Goal: Task Accomplishment & Management: Use online tool/utility

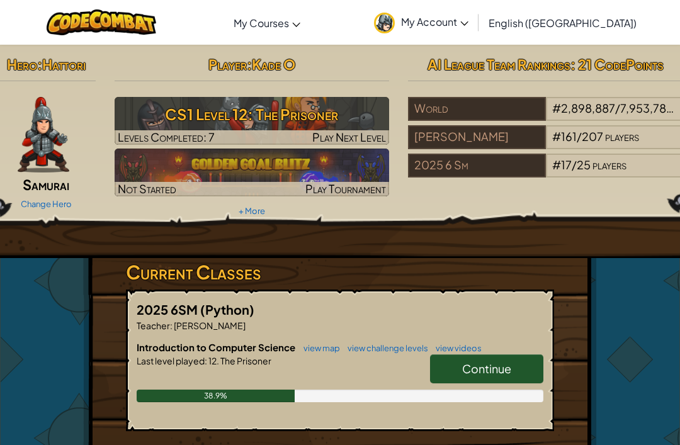
click at [486, 368] on span "Continue" at bounding box center [486, 368] width 49 height 14
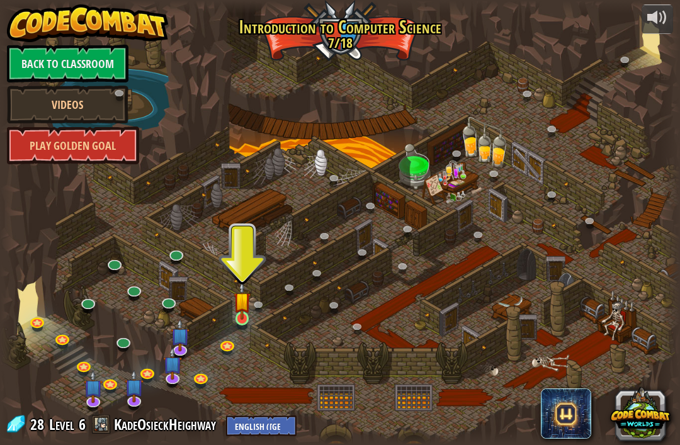
click at [242, 316] on img at bounding box center [242, 300] width 17 height 38
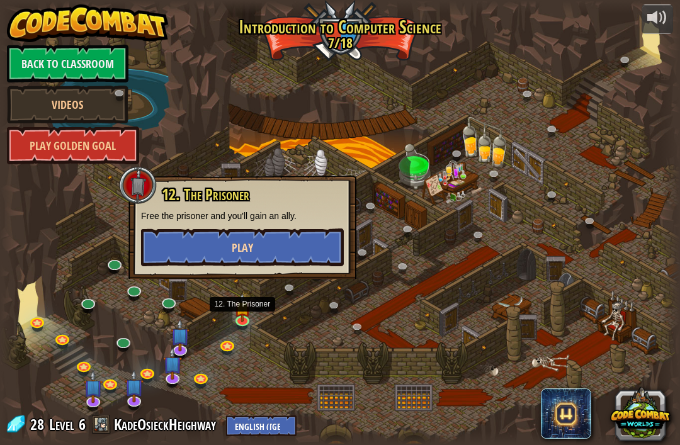
click at [290, 244] on button "Play" at bounding box center [242, 248] width 203 height 38
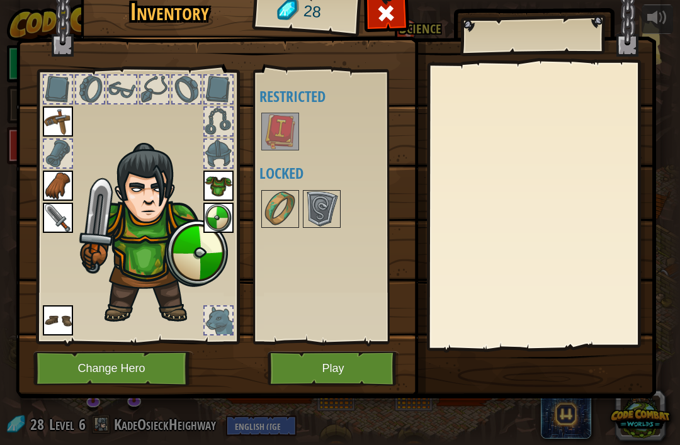
click at [290, 139] on img at bounding box center [280, 131] width 35 height 35
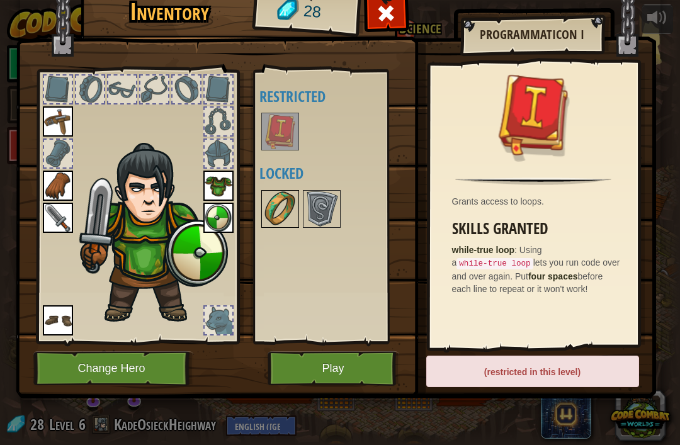
click at [282, 214] on img at bounding box center [280, 208] width 35 height 35
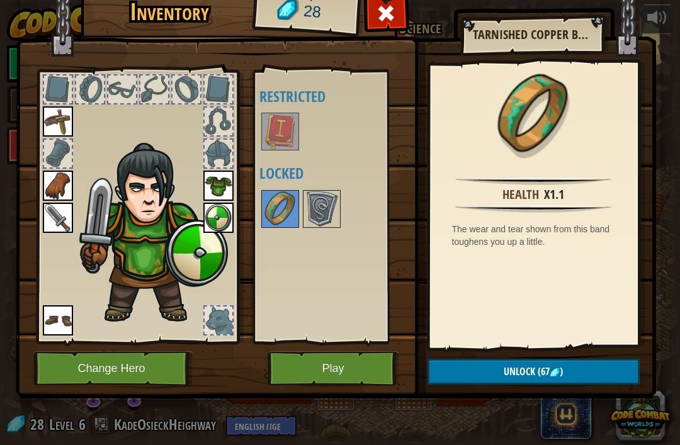
click at [332, 397] on img at bounding box center [336, 169] width 640 height 457
click at [336, 376] on button "Play" at bounding box center [334, 368] width 132 height 35
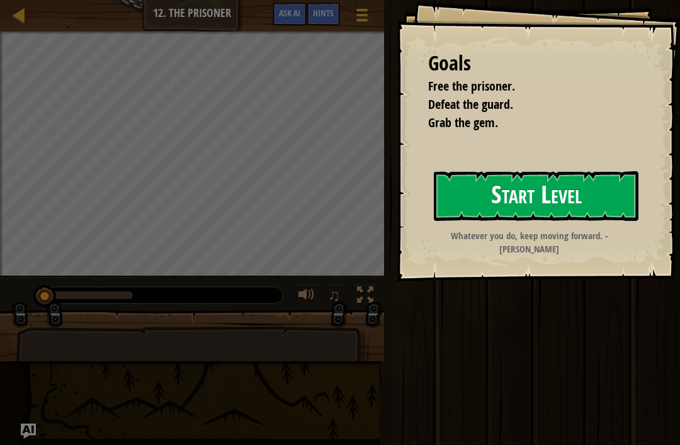
click at [514, 195] on button "Start Level" at bounding box center [536, 196] width 205 height 50
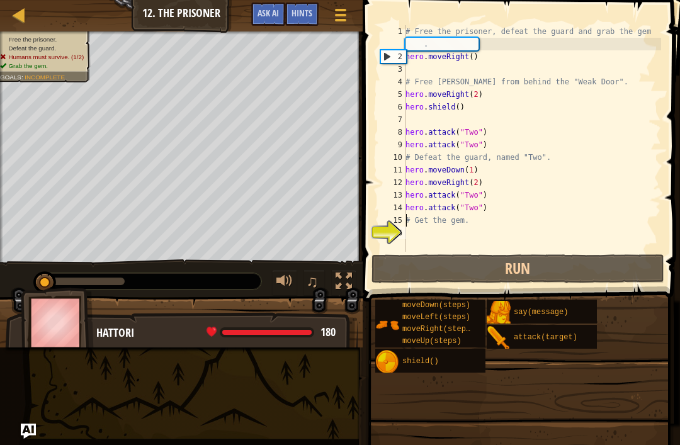
click at [480, 212] on div "Hints Videos 1 2 3 4 5 6 7 8 9 10 11 12 13 14 15 16 # Free the prisoner, defeat…" at bounding box center [519, 219] width 321 height 439
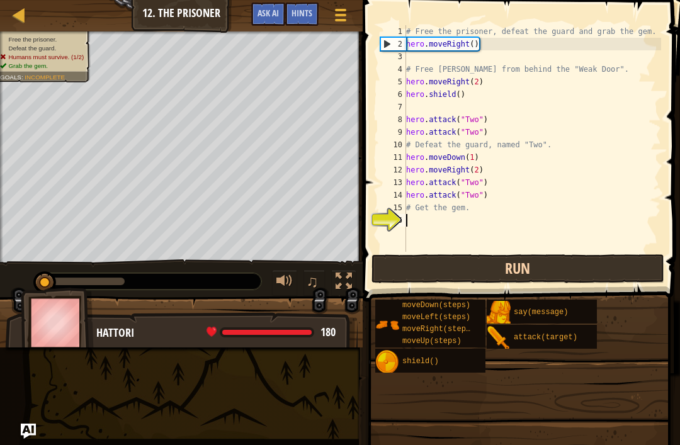
click at [436, 267] on button "Run" at bounding box center [518, 268] width 293 height 29
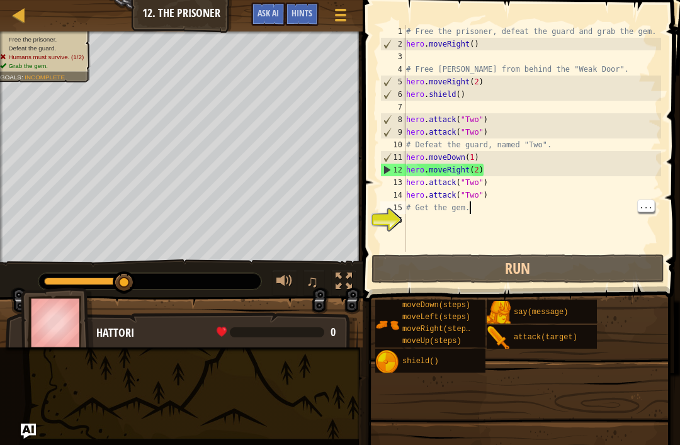
type textarea "hero.attack("Two")"
click at [491, 198] on div "# Free the prisoner, defeat the guard and grab the gem. hero . moveRight ( ) # …" at bounding box center [533, 151] width 258 height 252
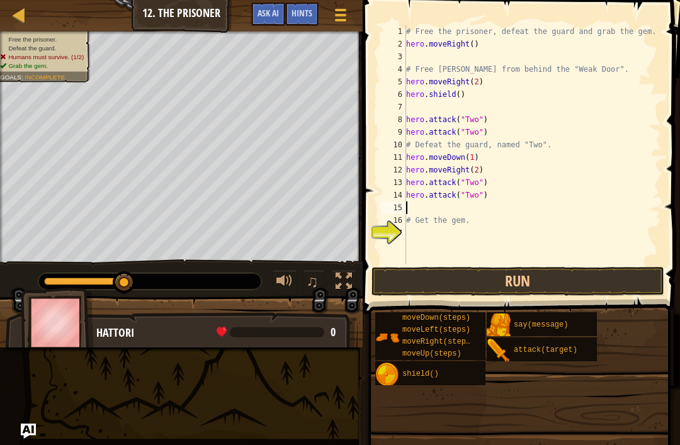
type textarea "g"
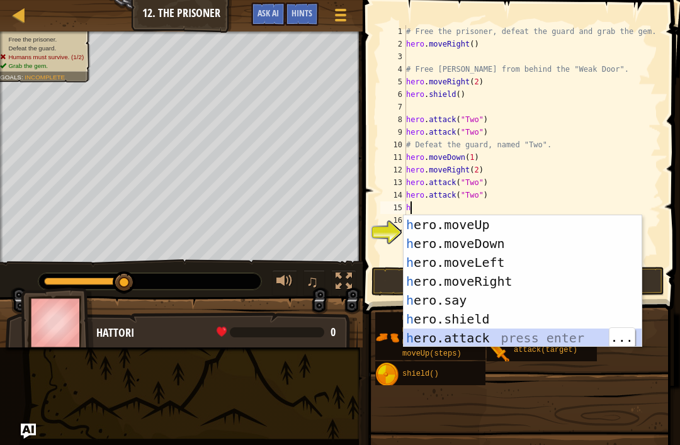
click at [535, 336] on div "h ero.moveUp press enter h ero.moveDown press enter h ero.moveLeft press enter …" at bounding box center [523, 300] width 238 height 170
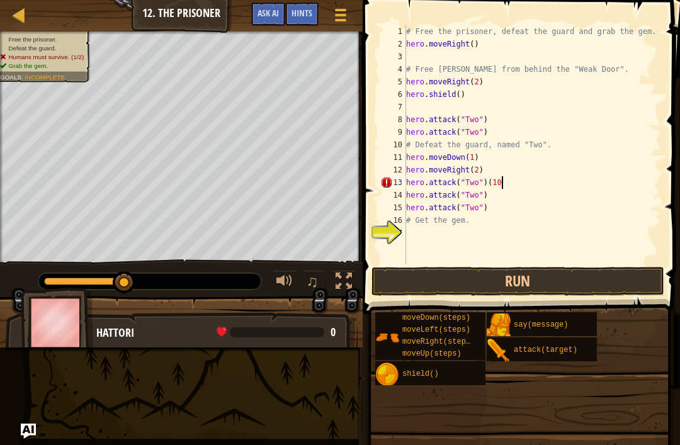
scroll to position [6, 8]
type textarea "hero.attack("Two")(10)"
click at [508, 276] on button "Run" at bounding box center [518, 281] width 293 height 29
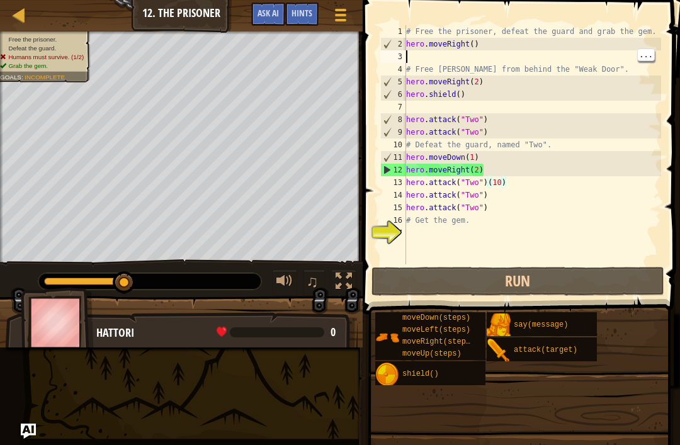
scroll to position [6, 0]
type textarea "h"
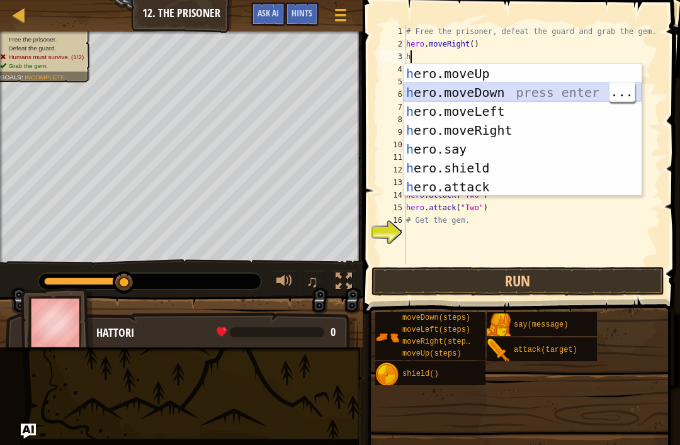
click at [514, 94] on div "h ero.moveUp press enter h ero.moveDown press enter h ero.moveLeft press enter …" at bounding box center [523, 149] width 238 height 170
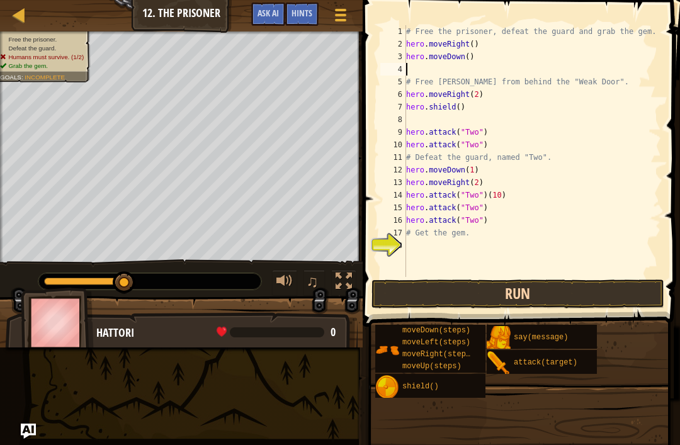
click at [480, 301] on button "Run" at bounding box center [518, 294] width 293 height 29
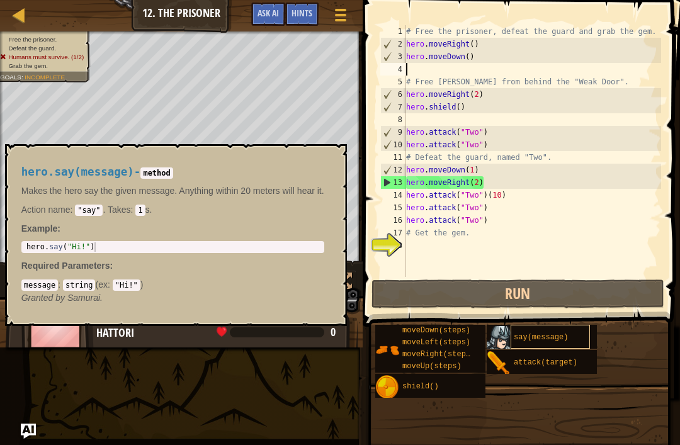
click at [535, 336] on span "say(message)" at bounding box center [541, 337] width 54 height 9
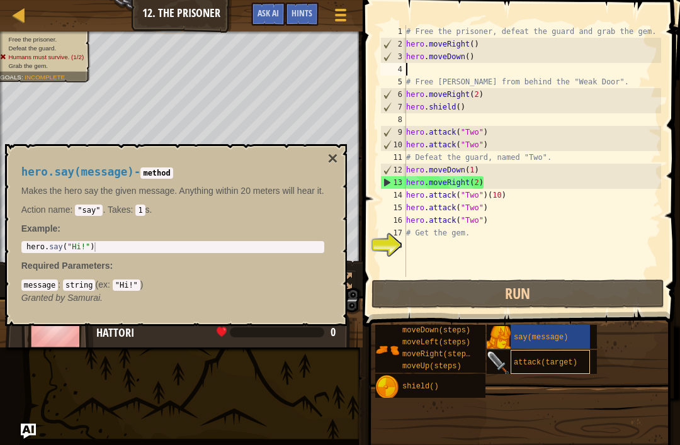
click at [538, 373] on div "attack(target)" at bounding box center [550, 362] width 79 height 24
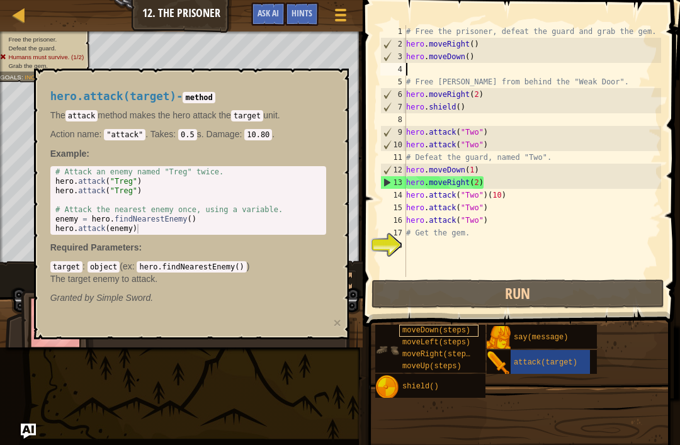
click at [455, 332] on span "moveDown(steps)" at bounding box center [436, 330] width 68 height 9
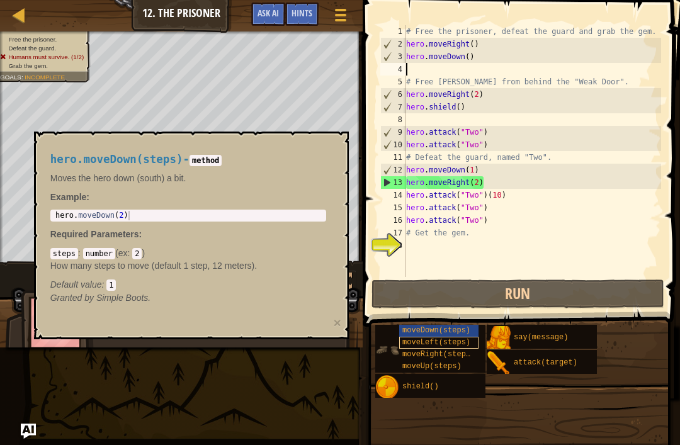
click at [462, 342] on span "moveLeft(steps)" at bounding box center [436, 342] width 68 height 9
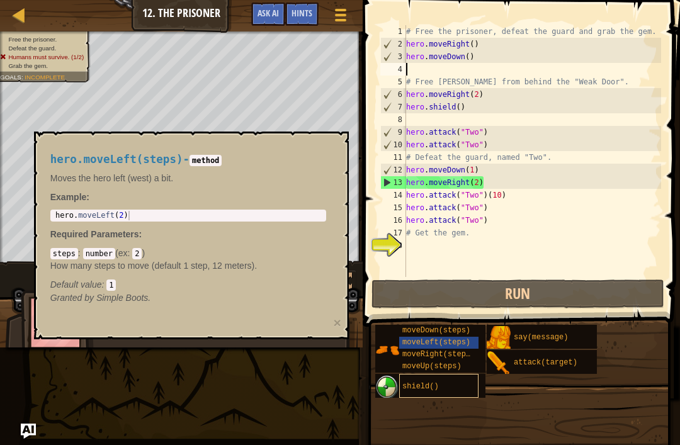
click at [447, 384] on div "shield()" at bounding box center [438, 386] width 79 height 24
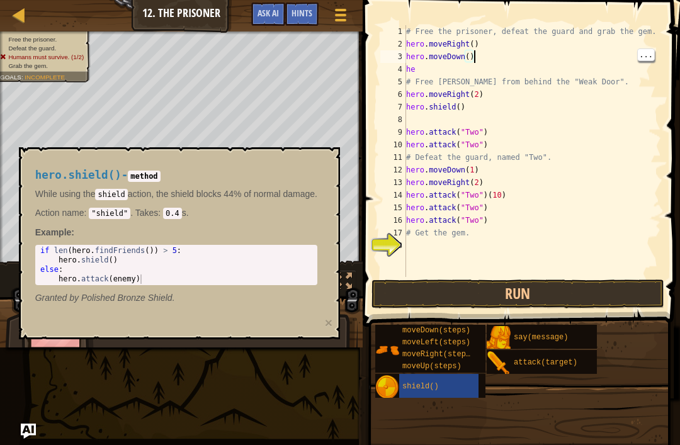
click at [483, 58] on div "# Free the prisoner, defeat the guard and grab the gem. hero . moveRight ( ) he…" at bounding box center [533, 163] width 258 height 277
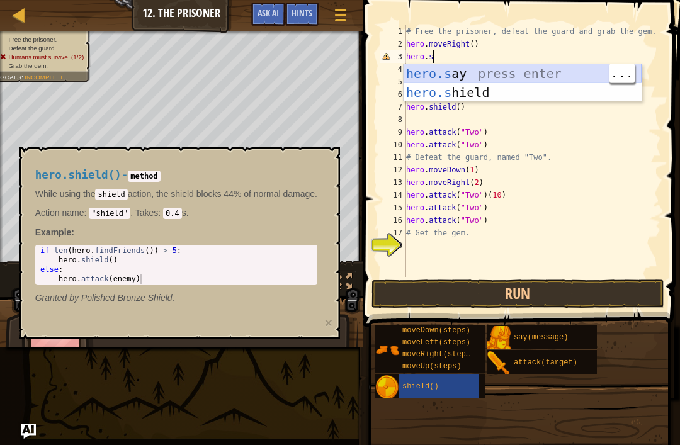
click at [537, 69] on div "hero.s ay press enter hero.s hield press enter" at bounding box center [523, 102] width 238 height 76
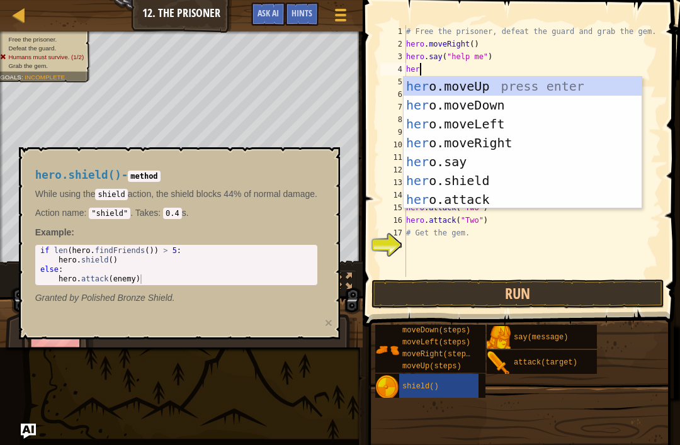
scroll to position [6, 1]
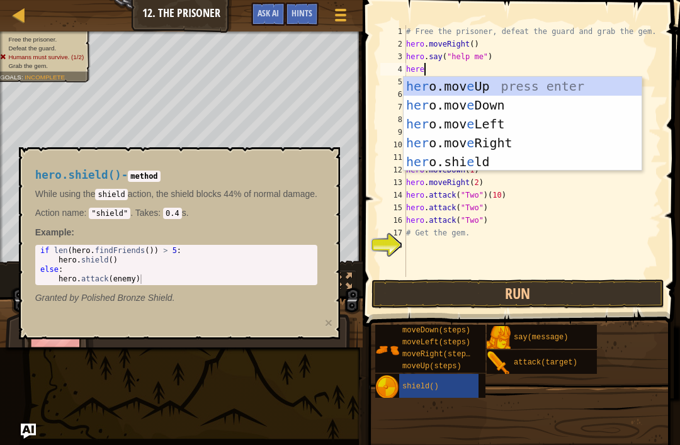
type textarea "hereo"
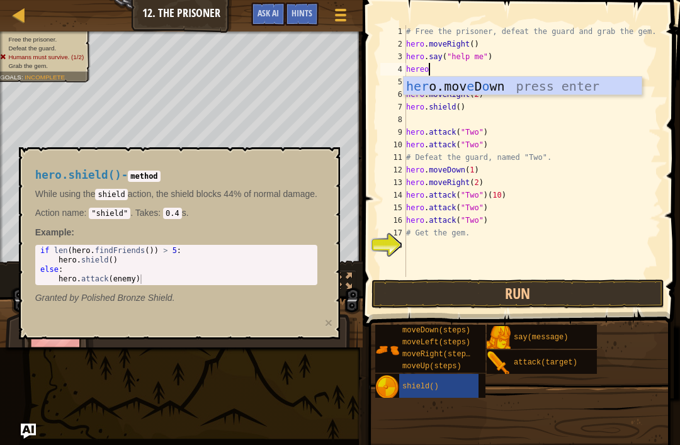
scroll to position [6, 1]
click at [528, 78] on div "her o.mov e D o wn press enter" at bounding box center [523, 105] width 238 height 57
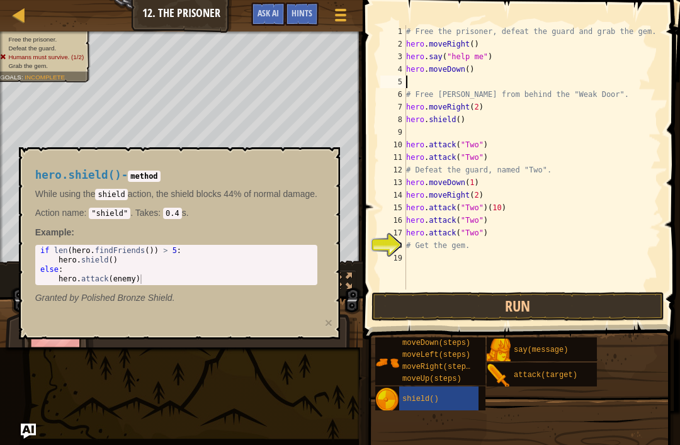
scroll to position [6, 0]
click at [479, 298] on button "Run" at bounding box center [518, 306] width 293 height 29
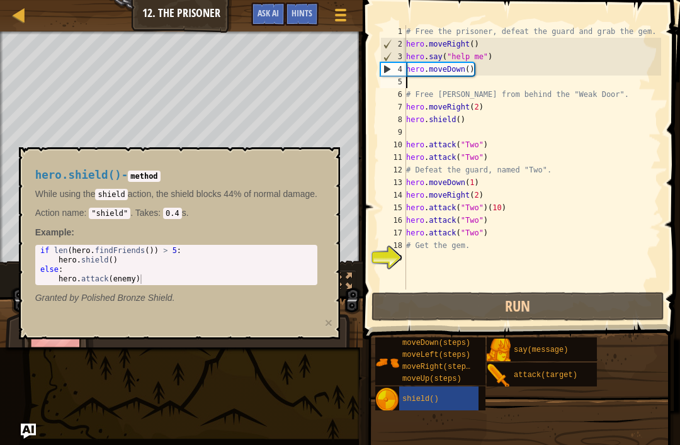
click at [263, 364] on div "Map Introduction to Computer Science 12. The Prisoner Game Menu Done Hints Ask …" at bounding box center [340, 222] width 680 height 445
click at [288, 384] on div "Map Introduction to Computer Science 12. The Prisoner Game Menu Done Hints Ask …" at bounding box center [340, 222] width 680 height 445
click at [302, 393] on div "Map Introduction to Computer Science 12. The Prisoner Game Menu Done Hints Ask …" at bounding box center [340, 222] width 680 height 445
click at [436, 392] on div "shield()" at bounding box center [438, 399] width 79 height 24
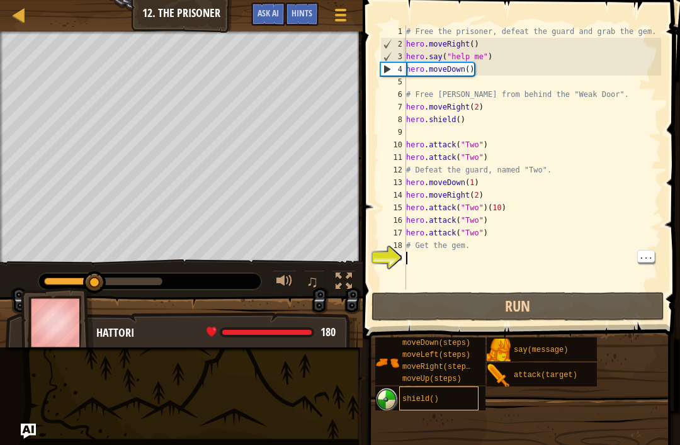
click at [443, 404] on div "shield()" at bounding box center [438, 399] width 79 height 24
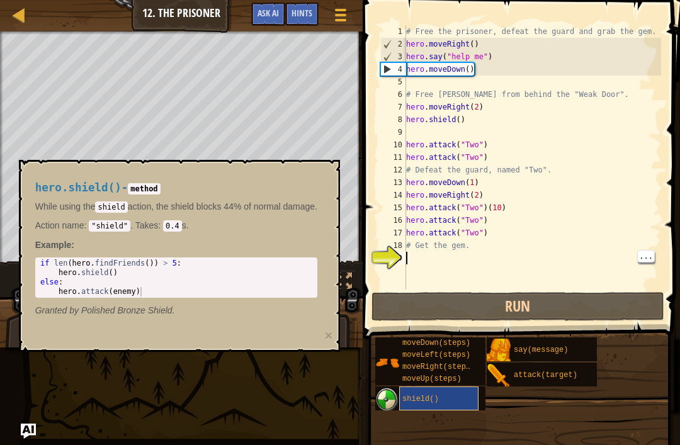
click at [445, 403] on div "shield()" at bounding box center [438, 399] width 79 height 24
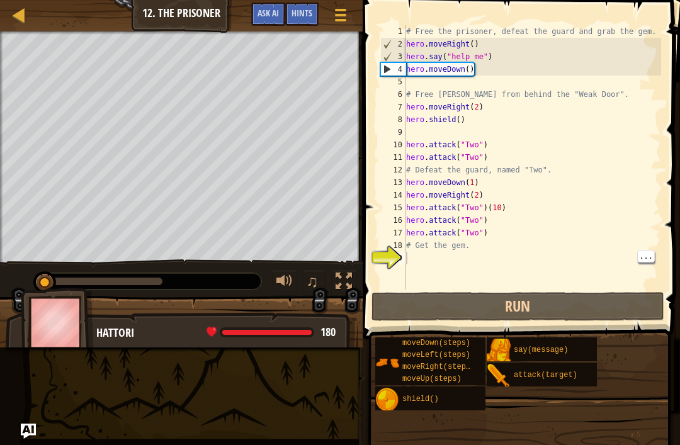
click at [503, 53] on div "# Free the prisoner, defeat the guard and grab the gem. hero . moveRight ( ) he…" at bounding box center [533, 170] width 258 height 290
click at [479, 56] on div "# Free the prisoner, defeat the guard and grab the gem. hero . moveRight ( ) he…" at bounding box center [533, 170] width 258 height 290
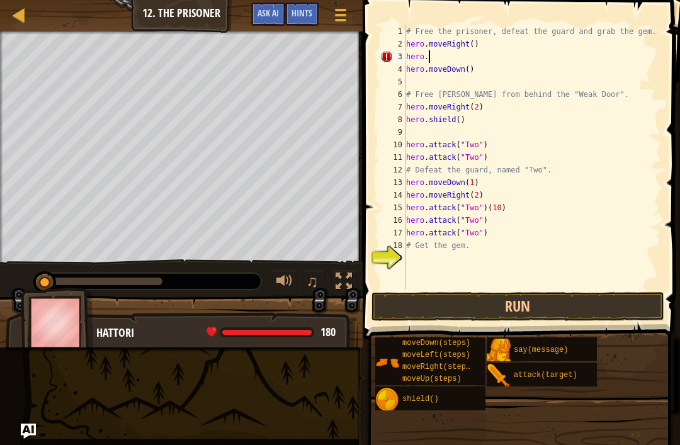
scroll to position [6, 2]
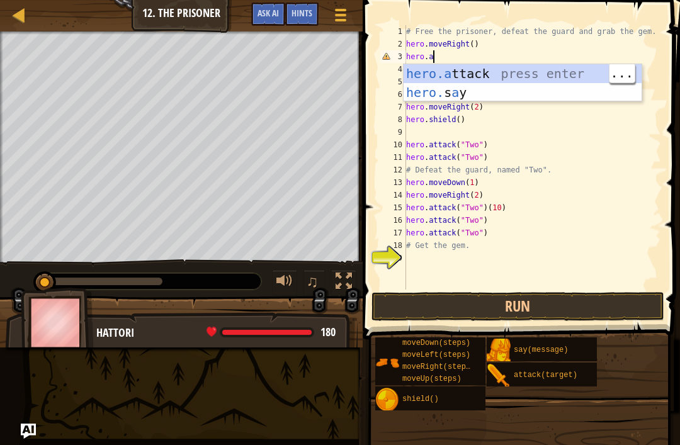
click at [503, 71] on div "hero.a ttack press enter hero. s a y press enter" at bounding box center [523, 102] width 238 height 76
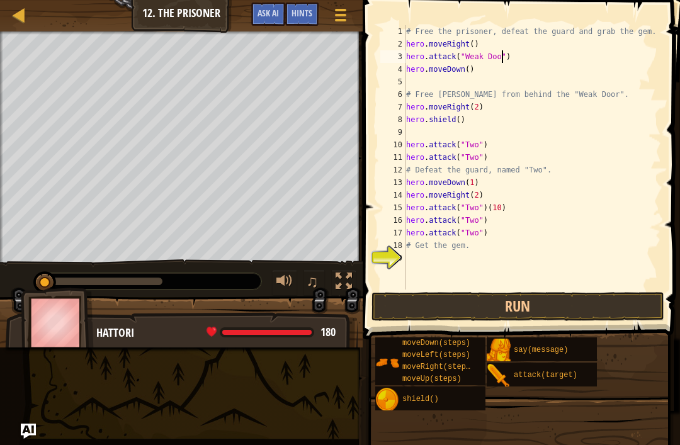
scroll to position [6, 8]
click at [504, 309] on button "Run" at bounding box center [518, 306] width 293 height 29
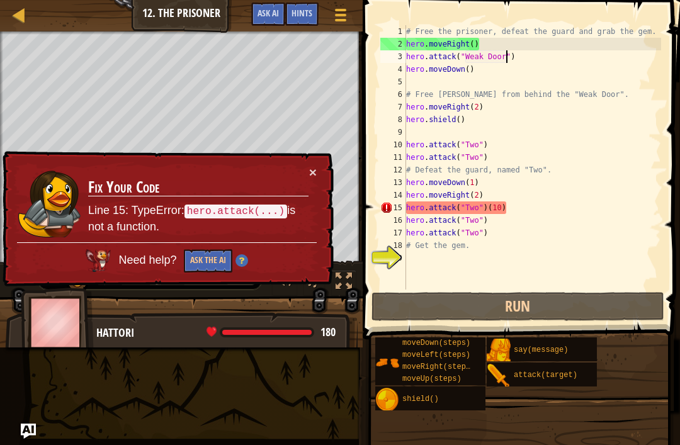
click at [324, 165] on div "× Fix Your Code Line 15: TypeError: hero.attack(...) is not a function. Need he…" at bounding box center [167, 219] width 334 height 136
click at [315, 171] on button "×" at bounding box center [313, 172] width 8 height 13
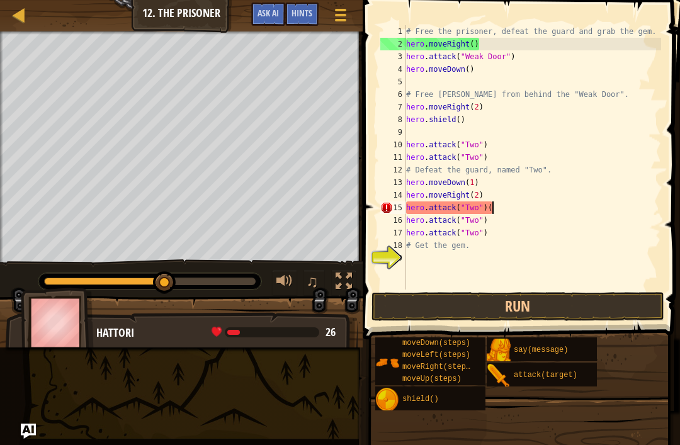
scroll to position [6, 6]
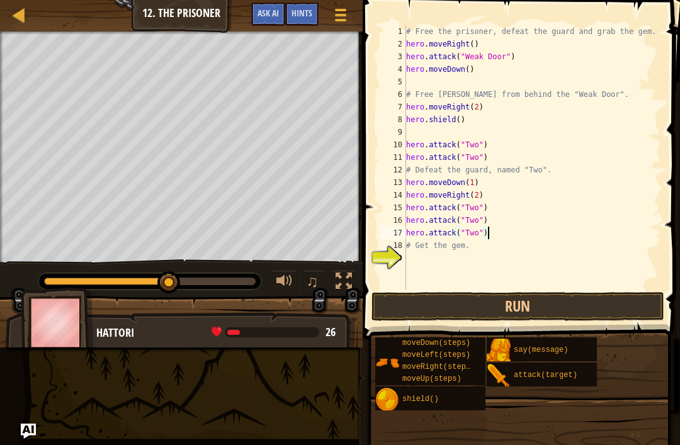
type textarea "# Get the gem."
type textarea "m"
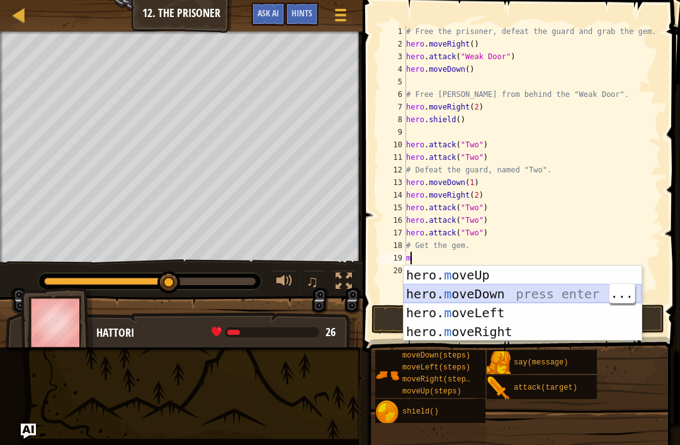
click at [505, 293] on div "hero. m oveUp press enter hero. m oveDown press enter hero. m oveLeft press ent…" at bounding box center [523, 322] width 238 height 113
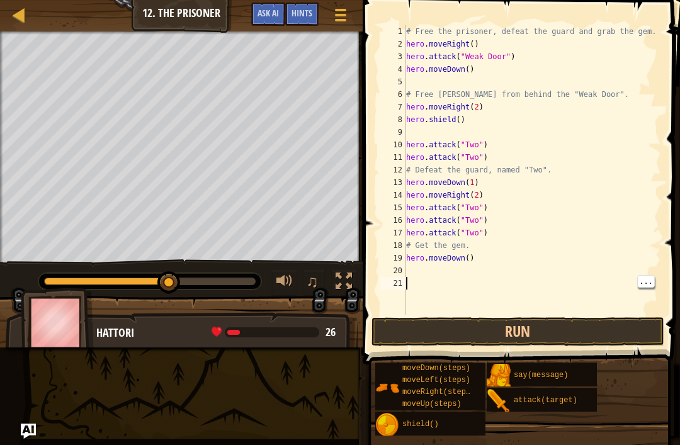
click at [458, 270] on div "# Free the prisoner, defeat the guard and grab the gem. hero . moveRight ( ) he…" at bounding box center [533, 182] width 258 height 315
click at [457, 338] on button "Run" at bounding box center [518, 331] width 293 height 29
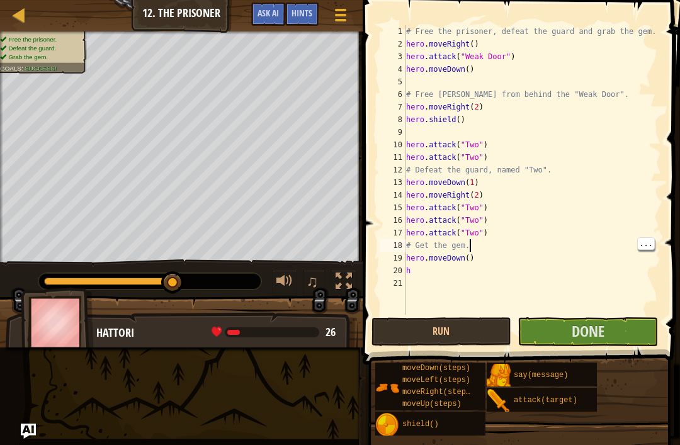
type textarea "# Get the gem."
click at [607, 326] on button "Done" at bounding box center [588, 331] width 140 height 29
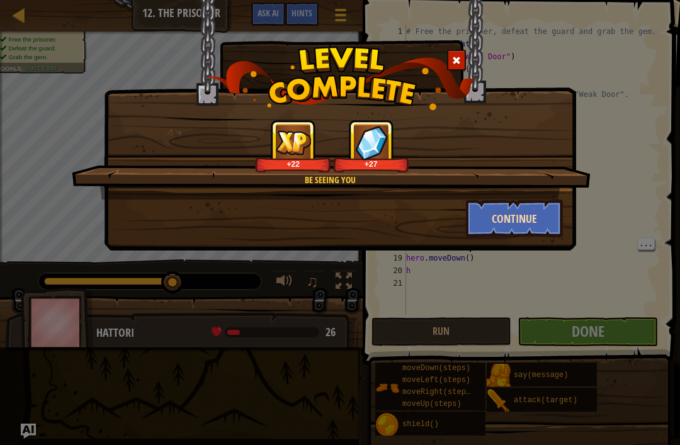
click at [534, 205] on button "Continue" at bounding box center [515, 219] width 98 height 38
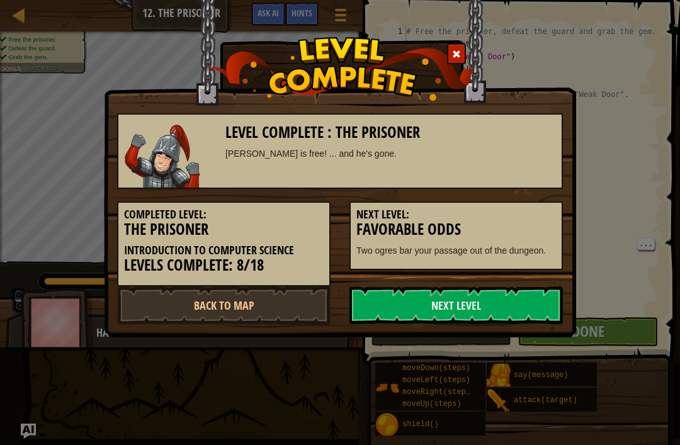
click at [518, 212] on h5 "Next Level:" at bounding box center [456, 214] width 200 height 13
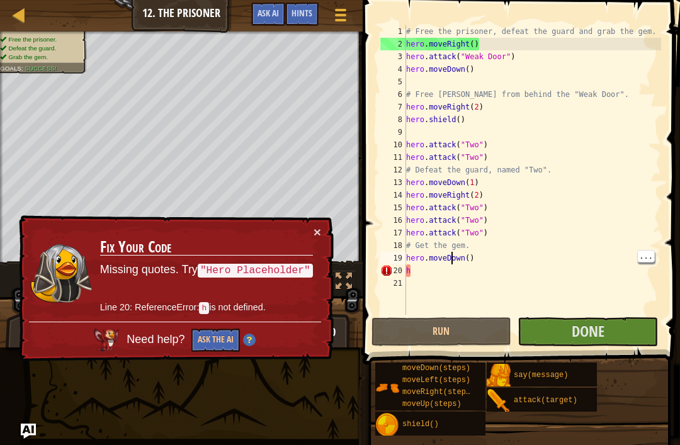
type textarea "h"
click at [441, 276] on div "# Free the prisoner, defeat the guard and grab the gem. hero . moveRight ( ) he…" at bounding box center [533, 182] width 258 height 315
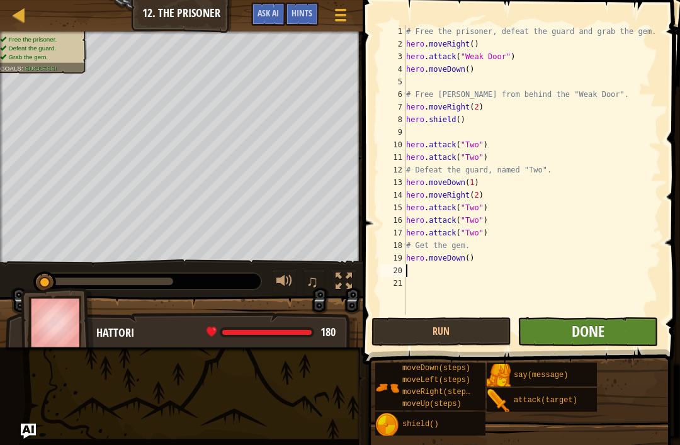
click at [574, 322] on span "Done" at bounding box center [588, 331] width 33 height 20
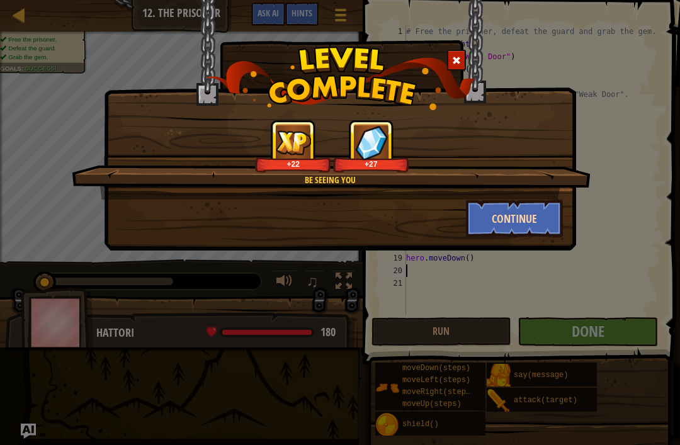
click at [538, 220] on button "Continue" at bounding box center [515, 219] width 98 height 38
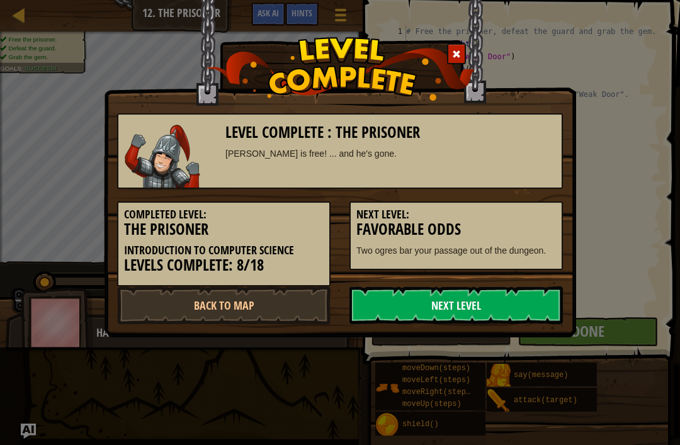
click at [463, 309] on link "Next Level" at bounding box center [455, 306] width 213 height 38
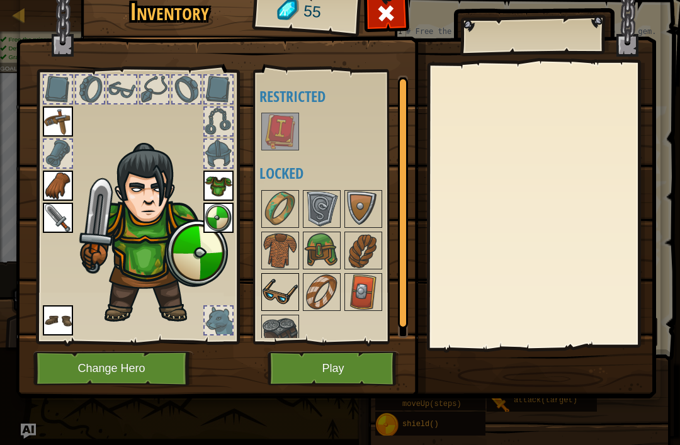
click at [288, 300] on img at bounding box center [280, 292] width 35 height 35
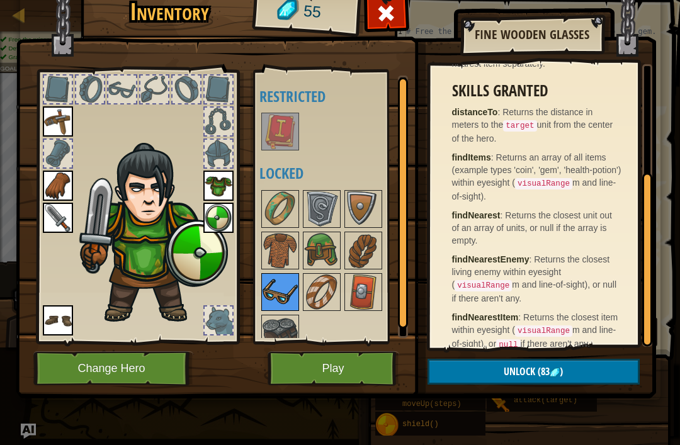
scroll to position [179, 0]
click at [285, 329] on img at bounding box center [280, 333] width 35 height 35
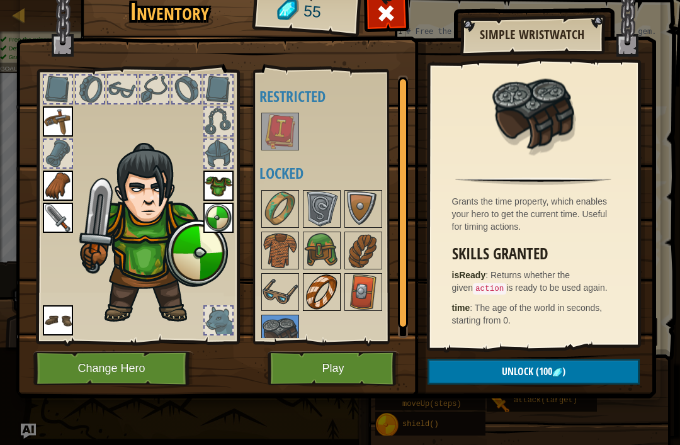
click at [327, 283] on img at bounding box center [321, 292] width 35 height 35
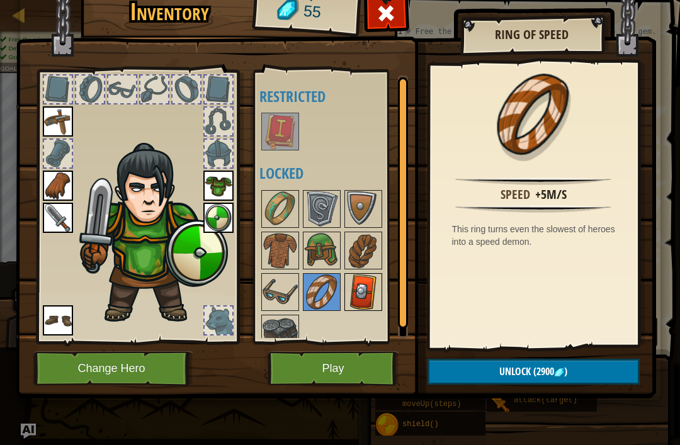
click at [351, 295] on img at bounding box center [363, 292] width 35 height 35
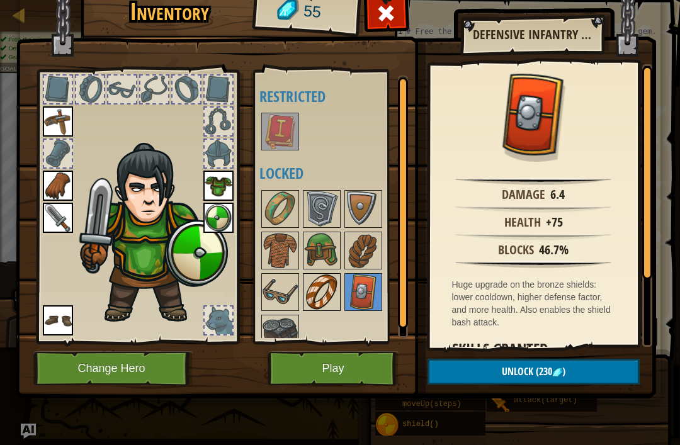
click at [329, 285] on img at bounding box center [321, 292] width 35 height 35
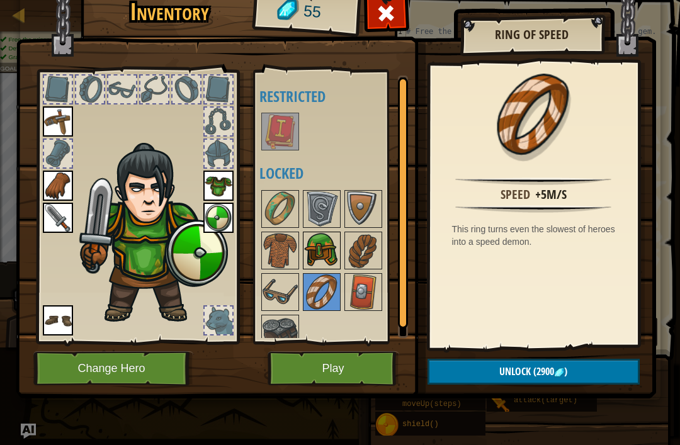
click at [319, 259] on img at bounding box center [321, 250] width 35 height 35
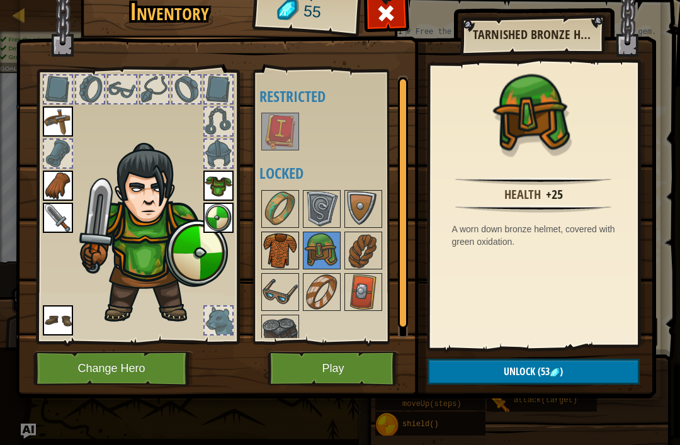
click at [288, 254] on img at bounding box center [280, 250] width 35 height 35
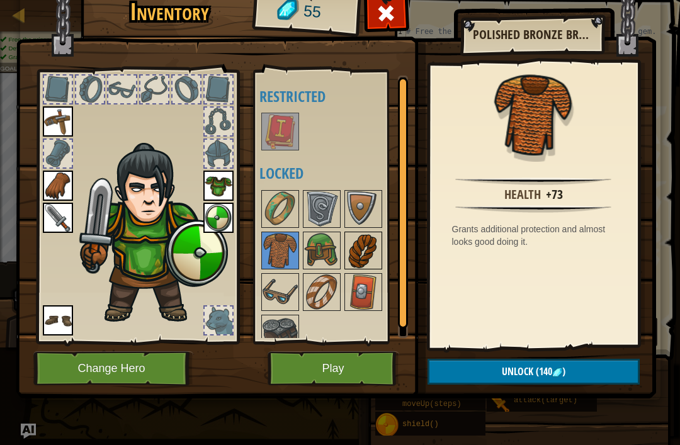
click at [359, 249] on img at bounding box center [363, 250] width 35 height 35
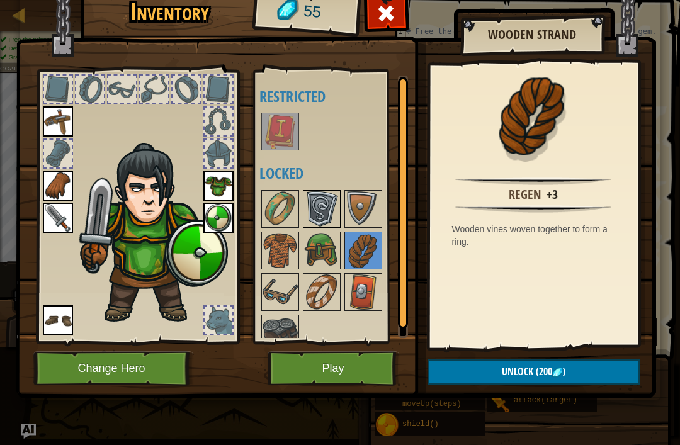
click at [327, 214] on img at bounding box center [321, 208] width 35 height 35
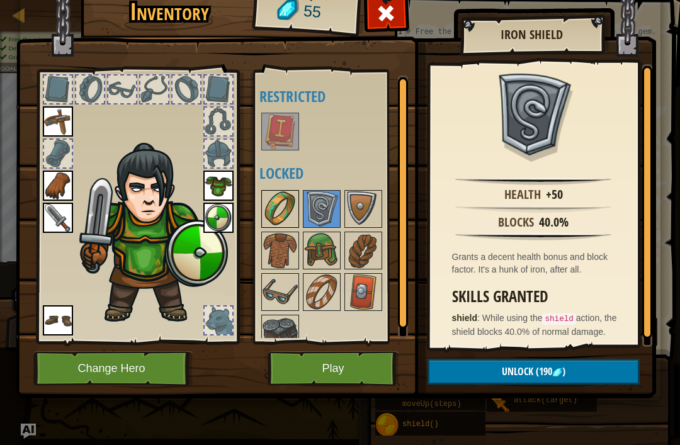
click at [293, 201] on img at bounding box center [280, 208] width 35 height 35
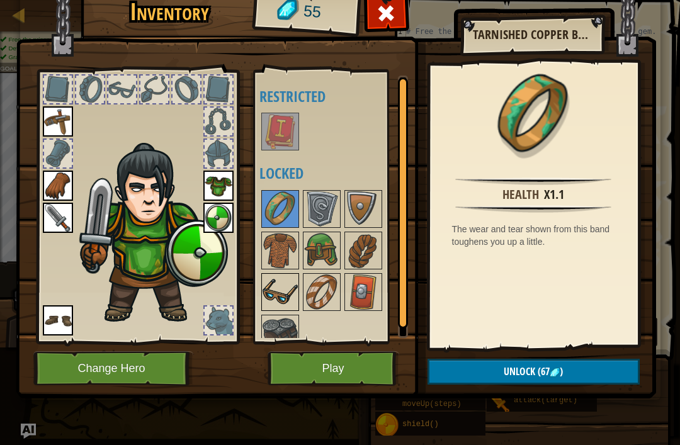
click at [287, 283] on img at bounding box center [280, 292] width 35 height 35
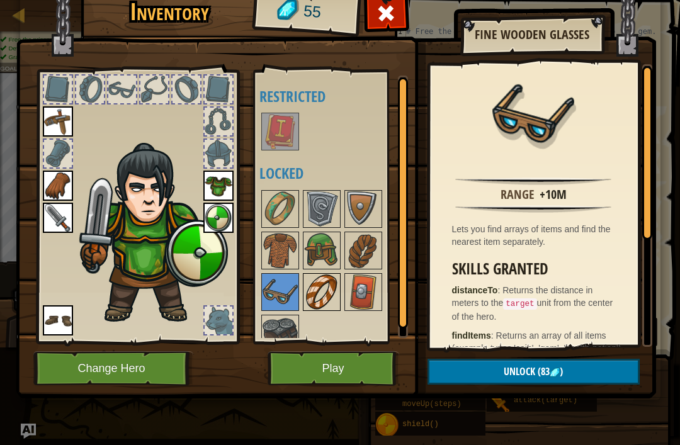
click at [321, 287] on img at bounding box center [321, 292] width 35 height 35
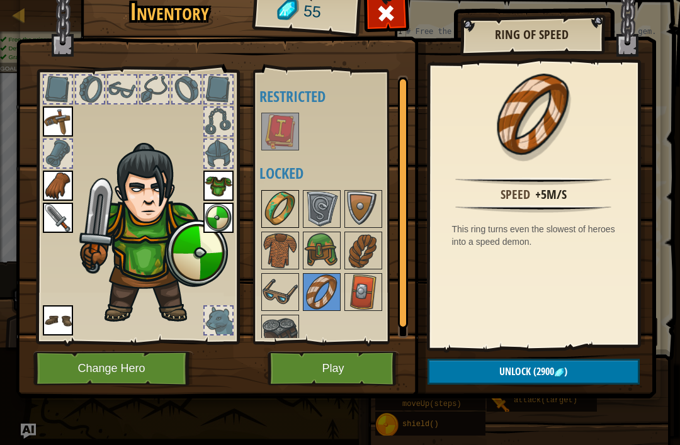
click at [292, 202] on img at bounding box center [280, 208] width 35 height 35
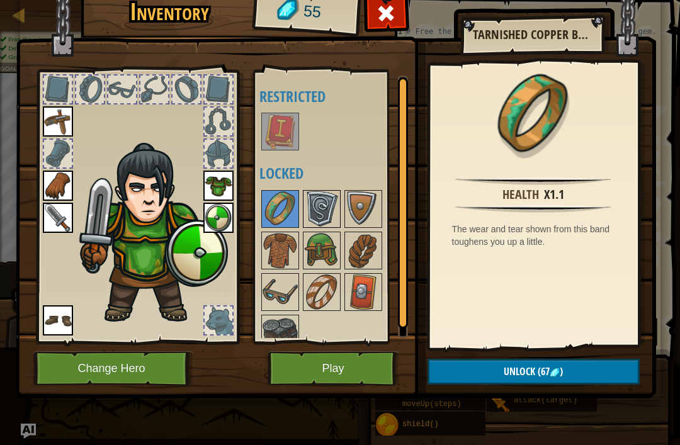
click at [313, 203] on img at bounding box center [321, 208] width 35 height 35
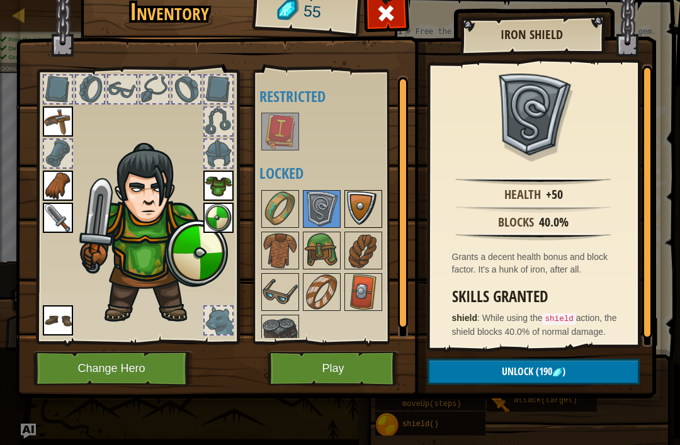
click at [365, 205] on img at bounding box center [363, 208] width 35 height 35
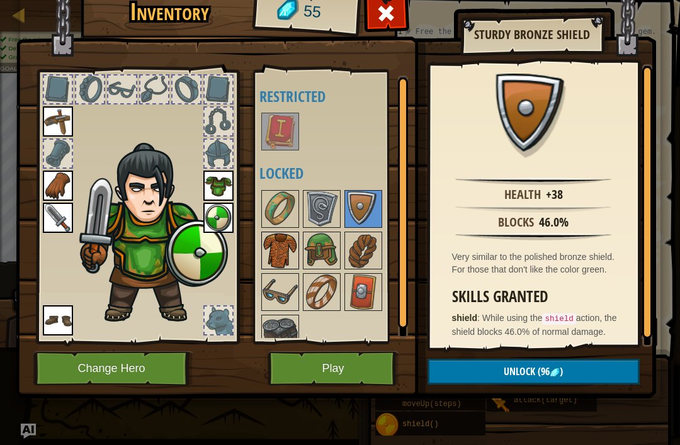
click at [291, 233] on img at bounding box center [280, 250] width 35 height 35
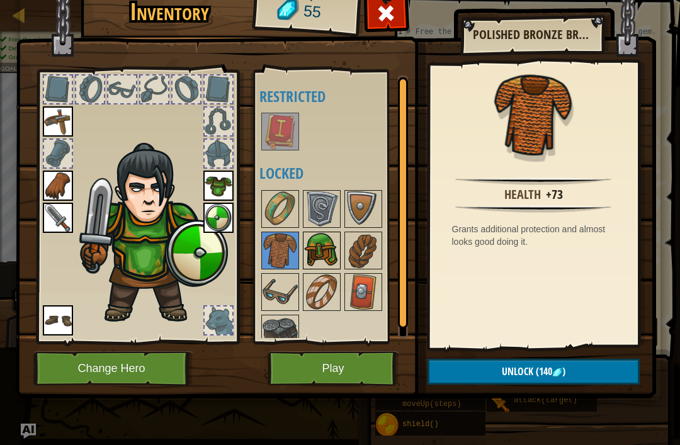
click at [326, 249] on img at bounding box center [321, 250] width 35 height 35
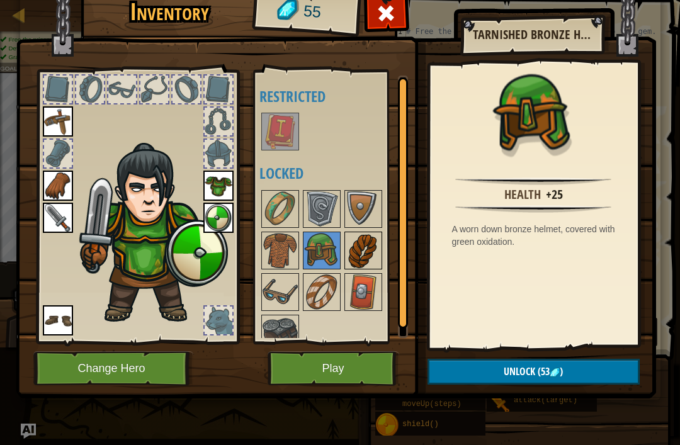
click at [355, 248] on img at bounding box center [363, 250] width 35 height 35
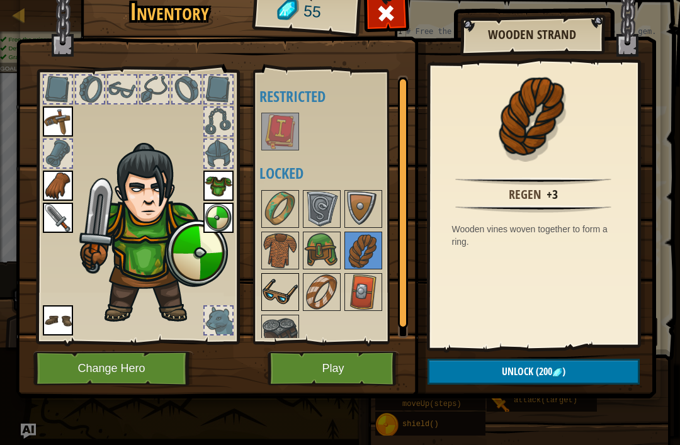
click at [276, 303] on img at bounding box center [280, 292] width 35 height 35
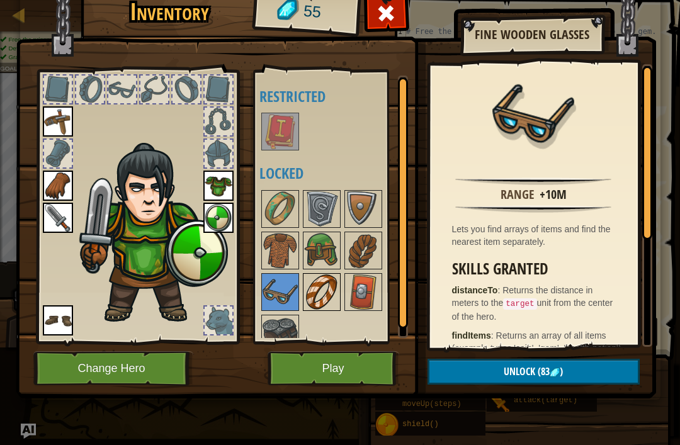
click at [327, 303] on img at bounding box center [321, 292] width 35 height 35
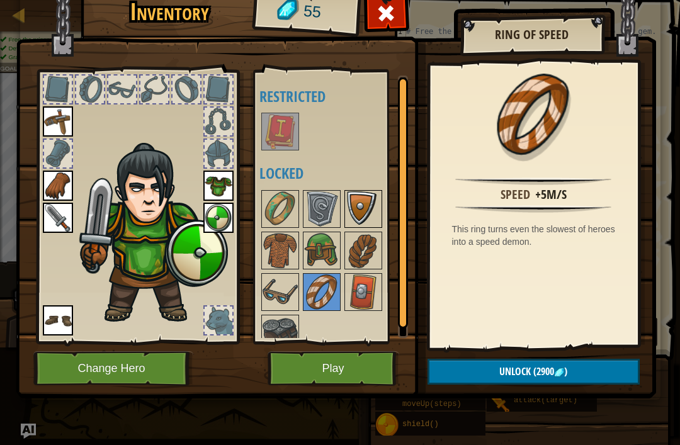
click at [358, 211] on img at bounding box center [363, 208] width 35 height 35
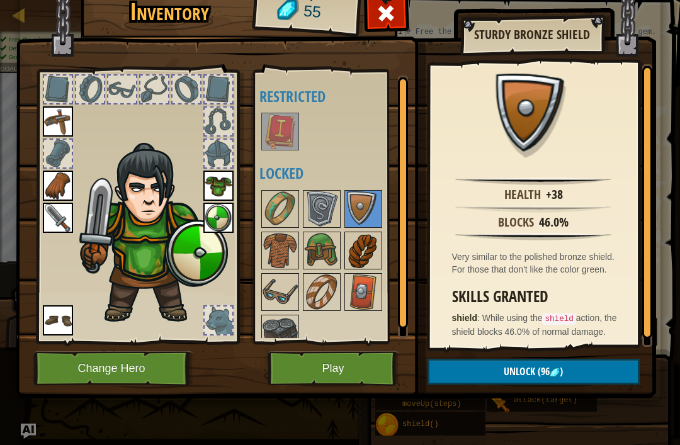
click at [360, 252] on img at bounding box center [363, 250] width 35 height 35
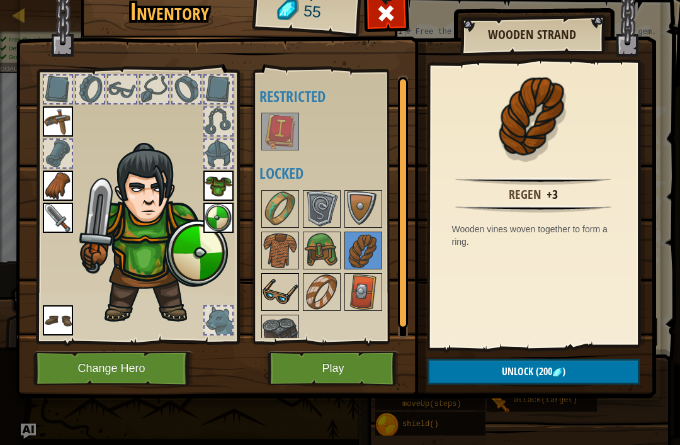
click at [297, 292] on img at bounding box center [280, 292] width 35 height 35
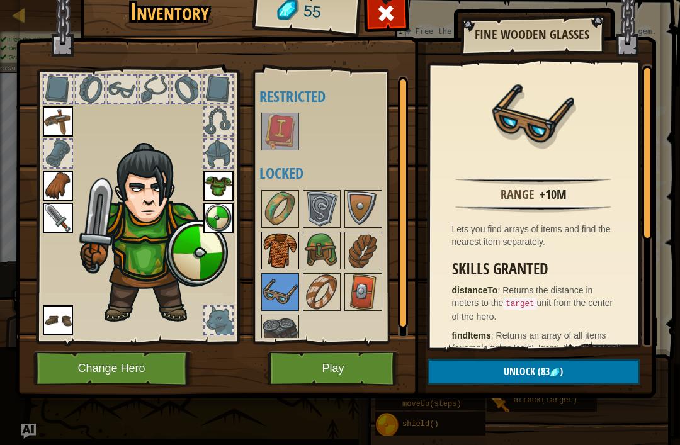
click at [290, 233] on img at bounding box center [280, 250] width 35 height 35
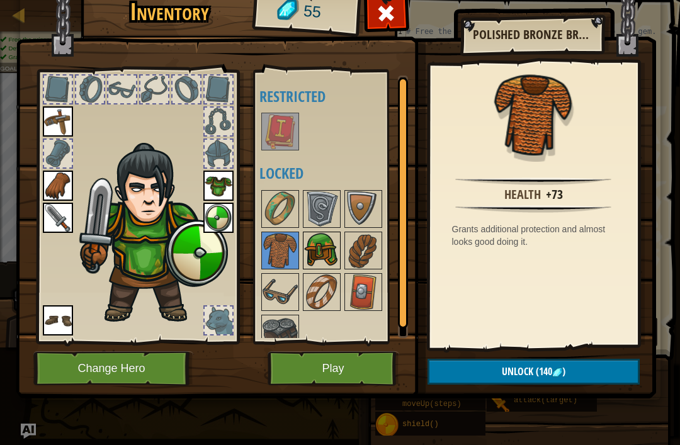
click at [310, 246] on img at bounding box center [321, 250] width 35 height 35
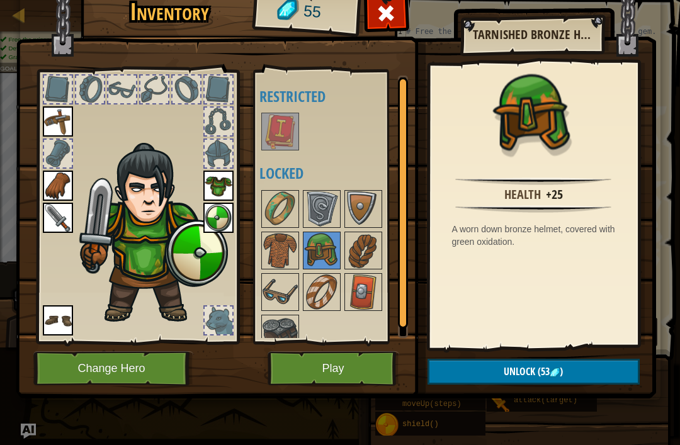
click at [591, 368] on button "Unlock (53 )" at bounding box center [534, 372] width 212 height 26
click at [585, 368] on button "Confirm" at bounding box center [534, 372] width 212 height 26
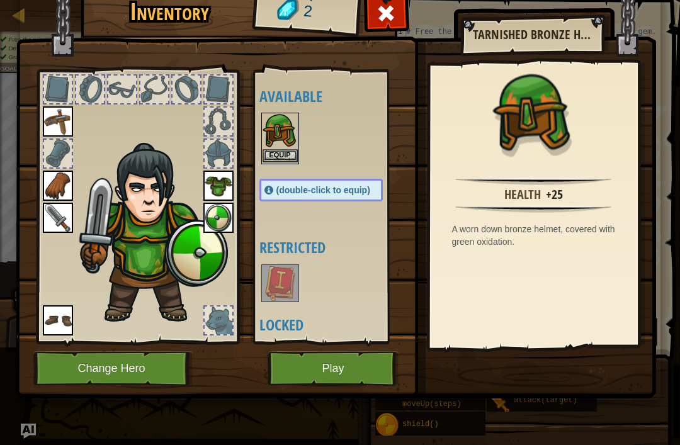
click at [280, 154] on button "Equip" at bounding box center [280, 155] width 35 height 13
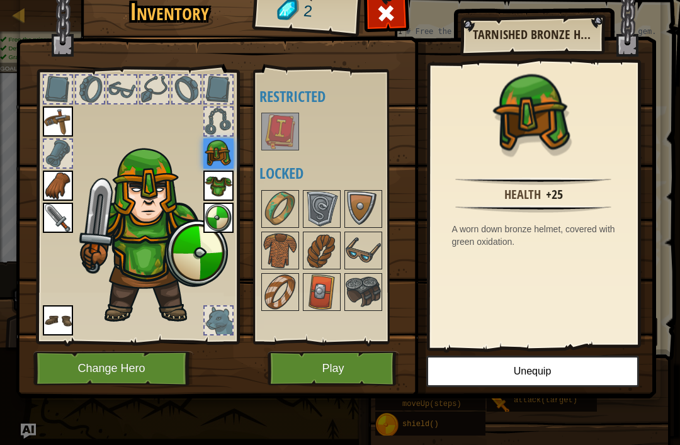
click at [358, 366] on button "Play" at bounding box center [334, 368] width 132 height 35
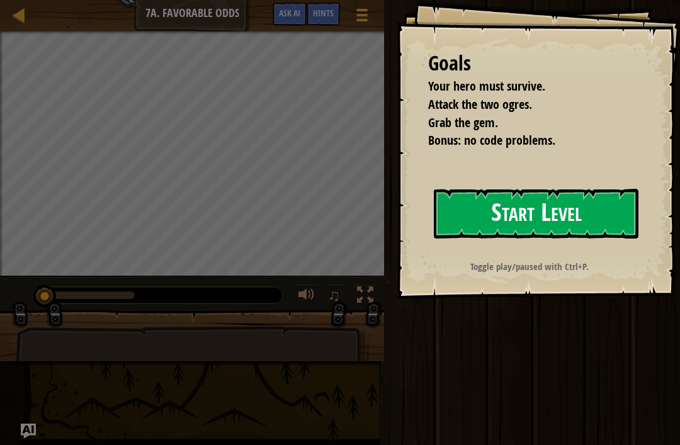
click at [607, 208] on button "Start Level" at bounding box center [536, 214] width 205 height 50
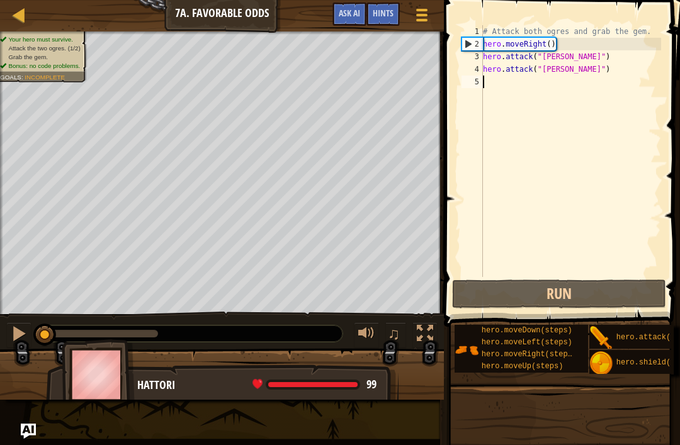
type textarea "h"
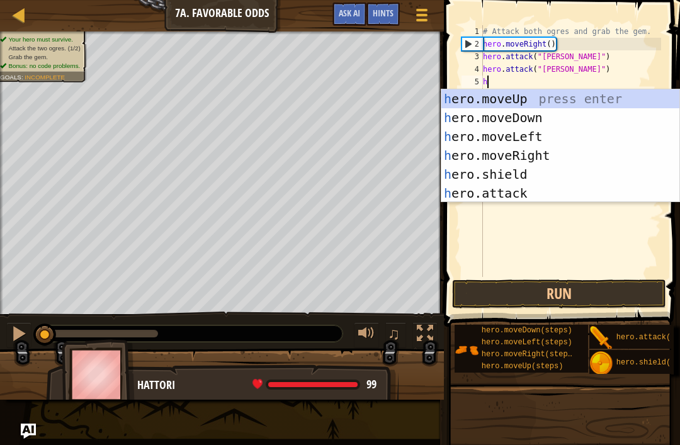
scroll to position [6, 0]
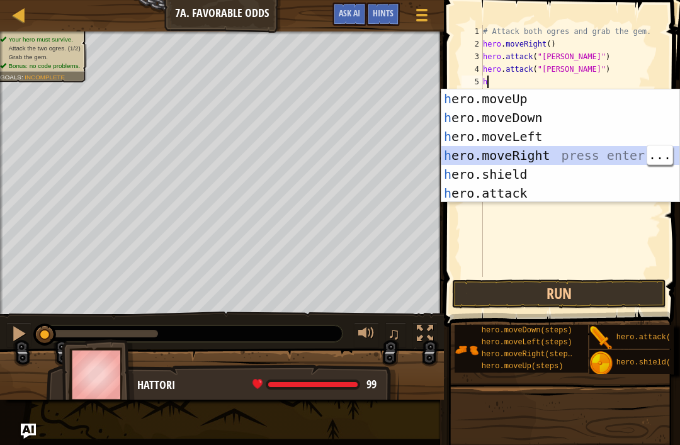
click at [577, 154] on div "h ero.moveUp press enter h ero.moveDown press enter h ero.moveLeft press enter …" at bounding box center [560, 164] width 238 height 151
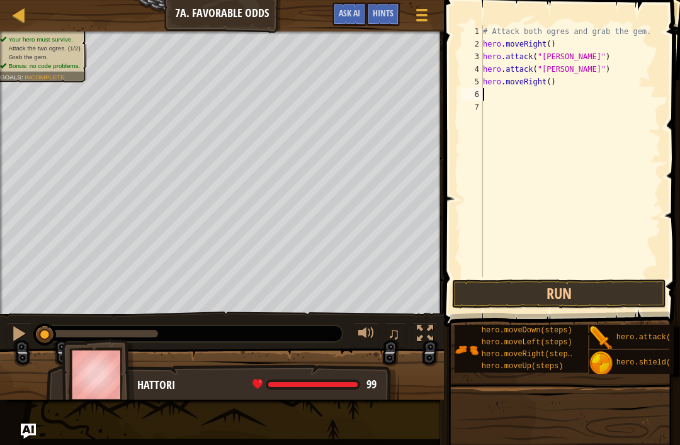
type textarea "h"
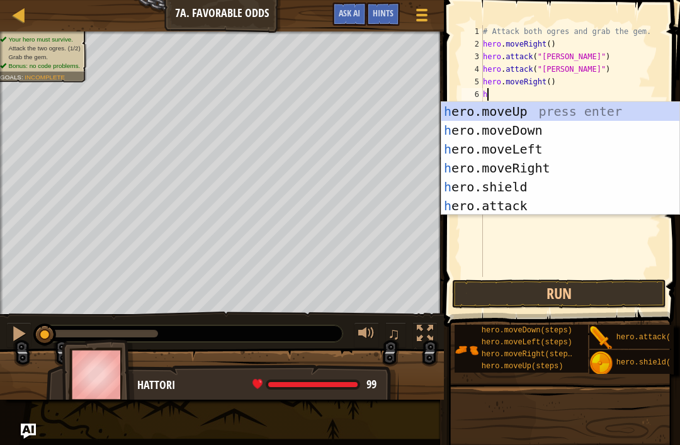
click at [551, 109] on div "h ero.moveUp press enter h ero.moveDown press enter h ero.moveLeft press enter …" at bounding box center [560, 177] width 238 height 151
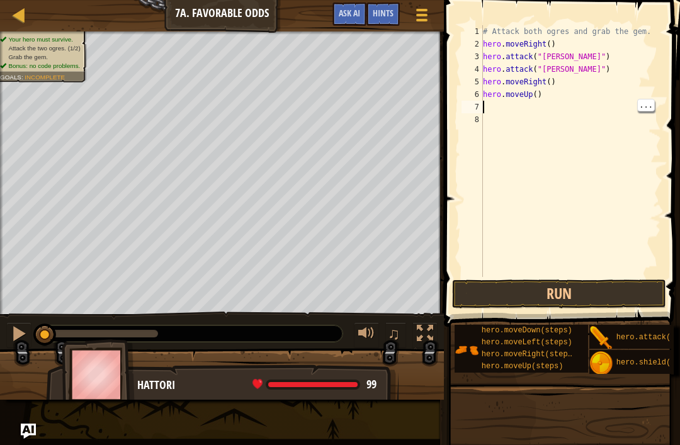
type textarea "h"
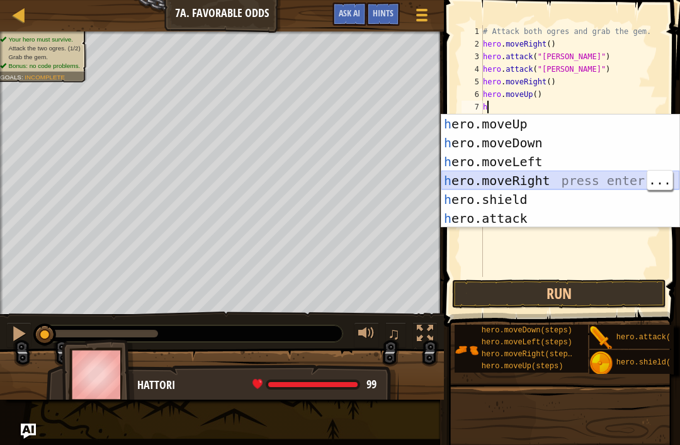
click at [555, 178] on div "h ero.moveUp press enter h ero.moveDown press enter h ero.moveLeft press enter …" at bounding box center [560, 190] width 238 height 151
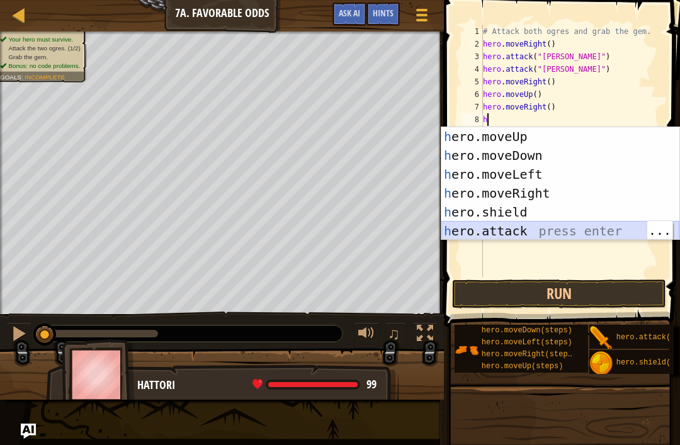
click at [550, 228] on div "h ero.moveUp press enter h ero.moveDown press enter h ero.moveLeft press enter …" at bounding box center [560, 202] width 238 height 151
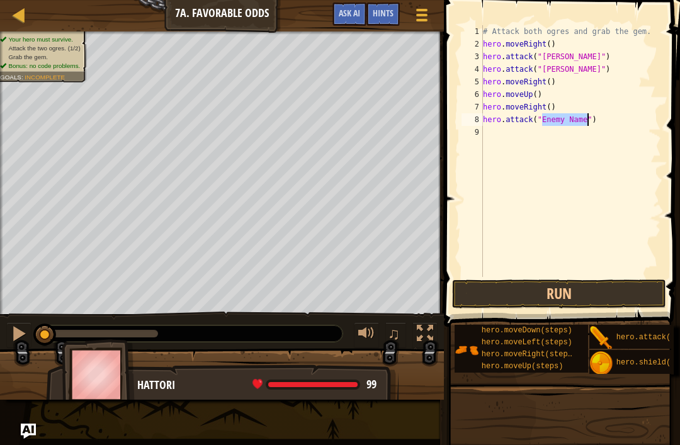
scroll to position [6, 6]
type textarea "hero.attack("Grump")"
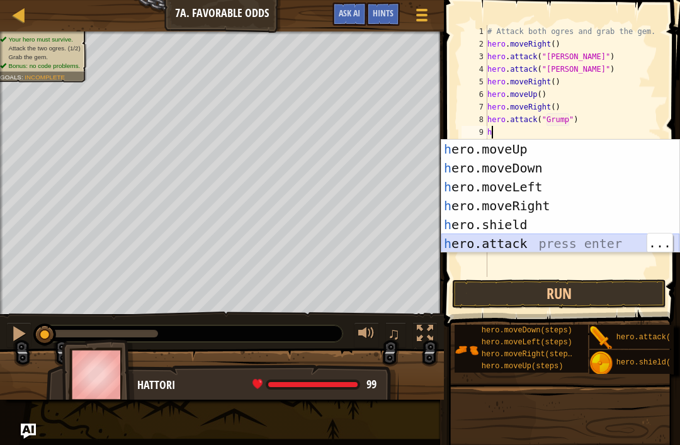
click at [559, 240] on div "h ero.moveUp press enter h ero.moveDown press enter h ero.moveLeft press enter …" at bounding box center [560, 215] width 238 height 151
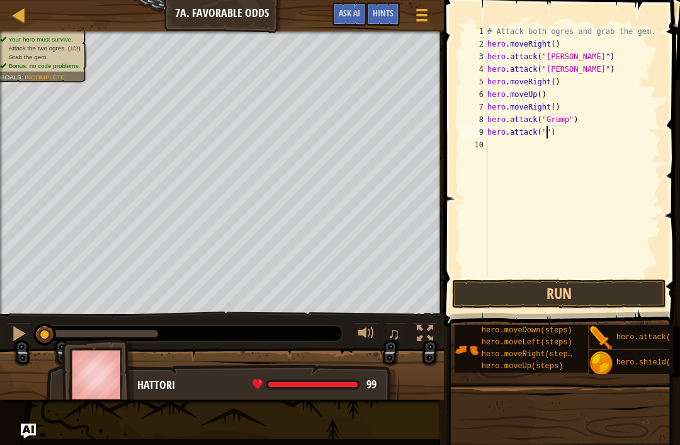
scroll to position [6, 6]
type textarea "hero.attack("Grump")"
type textarea "h"
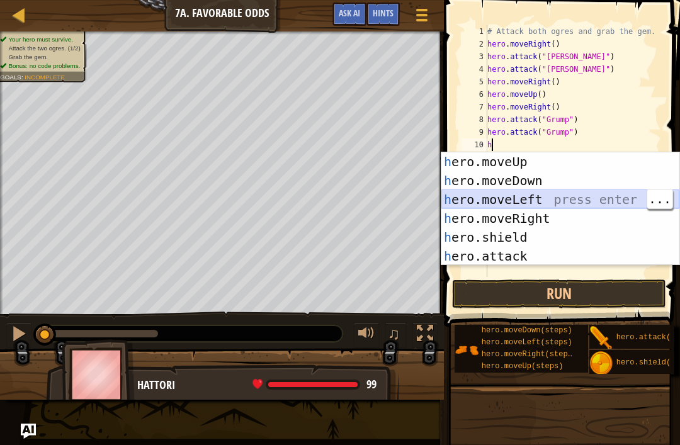
click at [568, 198] on div "h ero.moveUp press enter h ero.moveDown press enter h ero.moveLeft press enter …" at bounding box center [560, 227] width 238 height 151
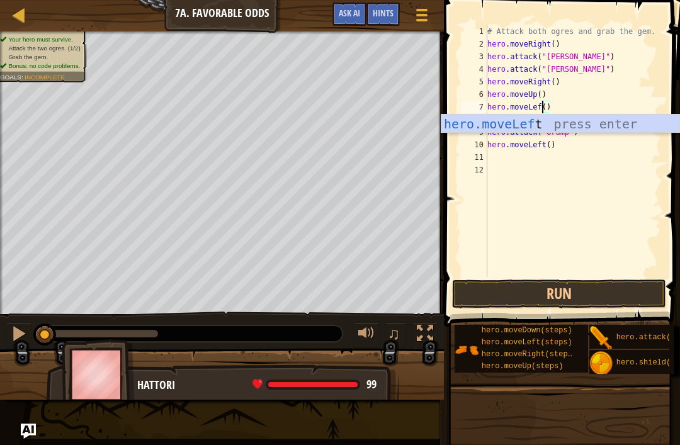
type textarea "hero.moveLeft()"
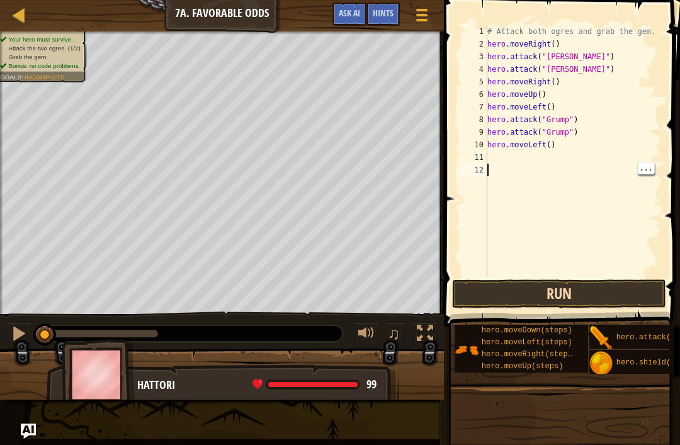
click at [581, 285] on button "Run" at bounding box center [559, 294] width 214 height 29
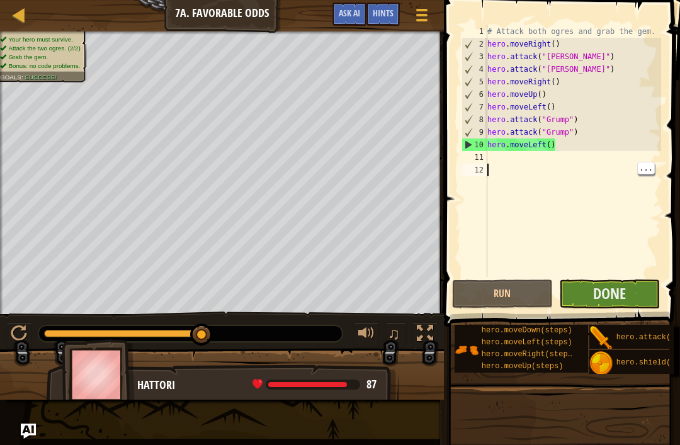
click at [634, 296] on button "Done" at bounding box center [609, 294] width 101 height 29
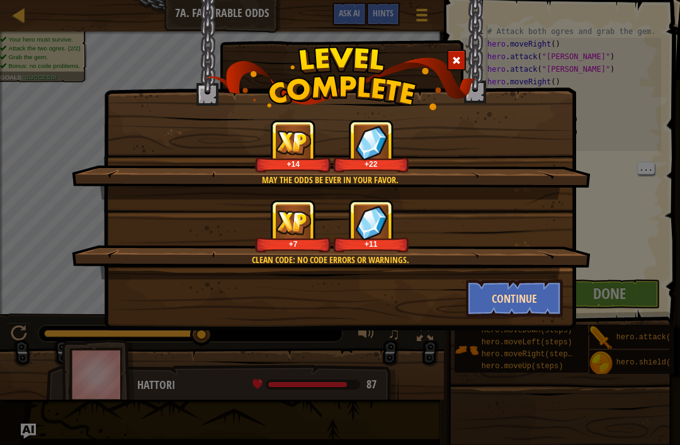
click at [529, 300] on button "Continue" at bounding box center [515, 299] width 98 height 38
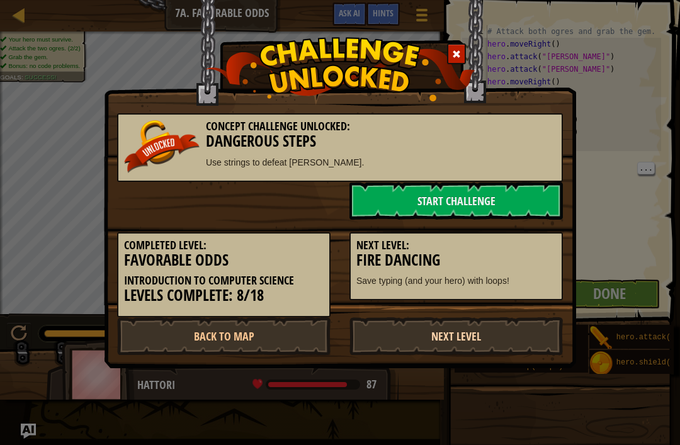
click at [521, 331] on link "Next Level" at bounding box center [455, 336] width 213 height 38
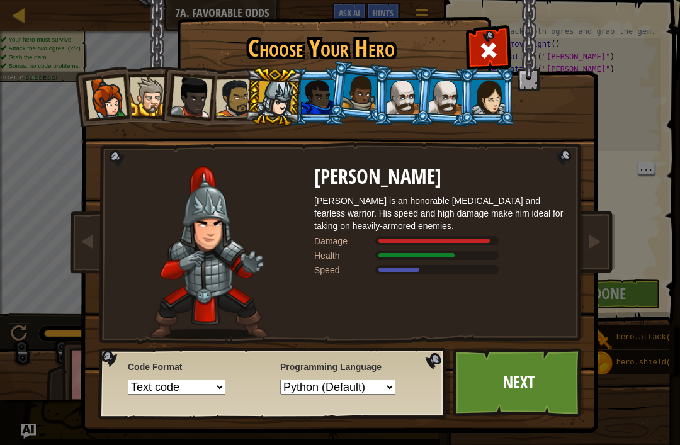
click at [601, 318] on img at bounding box center [342, 207] width 545 height 451
click at [319, 98] on div at bounding box center [317, 97] width 33 height 34
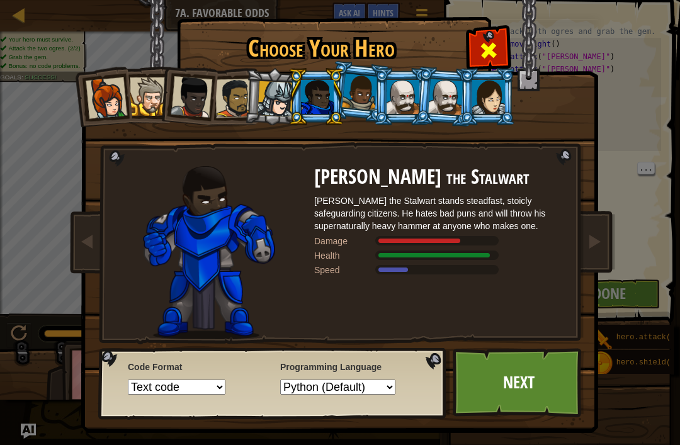
click at [491, 39] on div at bounding box center [489, 49] width 40 height 40
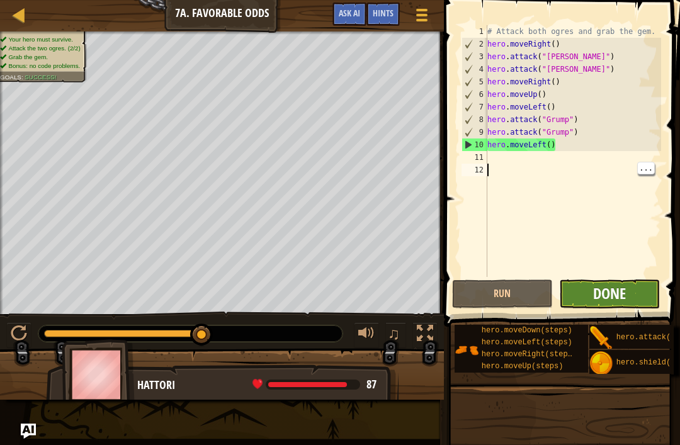
click at [608, 286] on span "Done" at bounding box center [609, 293] width 33 height 20
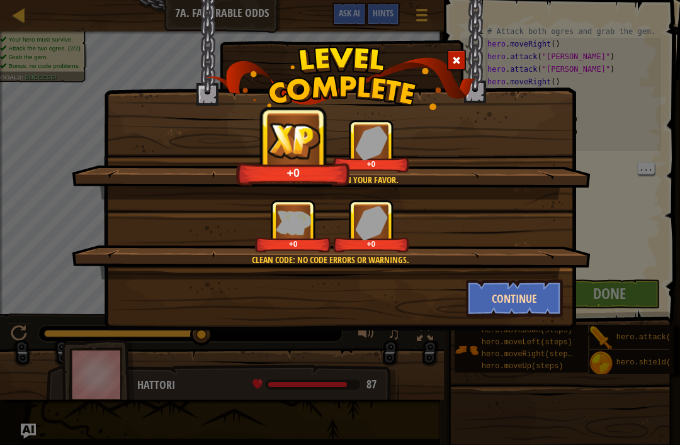
click at [538, 295] on button "Continue" at bounding box center [515, 299] width 98 height 38
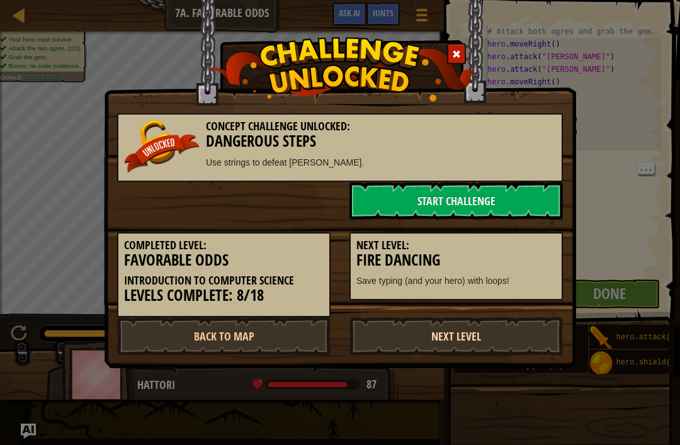
click at [514, 346] on link "Next Level" at bounding box center [455, 336] width 213 height 38
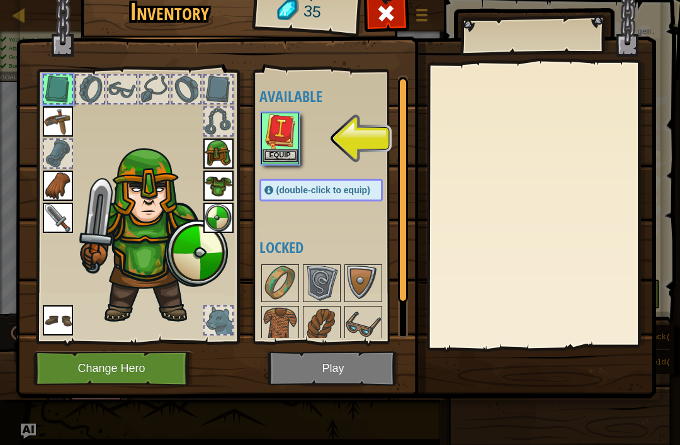
click at [285, 152] on button "Equip" at bounding box center [280, 155] width 35 height 13
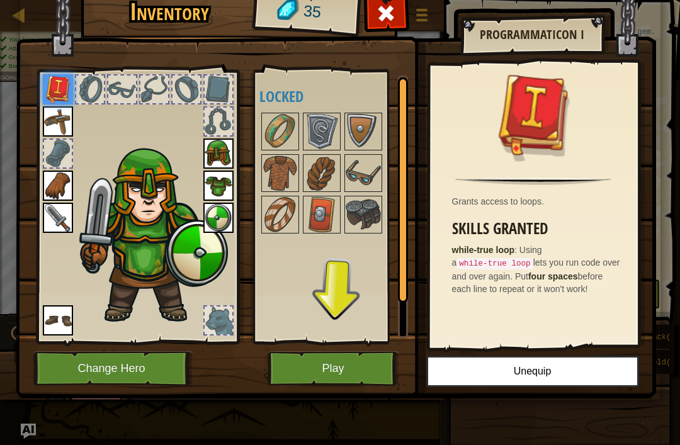
click at [212, 315] on div at bounding box center [219, 321] width 28 height 28
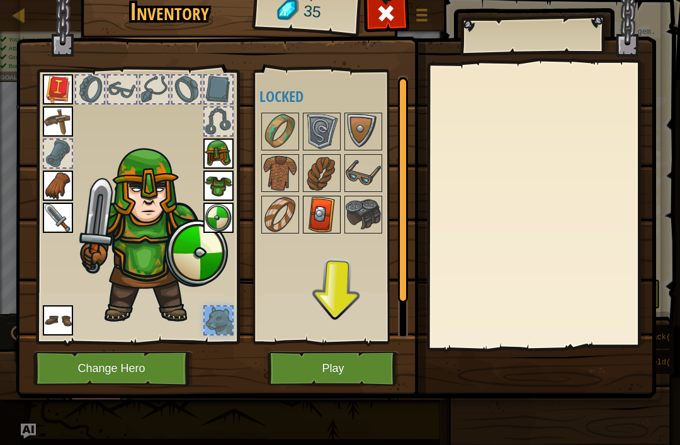
click at [327, 210] on img at bounding box center [321, 214] width 35 height 35
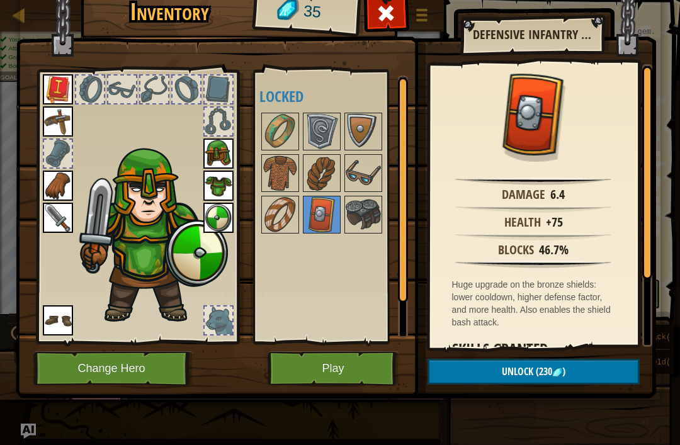
click at [353, 358] on button "Play" at bounding box center [334, 368] width 132 height 35
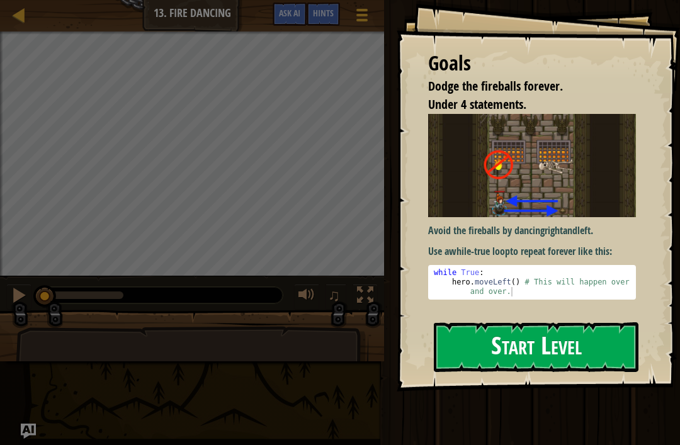
click at [589, 352] on button "Start Level" at bounding box center [536, 347] width 205 height 50
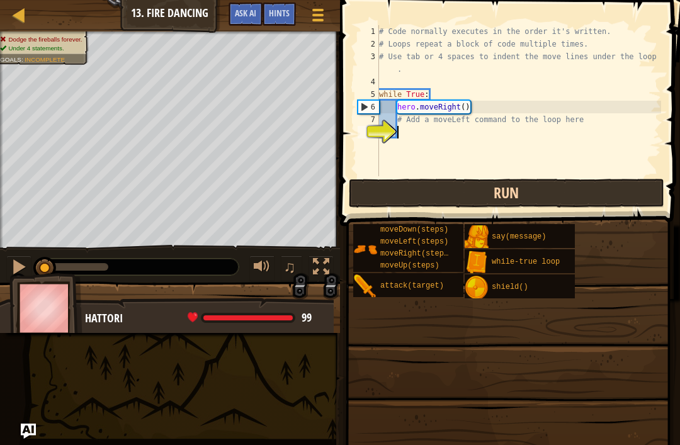
click at [554, 184] on button "Run" at bounding box center [506, 193] width 315 height 29
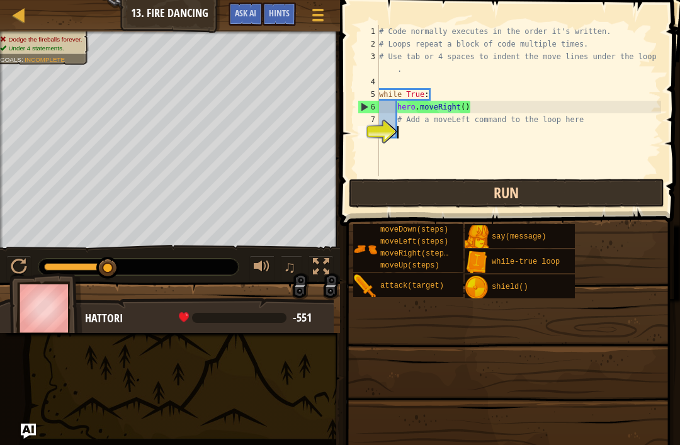
type textarea "h"
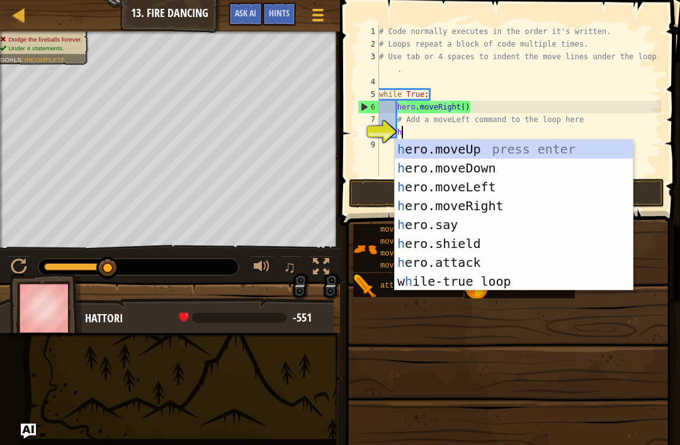
scroll to position [6, 1]
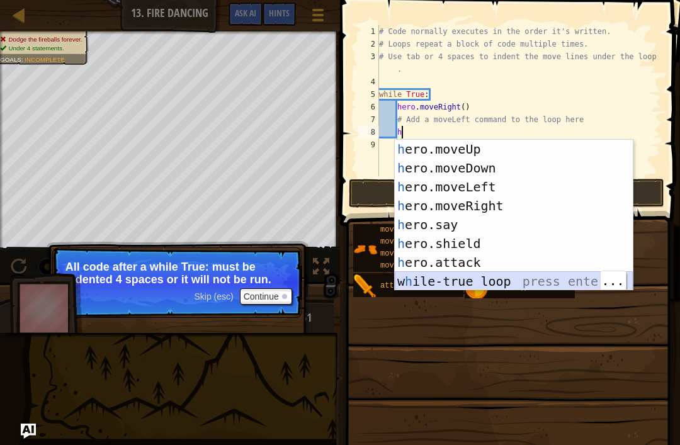
click at [511, 283] on div "h ero.moveUp press enter h ero.moveDown press enter h ero.moveLeft press enter …" at bounding box center [514, 234] width 238 height 189
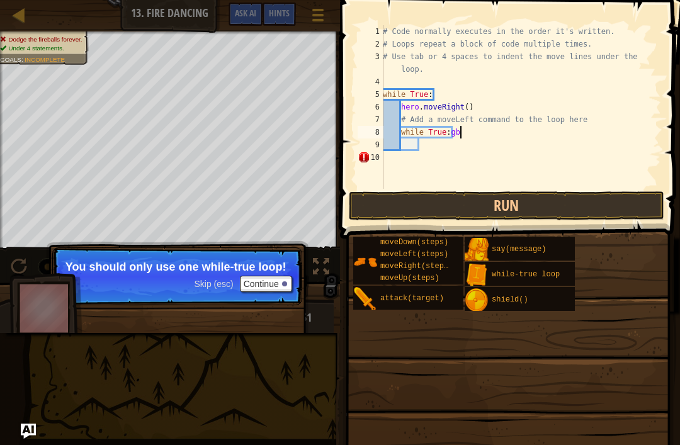
scroll to position [6, 6]
type textarea "w"
type textarea "# Add a moveLeft command to the loop here"
click at [417, 140] on div "# Code normally executes in the order it's written. # Loops repeat a block of c…" at bounding box center [520, 119] width 281 height 189
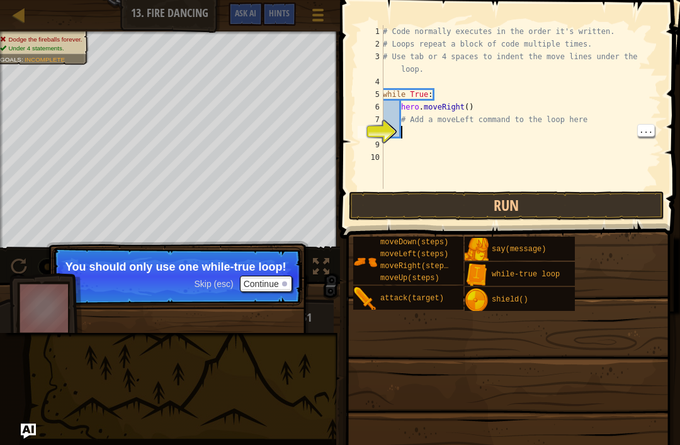
click at [403, 132] on div "# Code normally executes in the order it's written. # Loops repeat a block of c…" at bounding box center [520, 119] width 281 height 189
type textarea "h"
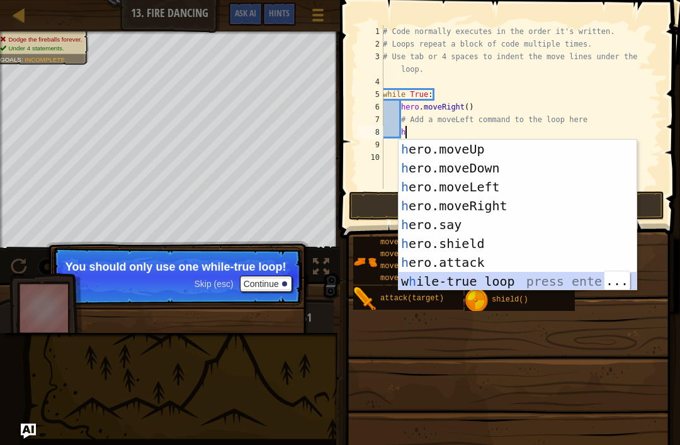
click at [511, 288] on div "h ero.moveUp press enter h ero.moveDown press enter h ero.moveLeft press enter …" at bounding box center [518, 234] width 238 height 189
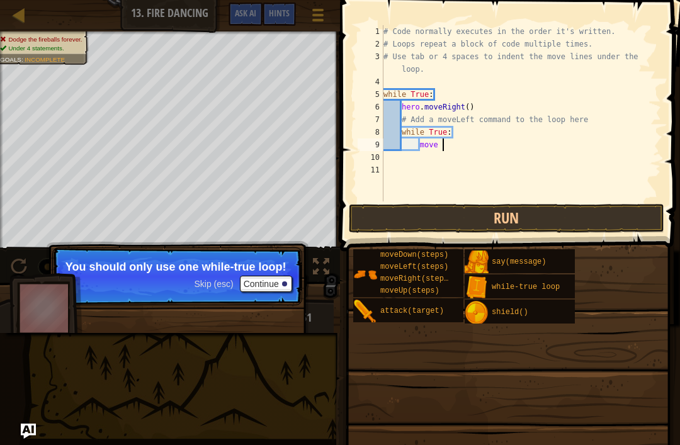
type textarea "move l"
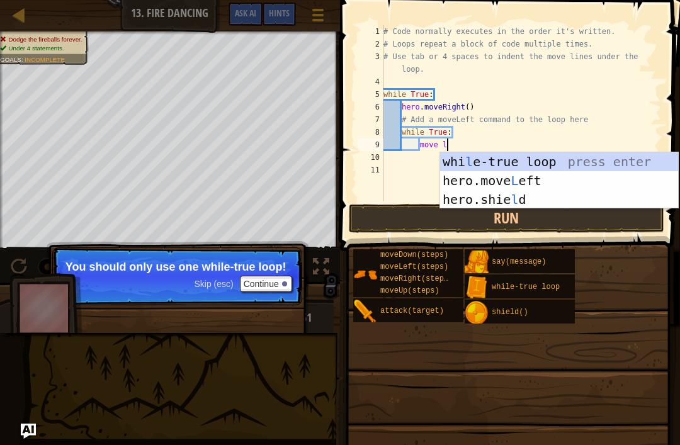
scroll to position [6, 4]
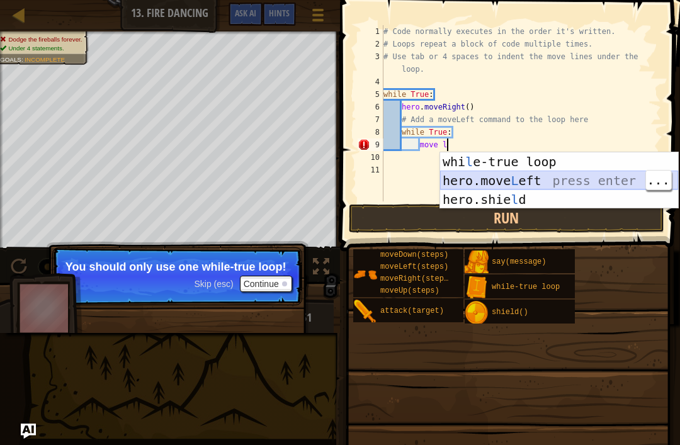
click at [575, 186] on div "whi l e-true loop press enter hero.move L eft press enter hero.shie l d press e…" at bounding box center [559, 199] width 238 height 94
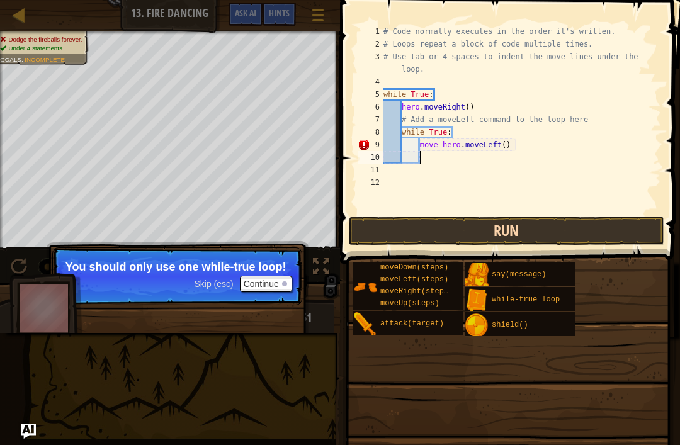
click at [519, 240] on button "Run" at bounding box center [506, 231] width 315 height 29
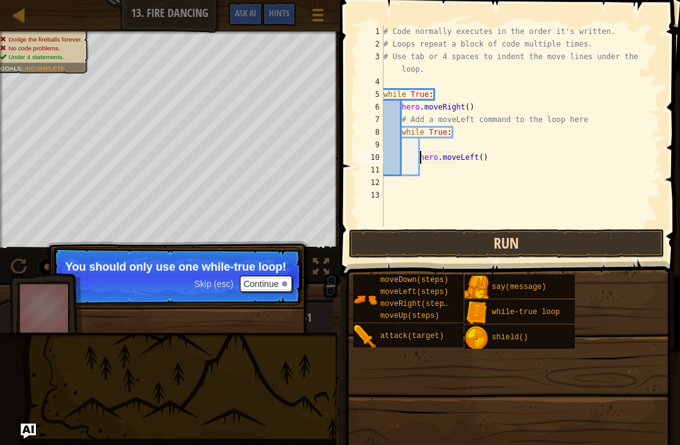
click at [568, 234] on button "Run" at bounding box center [506, 243] width 315 height 29
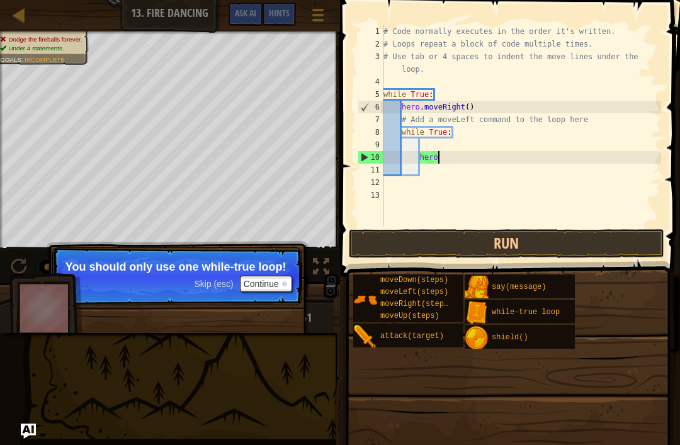
type textarea "h"
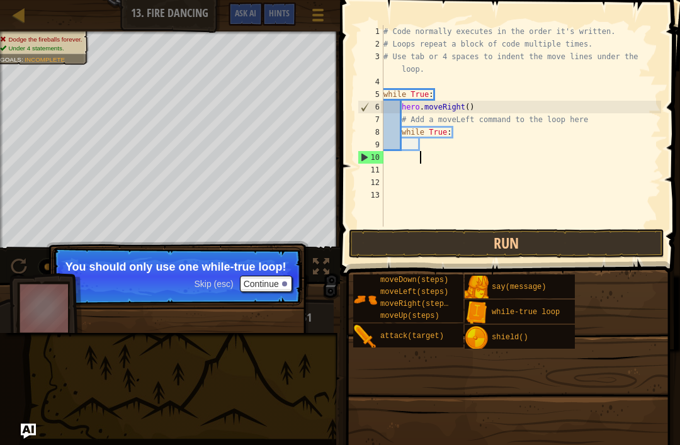
scroll to position [6, 0]
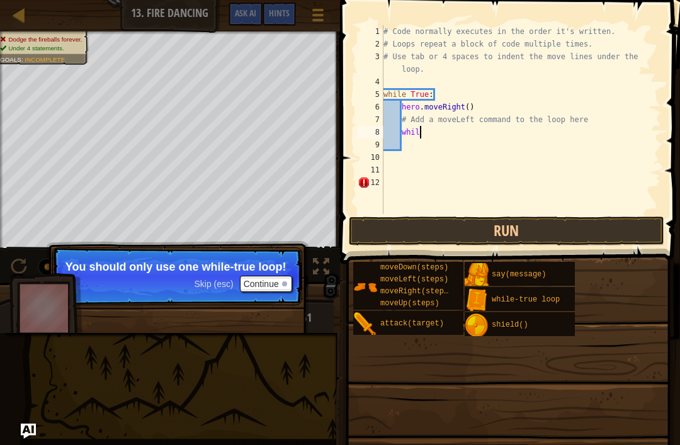
type textarea "w"
type textarea "hero.moveRight()"
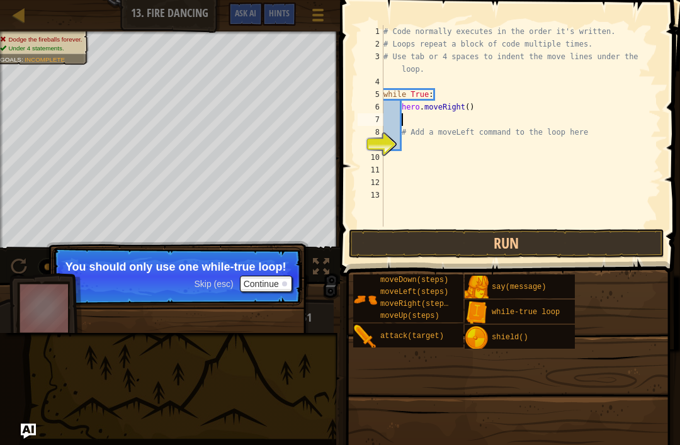
scroll to position [6, 1]
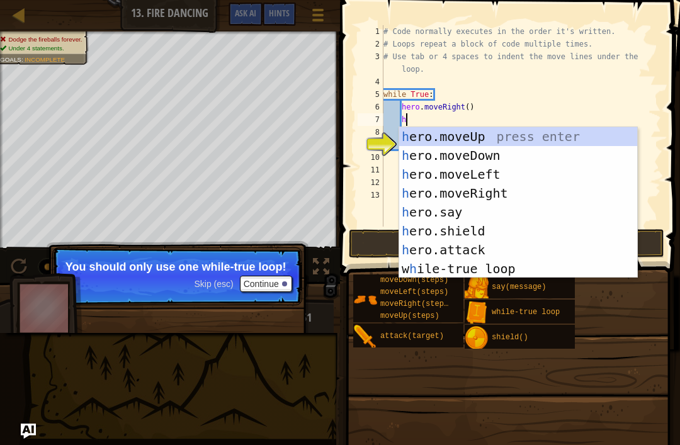
type textarea "he"
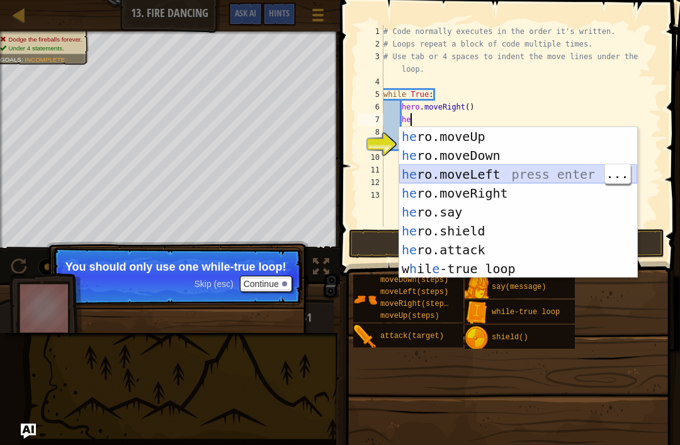
click at [522, 180] on div "he ro.moveUp press enter he ro.moveDown press enter he ro.moveLeft press enter …" at bounding box center [518, 221] width 238 height 189
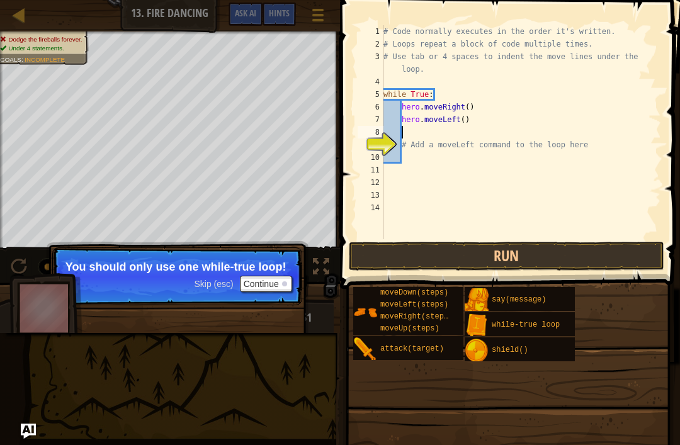
scroll to position [6, 1]
click at [508, 257] on button "Run" at bounding box center [506, 256] width 315 height 29
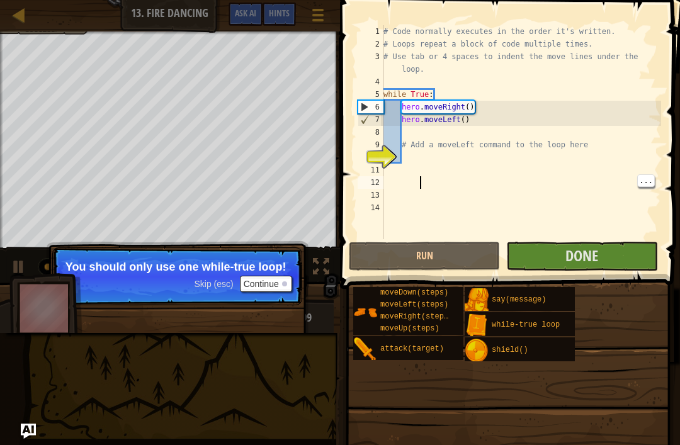
click at [280, 280] on button "Continue" at bounding box center [266, 284] width 52 height 16
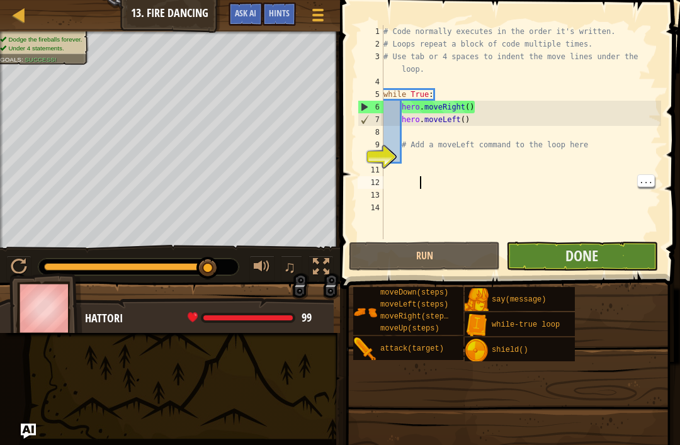
click at [625, 252] on button "Done" at bounding box center [581, 256] width 151 height 29
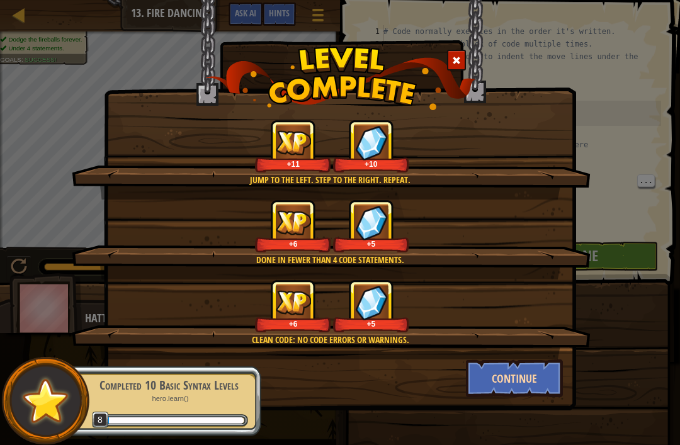
click at [531, 381] on button "Continue" at bounding box center [515, 379] width 98 height 38
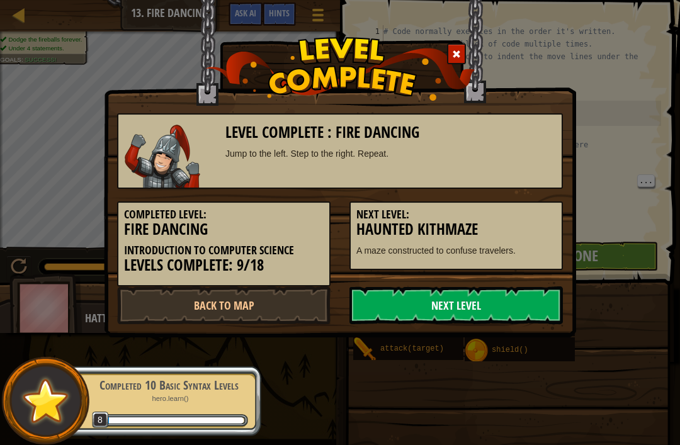
click at [534, 307] on link "Next Level" at bounding box center [455, 306] width 213 height 38
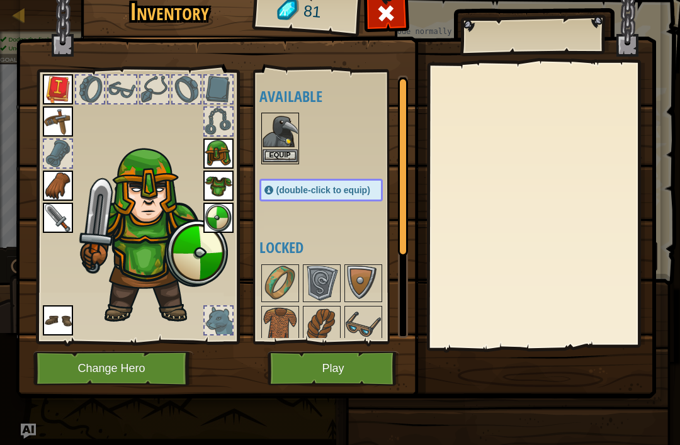
click at [280, 162] on button "Equip" at bounding box center [280, 155] width 35 height 13
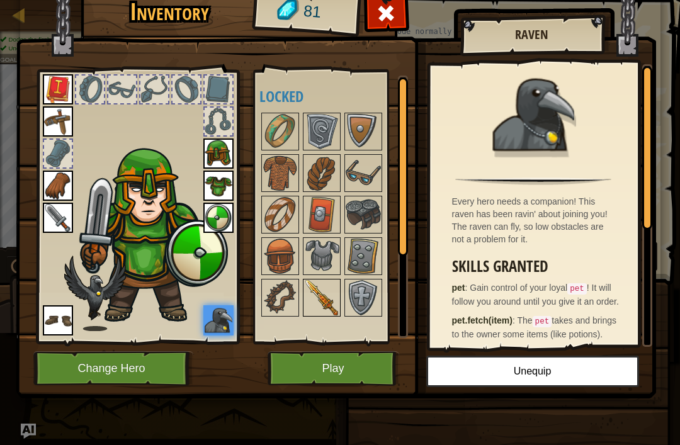
click at [331, 293] on img at bounding box center [321, 297] width 35 height 35
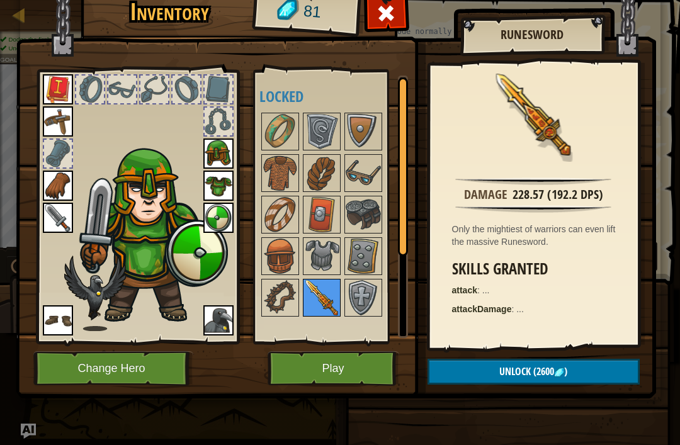
click at [318, 305] on img at bounding box center [321, 297] width 35 height 35
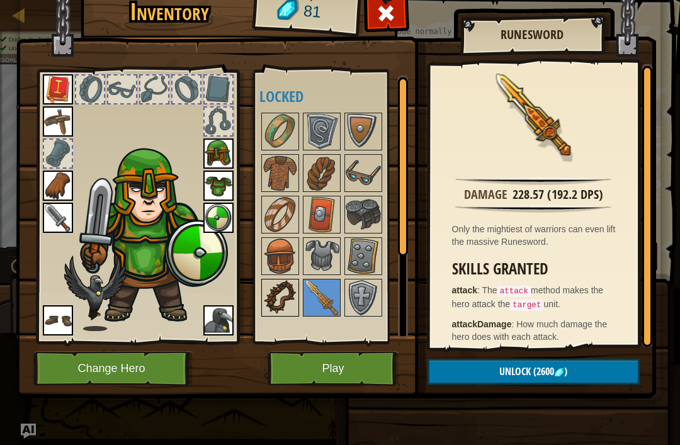
click at [278, 307] on img at bounding box center [280, 297] width 35 height 35
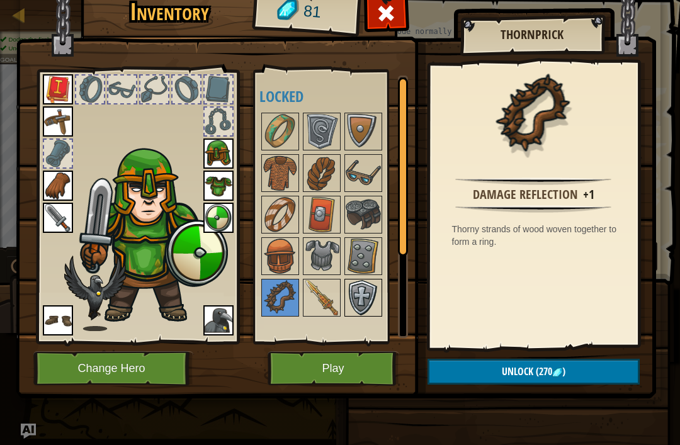
click at [366, 298] on img at bounding box center [363, 297] width 35 height 35
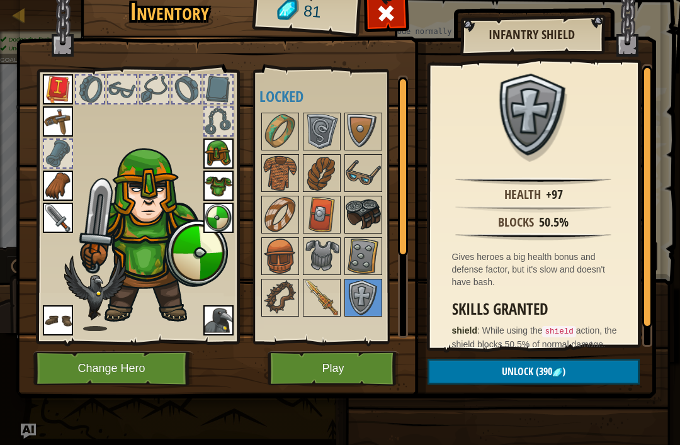
click at [363, 219] on img at bounding box center [363, 214] width 35 height 35
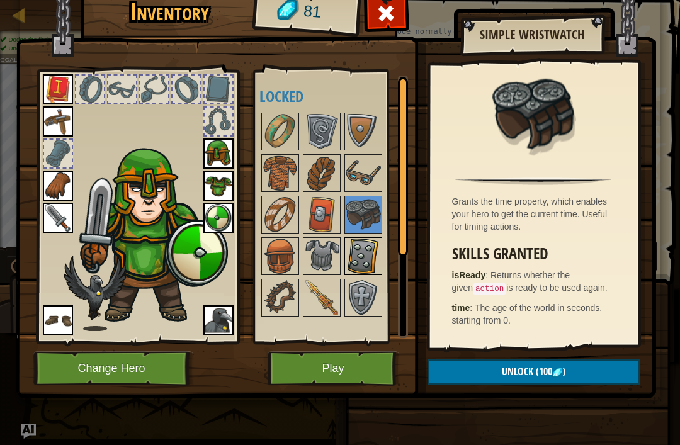
click at [368, 261] on img at bounding box center [363, 256] width 35 height 35
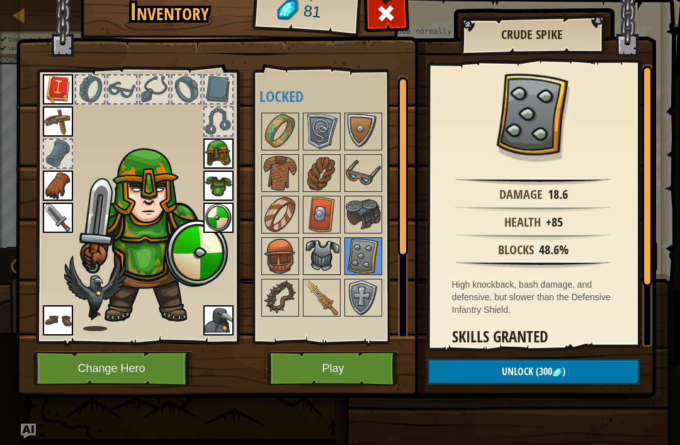
click at [320, 270] on img at bounding box center [321, 256] width 35 height 35
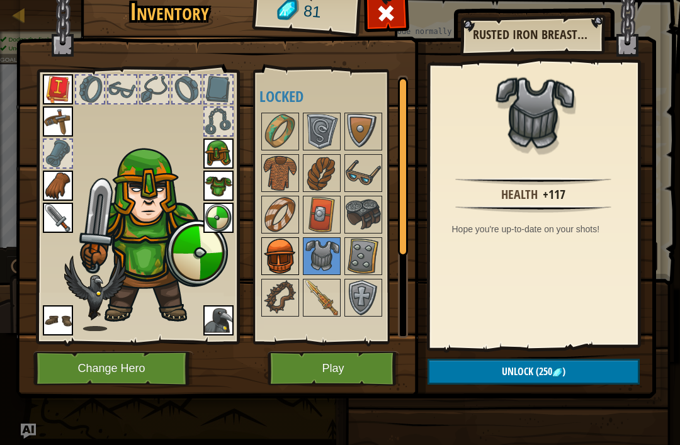
click at [280, 270] on img at bounding box center [280, 256] width 35 height 35
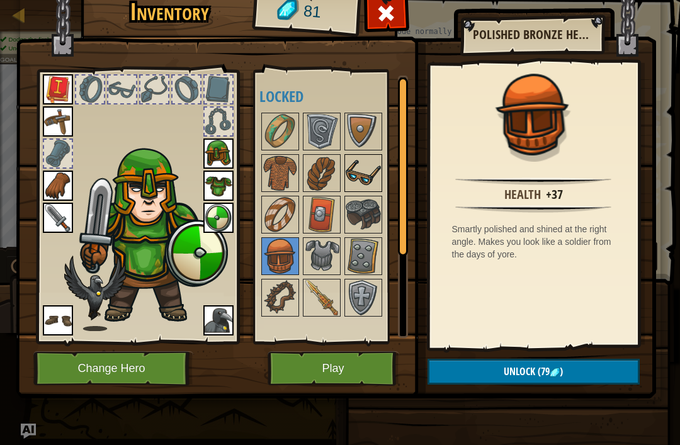
click at [363, 174] on img at bounding box center [363, 173] width 35 height 35
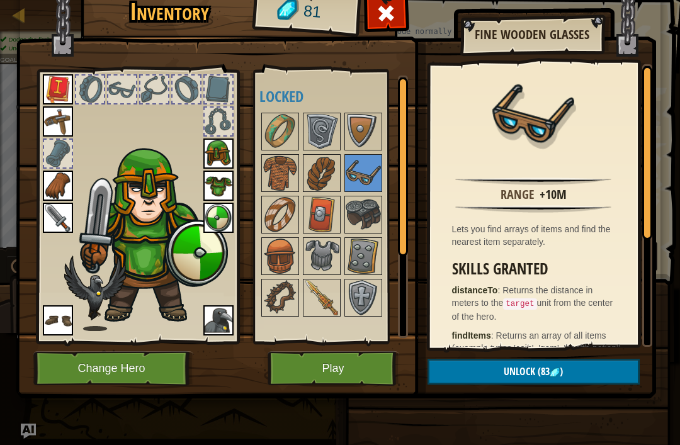
click at [364, 380] on button "Play" at bounding box center [334, 368] width 132 height 35
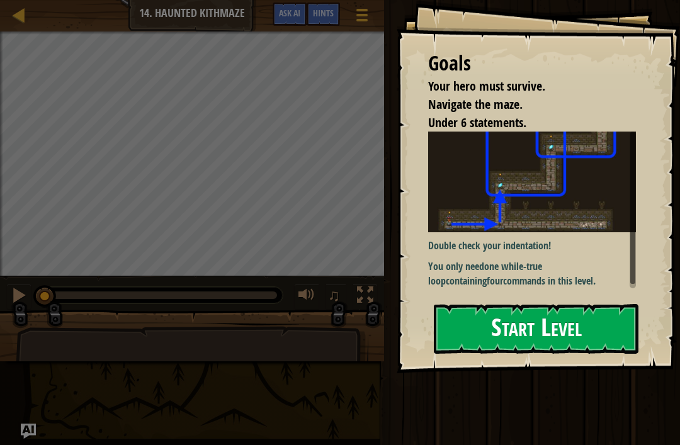
click at [608, 334] on button "Start Level" at bounding box center [536, 329] width 205 height 50
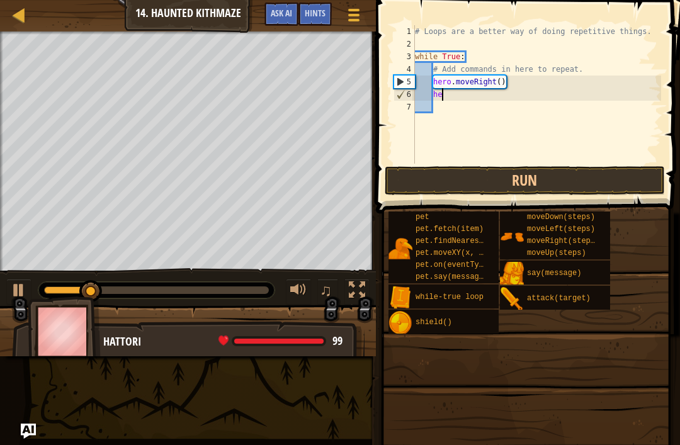
type textarea "h"
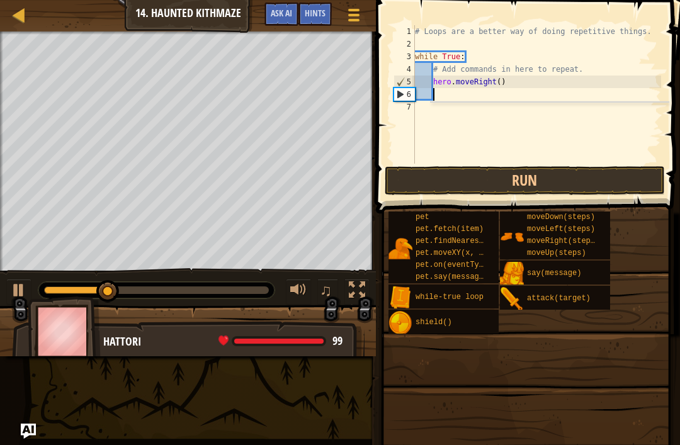
type textarea "h"
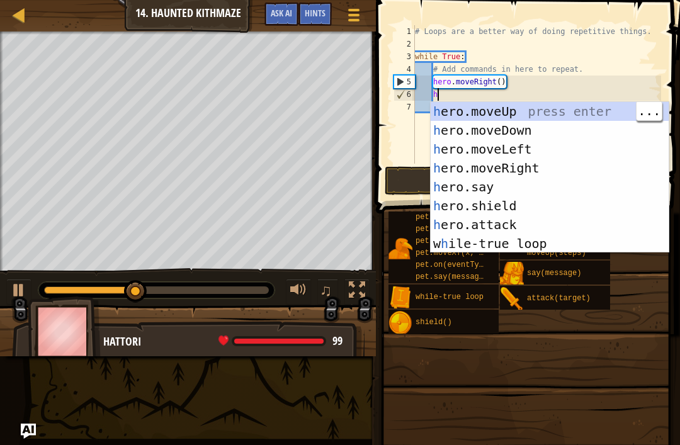
click at [568, 113] on div "h ero.moveUp press enter h ero.moveDown press enter h ero.moveLeft press enter …" at bounding box center [550, 196] width 238 height 189
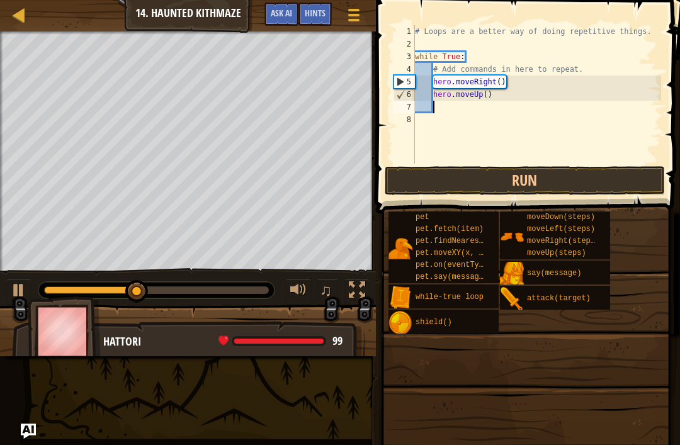
scroll to position [6, 1]
click at [581, 182] on button "Run" at bounding box center [525, 180] width 280 height 29
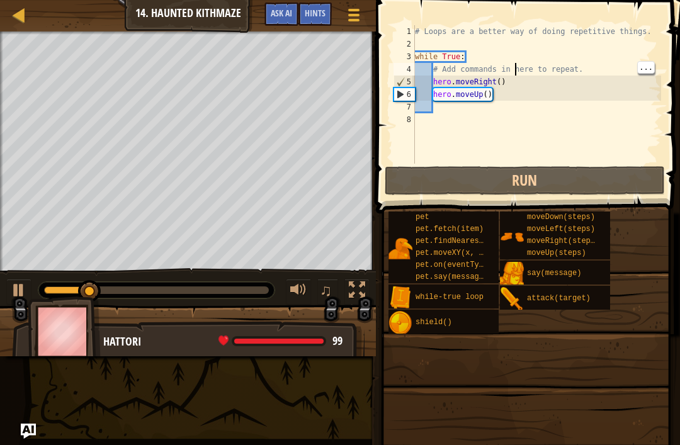
click at [514, 74] on div "# Loops are a better way of doing repetitive things. while True : # Add command…" at bounding box center [536, 107] width 249 height 164
click at [505, 84] on div "# Loops are a better way of doing repetitive things. while True : # Add command…" at bounding box center [536, 107] width 249 height 164
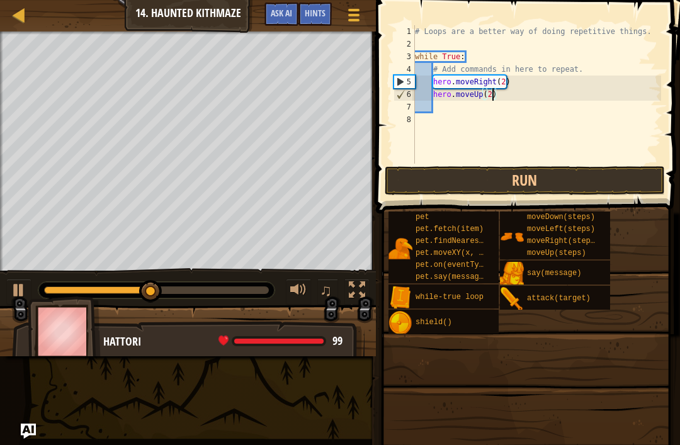
scroll to position [6, 6]
type textarea "hero.moveUp(2)"
click at [599, 180] on button "Run" at bounding box center [525, 180] width 280 height 29
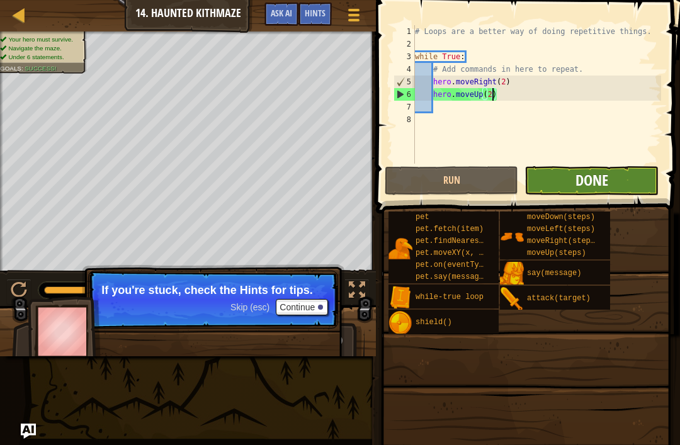
click at [576, 174] on span "Done" at bounding box center [592, 180] width 33 height 20
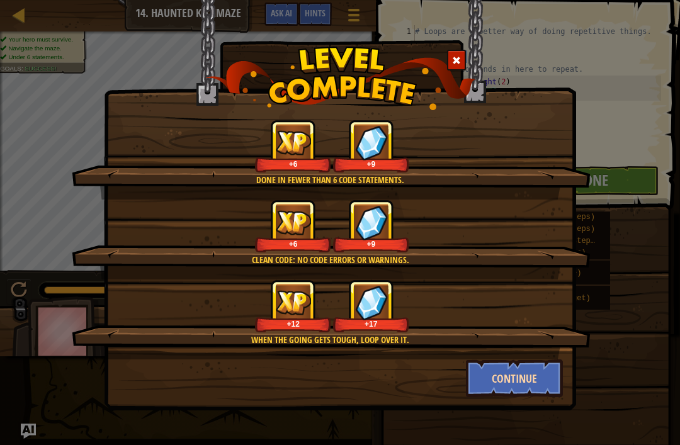
click at [533, 384] on button "Continue" at bounding box center [515, 379] width 98 height 38
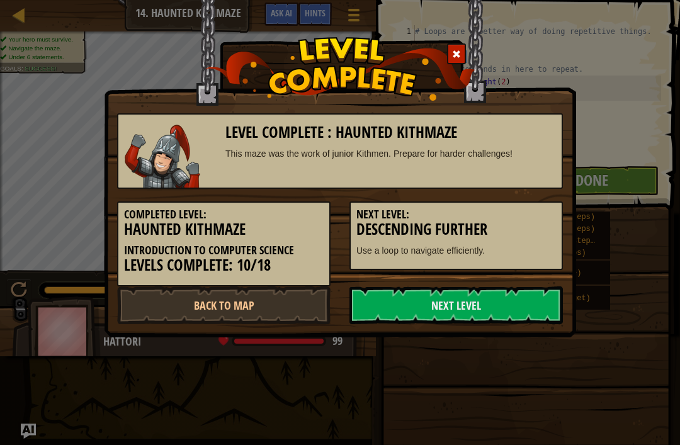
click at [517, 376] on div "Level Complete : Haunted Kithmaze This maze was the work of junior Kithmen. Pre…" at bounding box center [340, 222] width 680 height 445
click at [525, 310] on link "Next Level" at bounding box center [455, 306] width 213 height 38
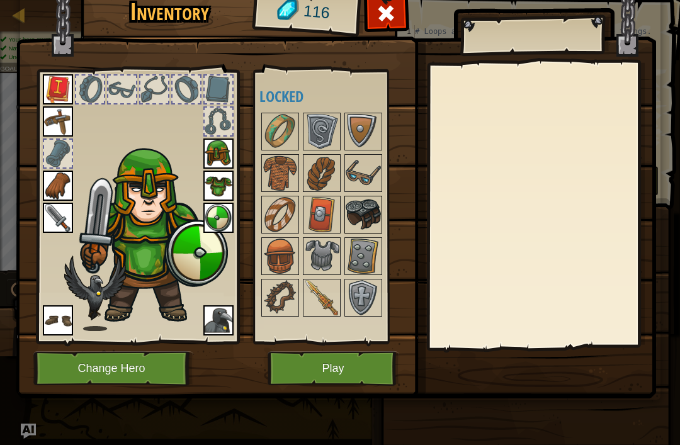
click at [369, 211] on img at bounding box center [363, 214] width 35 height 35
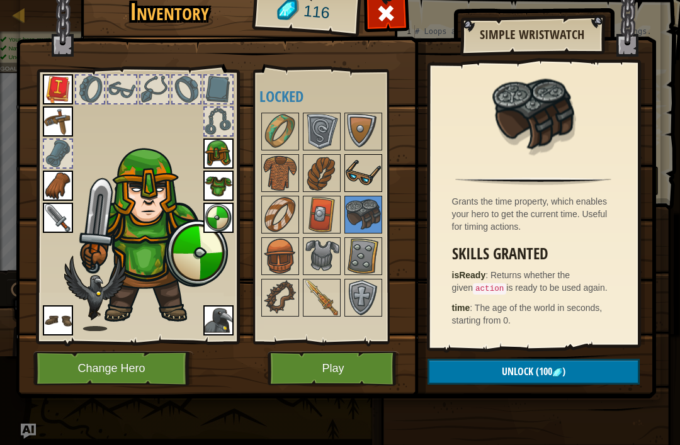
click at [374, 174] on img at bounding box center [363, 173] width 35 height 35
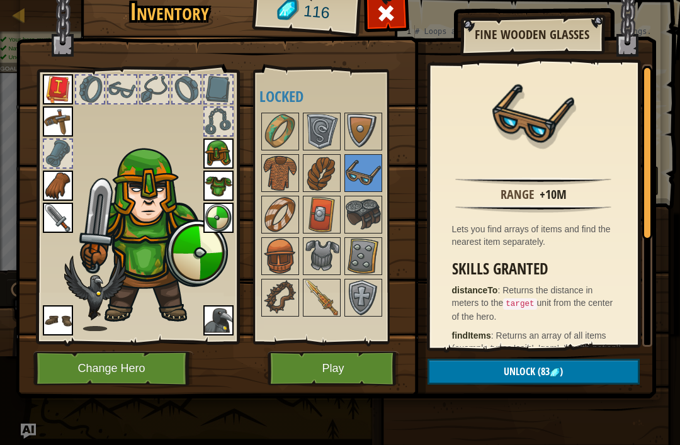
click at [572, 362] on button "Unlock (83 )" at bounding box center [534, 372] width 212 height 26
click at [572, 362] on button "Confirm" at bounding box center [534, 372] width 212 height 26
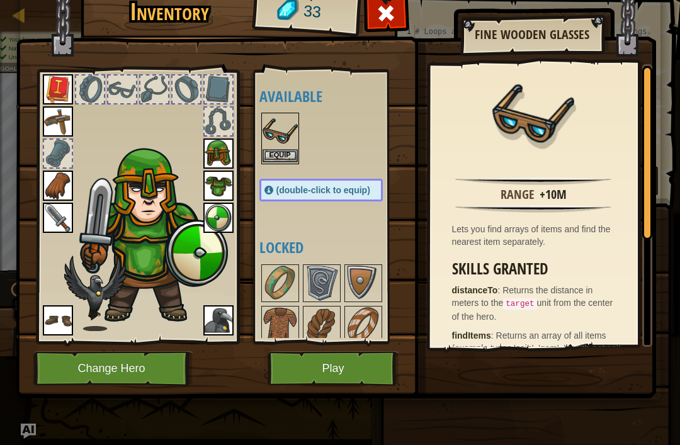
click at [281, 161] on button "Equip" at bounding box center [280, 155] width 35 height 13
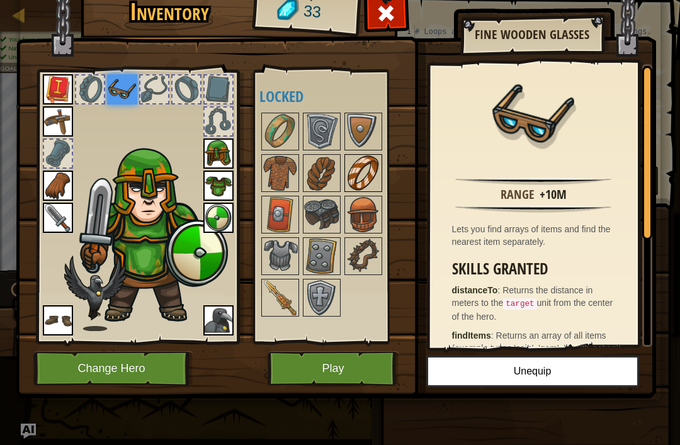
click at [372, 178] on img at bounding box center [363, 173] width 35 height 35
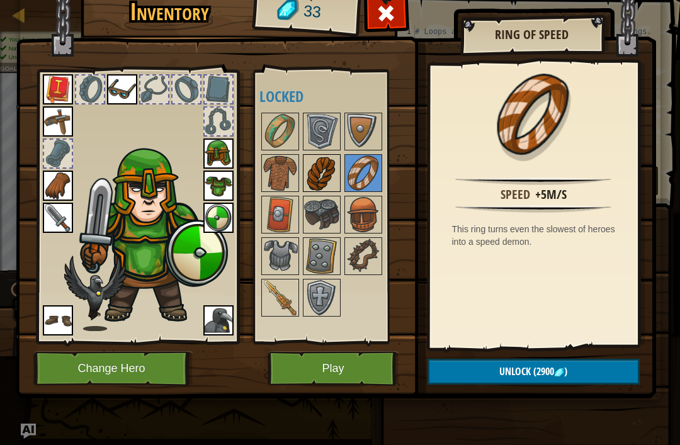
click at [316, 171] on img at bounding box center [321, 173] width 35 height 35
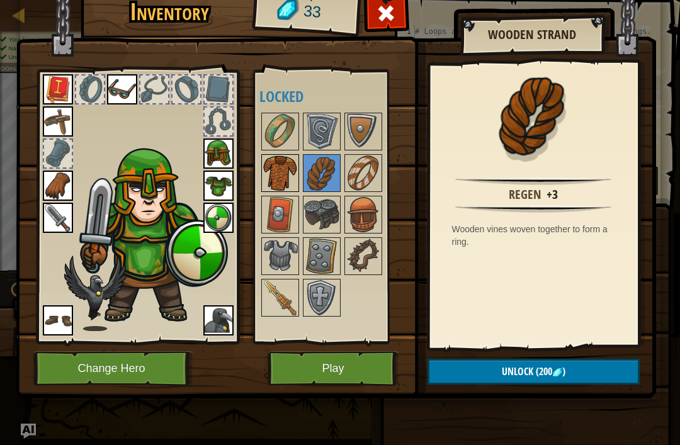
click at [272, 186] on img at bounding box center [280, 173] width 35 height 35
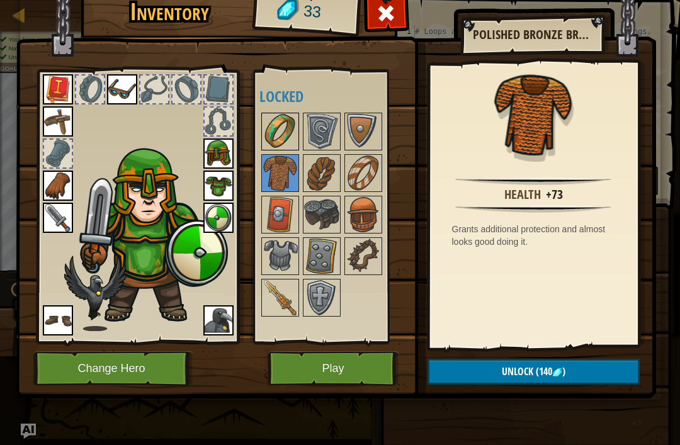
click at [275, 127] on img at bounding box center [280, 131] width 35 height 35
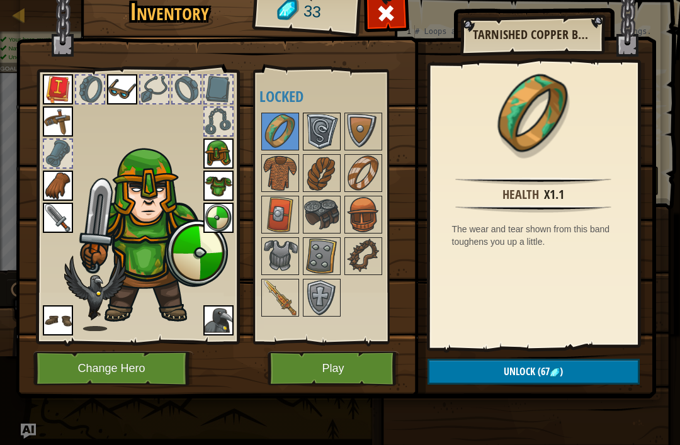
click at [326, 122] on img at bounding box center [321, 131] width 35 height 35
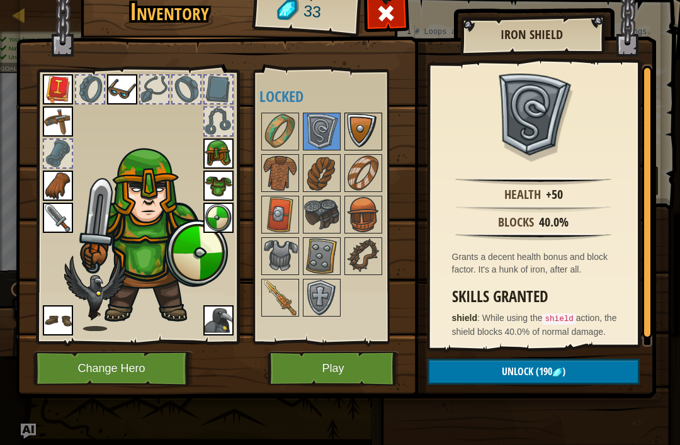
click at [366, 126] on img at bounding box center [363, 131] width 35 height 35
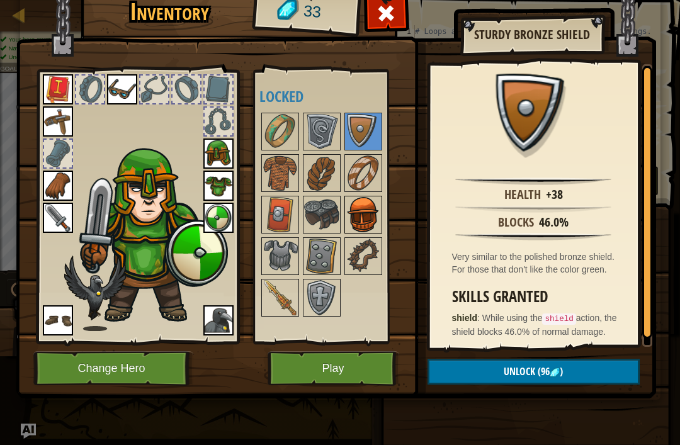
click at [368, 211] on img at bounding box center [363, 214] width 35 height 35
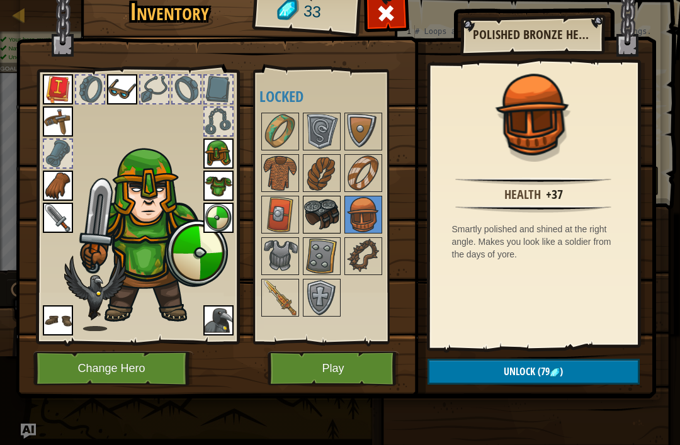
click at [314, 208] on img at bounding box center [321, 214] width 35 height 35
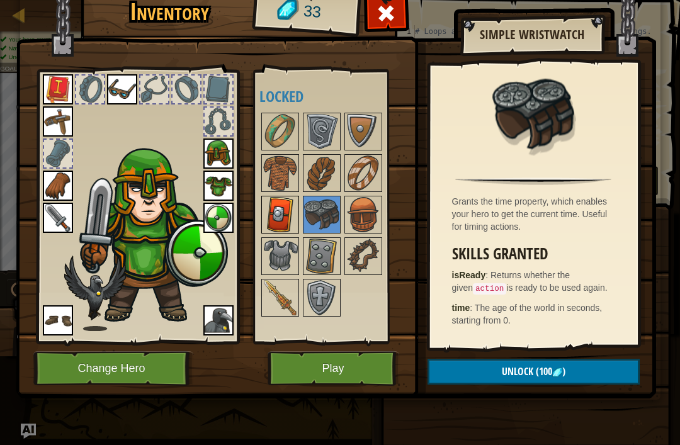
click at [270, 198] on img at bounding box center [280, 214] width 35 height 35
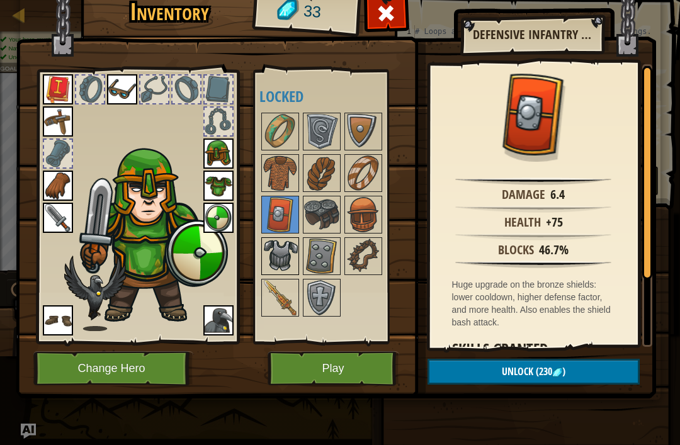
click at [288, 252] on img at bounding box center [280, 256] width 35 height 35
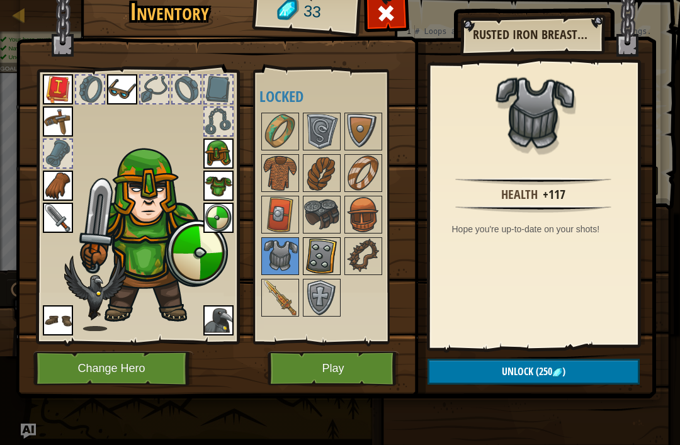
click at [327, 253] on img at bounding box center [321, 256] width 35 height 35
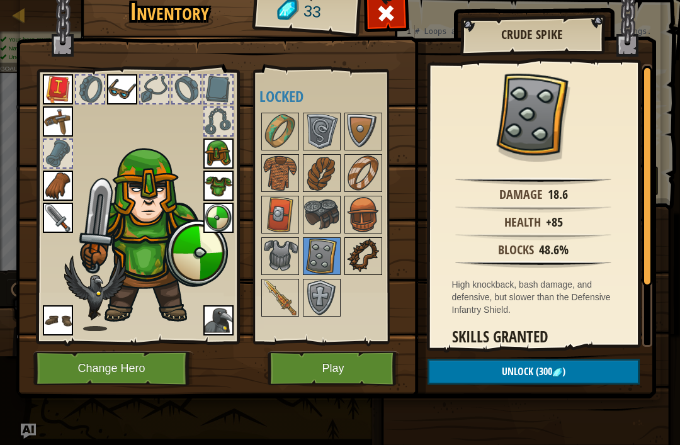
click at [368, 249] on img at bounding box center [363, 256] width 35 height 35
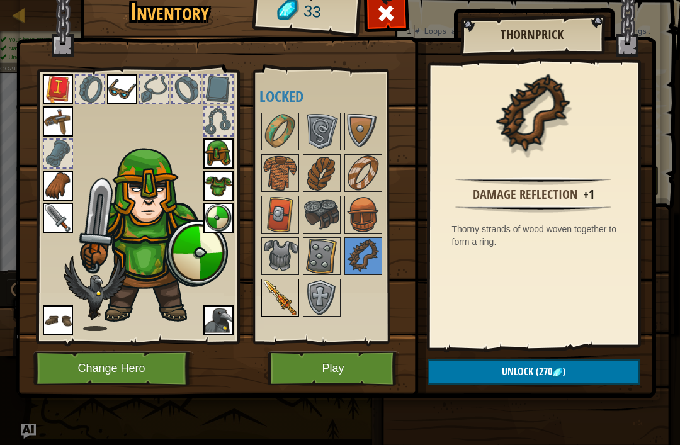
click at [280, 295] on img at bounding box center [280, 297] width 35 height 35
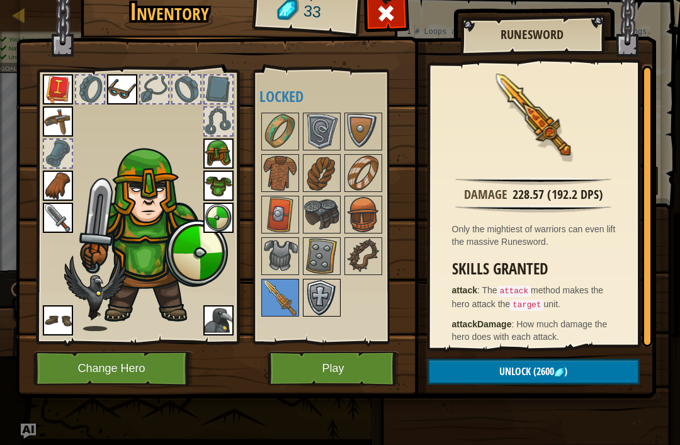
click at [314, 288] on img at bounding box center [321, 297] width 35 height 35
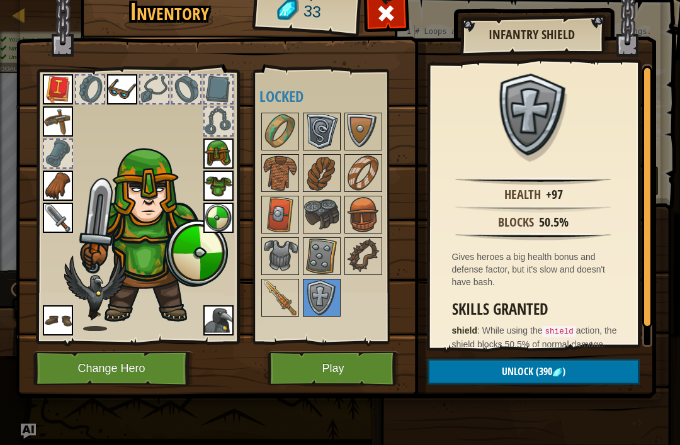
click at [329, 134] on img at bounding box center [321, 131] width 35 height 35
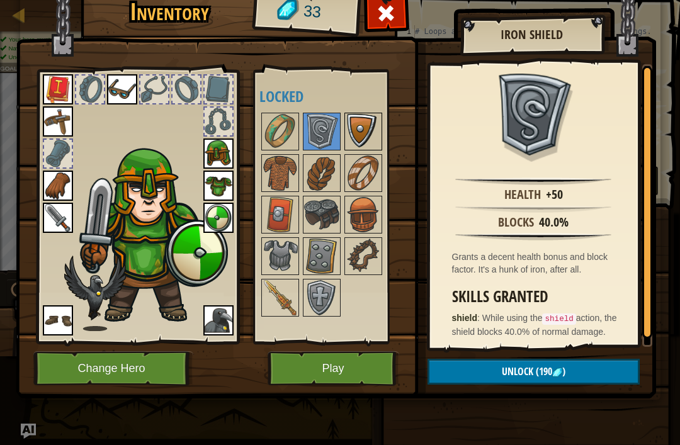
click at [365, 127] on img at bounding box center [363, 131] width 35 height 35
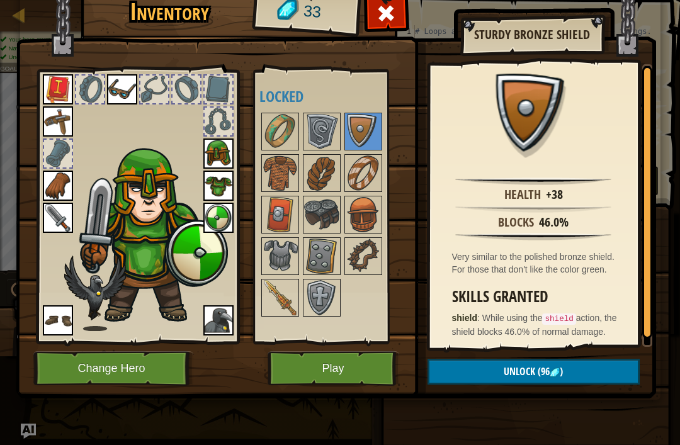
click at [186, 278] on img at bounding box center [151, 233] width 154 height 183
click at [209, 225] on img at bounding box center [218, 218] width 30 height 30
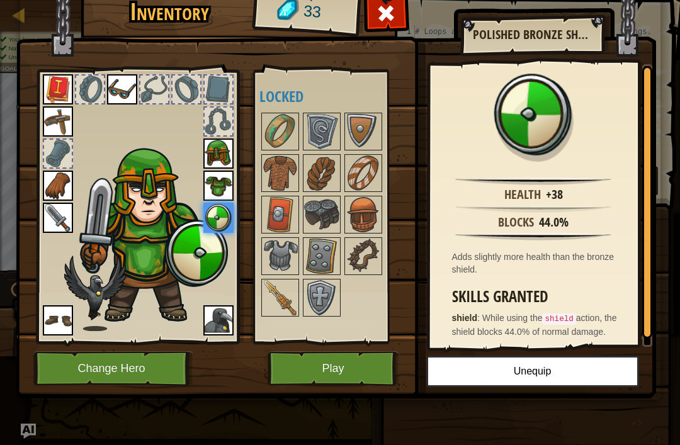
click at [205, 219] on img at bounding box center [218, 218] width 30 height 30
click at [369, 370] on button "Play" at bounding box center [334, 368] width 132 height 35
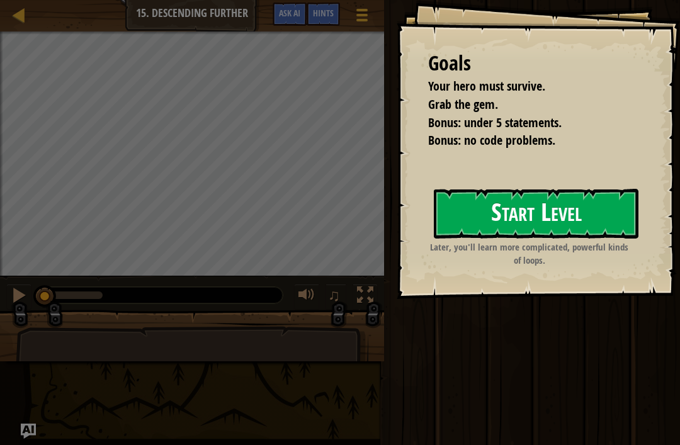
click at [603, 224] on button "Start Level" at bounding box center [536, 214] width 205 height 50
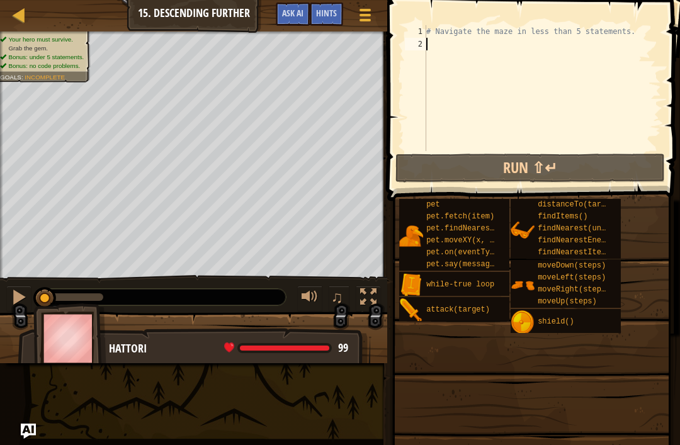
type textarea "h"
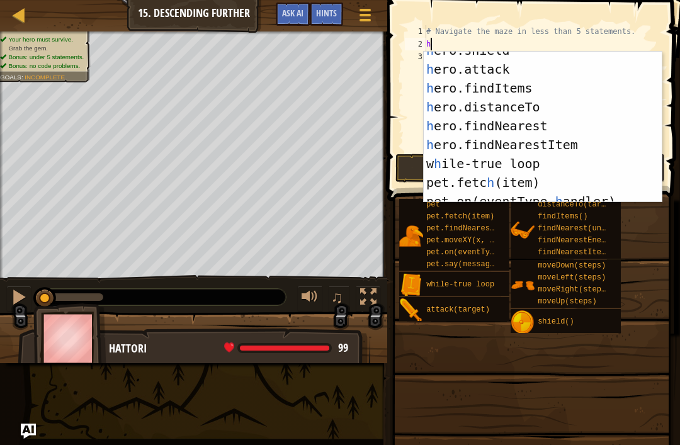
scroll to position [113, 0]
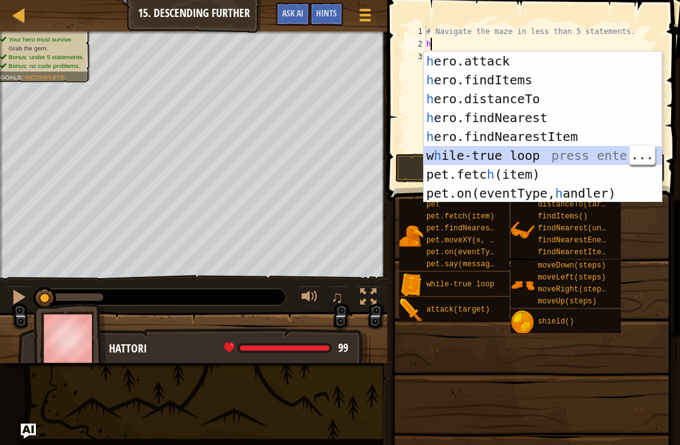
click at [539, 146] on div "h ero.attack press enter h ero.findItems press enter h ero.distanceTo press ent…" at bounding box center [543, 146] width 238 height 189
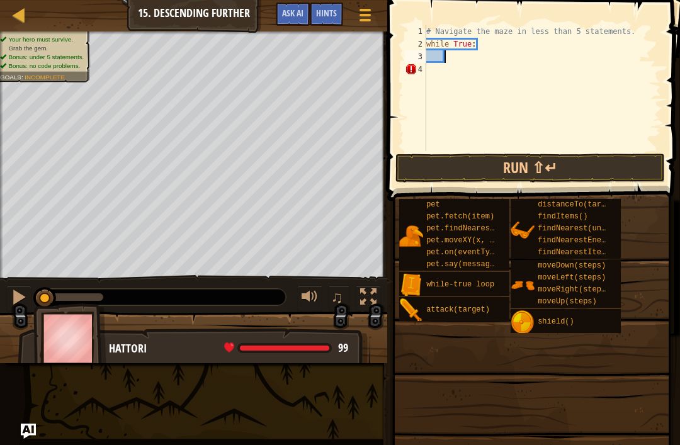
type textarea "m"
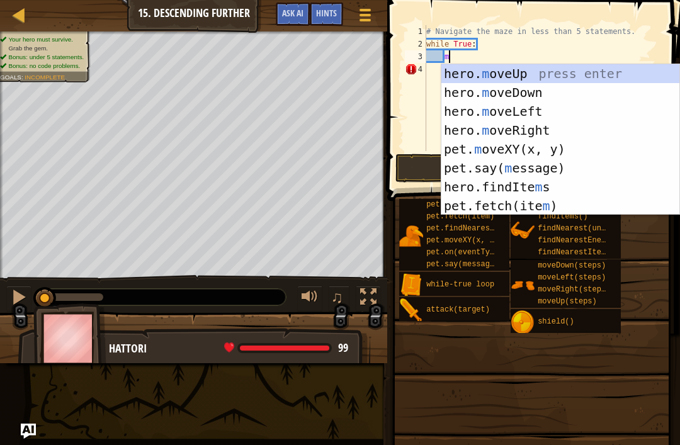
scroll to position [0, 0]
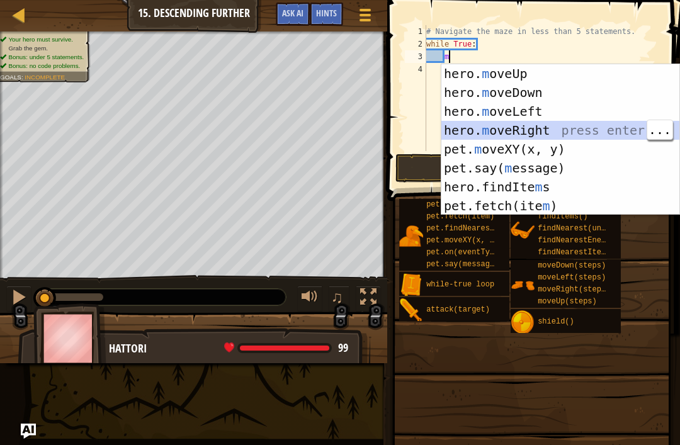
click at [583, 125] on div "hero. m oveUp press enter hero. m oveDown press enter hero. m oveLeft press ent…" at bounding box center [560, 158] width 238 height 189
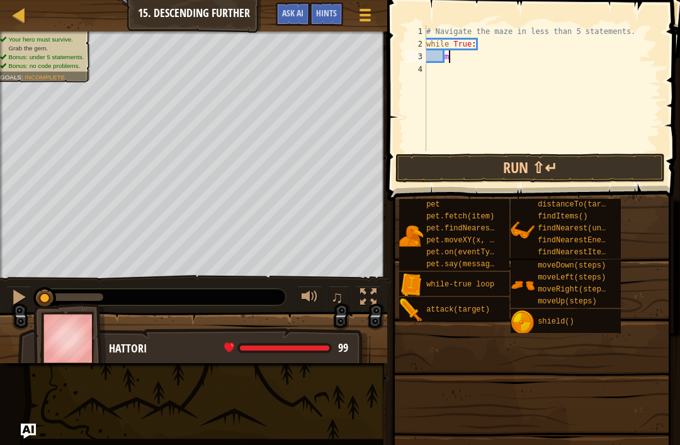
scroll to position [6, 1]
type textarea "hero.moveRight(3)"
click at [475, 70] on div "# Navigate the maze in less than 5 statements. while True : hero . moveRight ( …" at bounding box center [542, 100] width 237 height 151
type textarea "h"
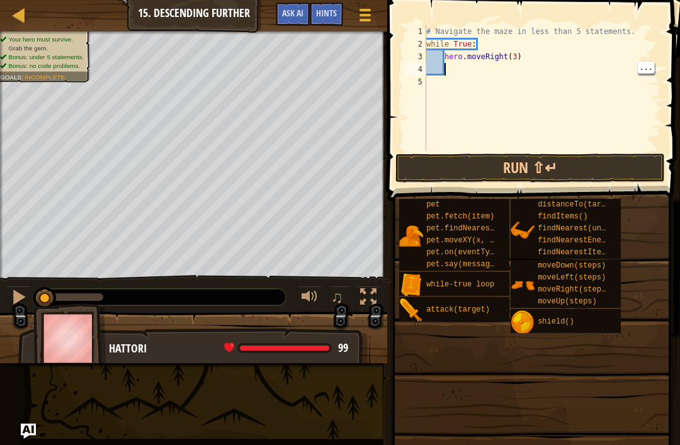
scroll to position [6, 1]
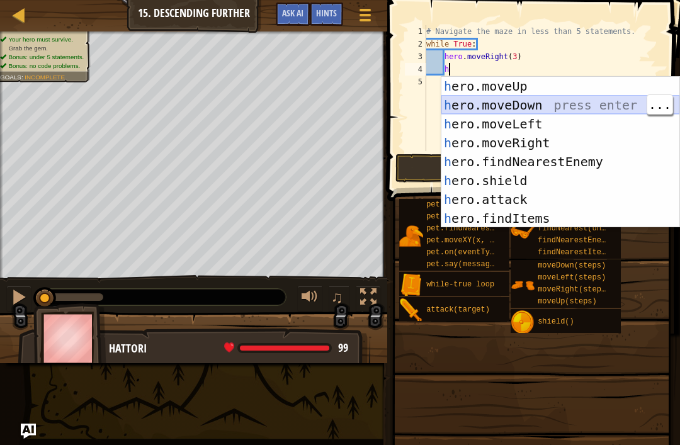
click at [565, 102] on div "h ero.moveUp press enter h ero.moveDown press enter h ero.moveLeft press enter …" at bounding box center [560, 171] width 238 height 189
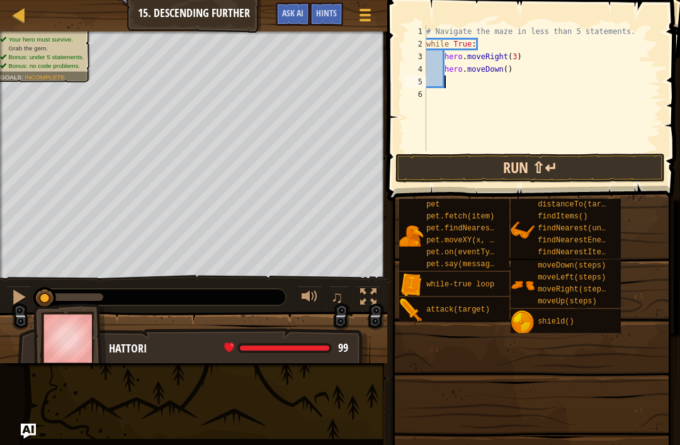
click at [586, 168] on button "Run ⇧↵" at bounding box center [530, 168] width 270 height 29
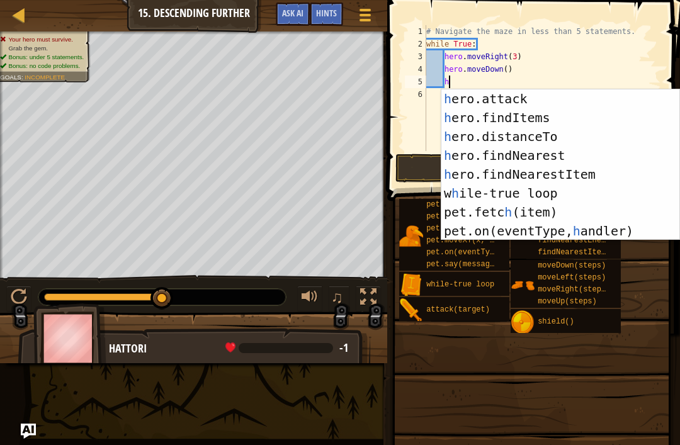
scroll to position [113, 0]
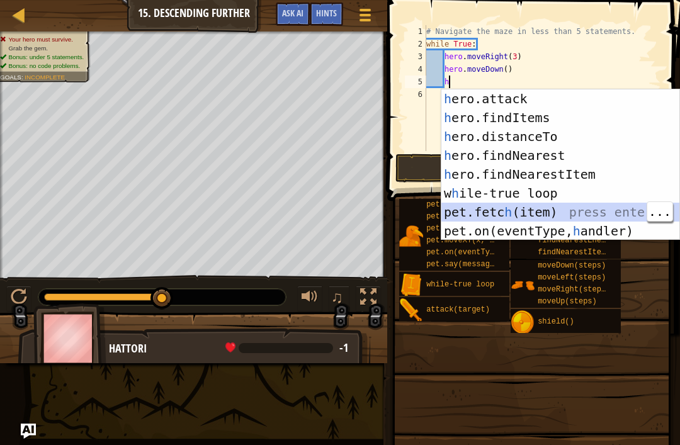
click at [555, 212] on div "h ero.attack press enter h ero.findItems press enter h ero.distanceTo press ent…" at bounding box center [560, 183] width 238 height 189
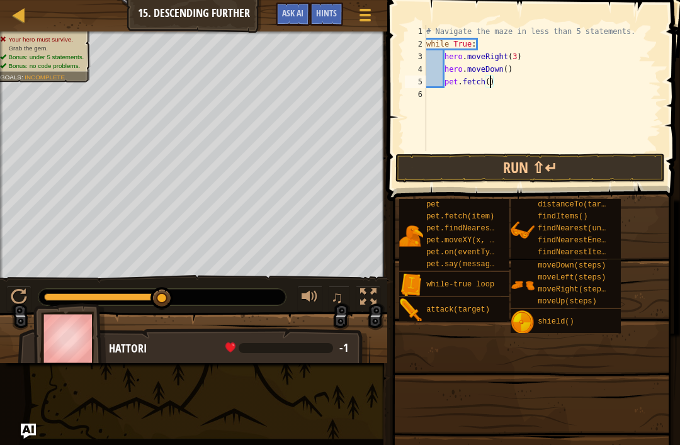
scroll to position [6, 6]
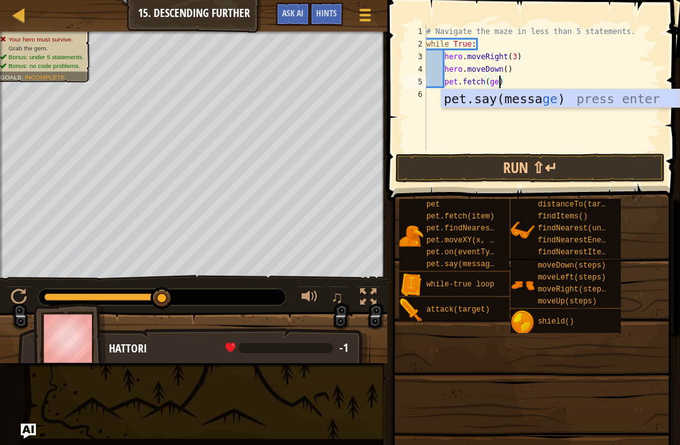
type textarea "pet.fetch(gem)"
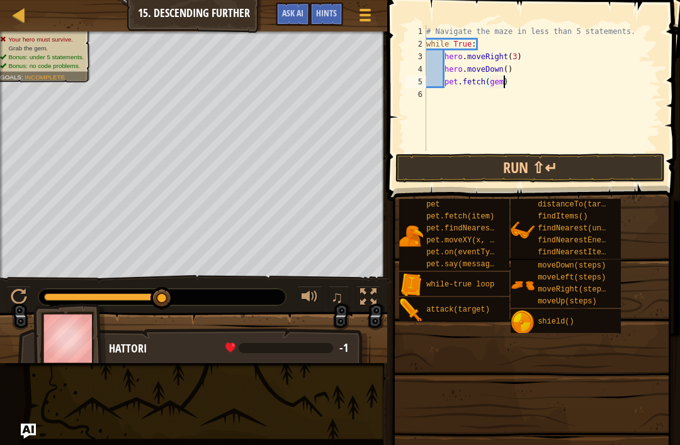
scroll to position [6, 1]
click at [591, 161] on button "Run ⇧↵" at bounding box center [530, 168] width 270 height 29
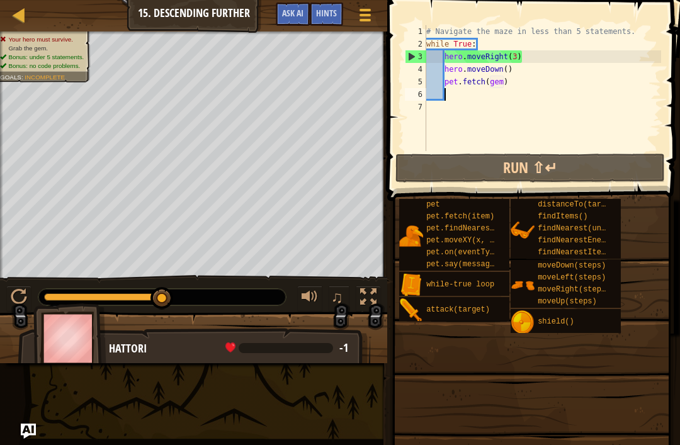
click at [16, 435] on div "Map Introduction to Computer Science 15. Descending Further Game Menu Done Hint…" at bounding box center [340, 222] width 680 height 445
click at [33, 426] on img "Ask AI" at bounding box center [28, 431] width 16 height 16
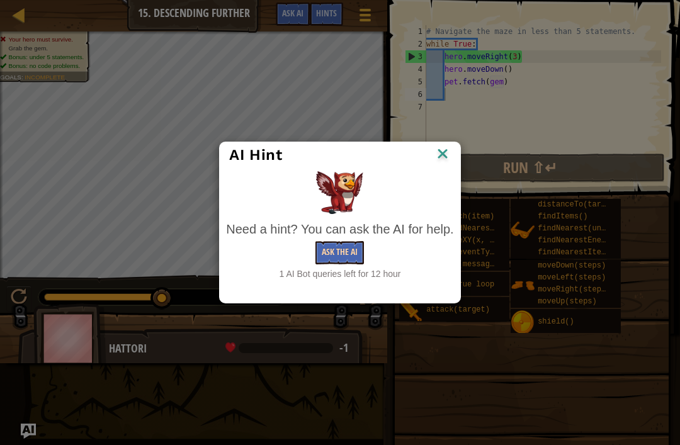
click at [352, 255] on button "Ask the AI" at bounding box center [339, 252] width 48 height 23
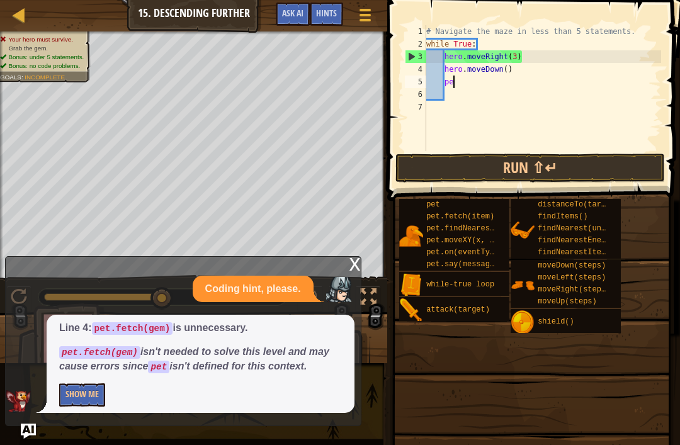
type textarea "p"
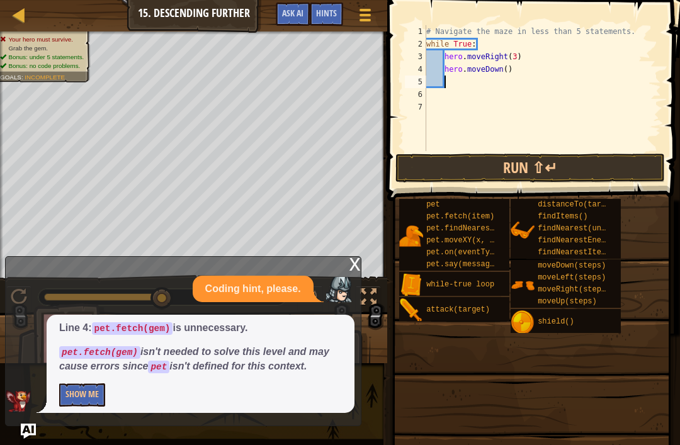
click at [38, 423] on div "x Coding hint, please. Line 4: pet.fetch(gem) is unnecessary. pet.fetch(gem) is…" at bounding box center [183, 341] width 356 height 170
click at [86, 397] on button "Show Me" at bounding box center [82, 395] width 46 height 23
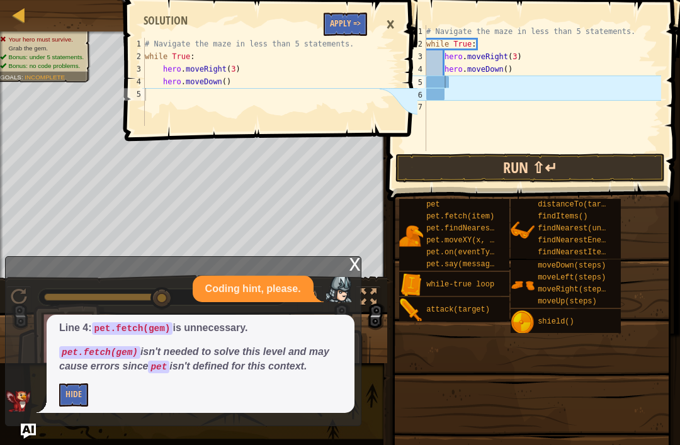
click at [573, 159] on button "Run ⇧↵" at bounding box center [530, 168] width 270 height 29
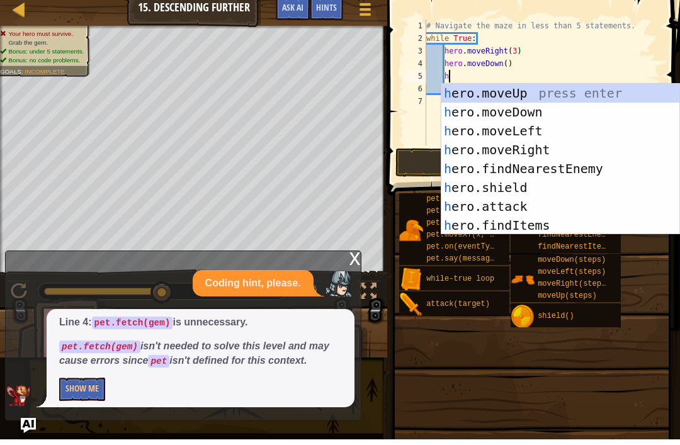
scroll to position [0, 0]
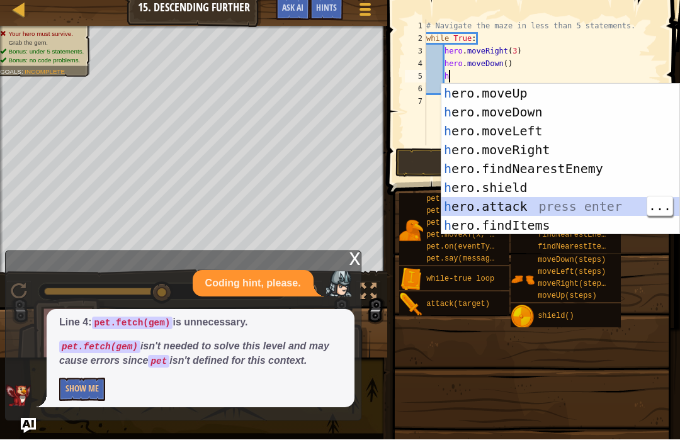
click at [556, 204] on div "h ero.moveUp press enter h ero.moveDown press enter h ero.moveLeft press enter …" at bounding box center [560, 183] width 238 height 189
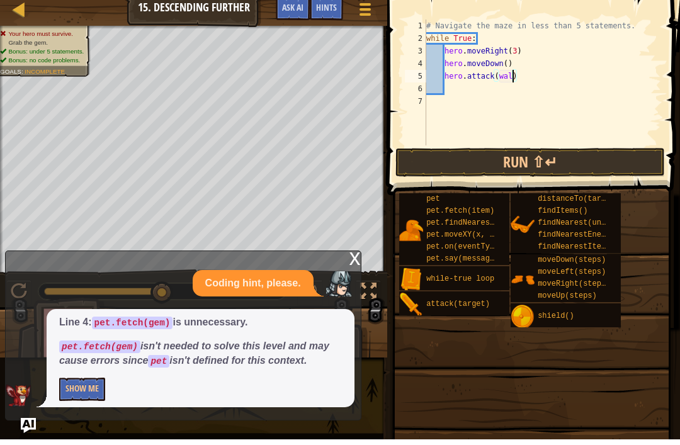
scroll to position [6, 8]
click at [551, 154] on button "Run ⇧↵" at bounding box center [530, 168] width 270 height 29
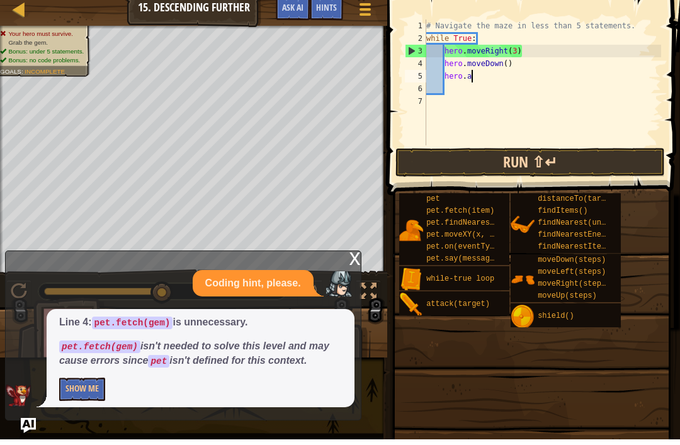
scroll to position [6, 3]
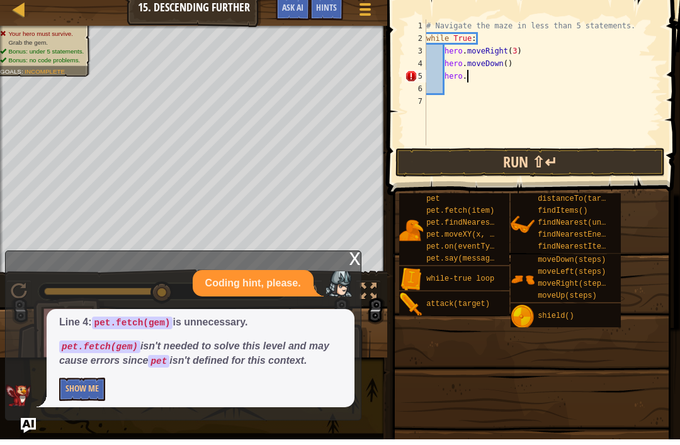
type textarea "hero.s"
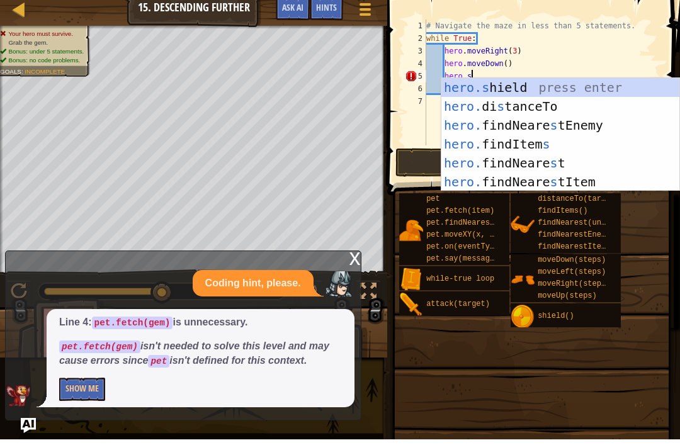
scroll to position [6, 3]
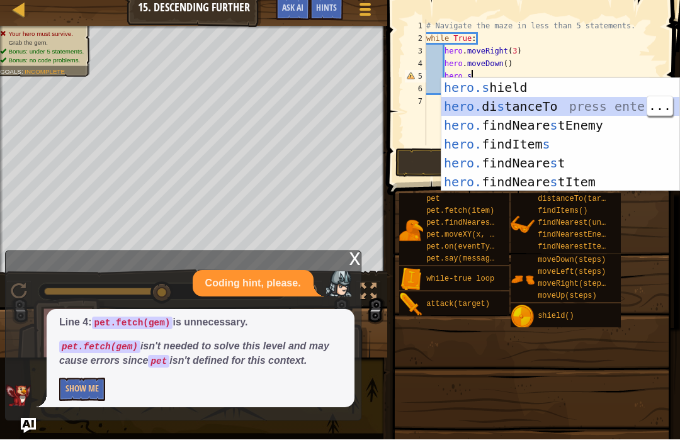
click at [559, 84] on div "hero.s hield press enter hero. di s tanceTo press enter hero. findNeare s tEnem…" at bounding box center [560, 159] width 238 height 151
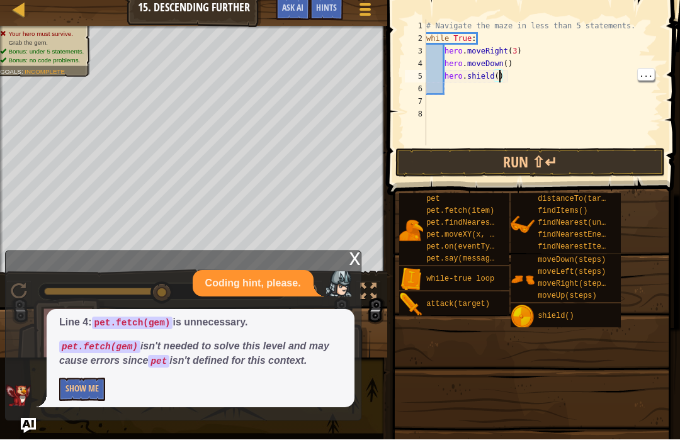
scroll to position [6, 6]
click at [535, 154] on button "Run ⇧↵" at bounding box center [530, 168] width 270 height 29
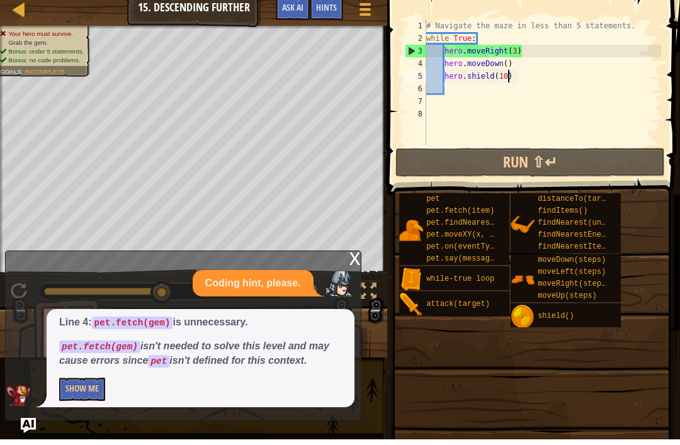
click at [351, 259] on div "x" at bounding box center [354, 263] width 11 height 13
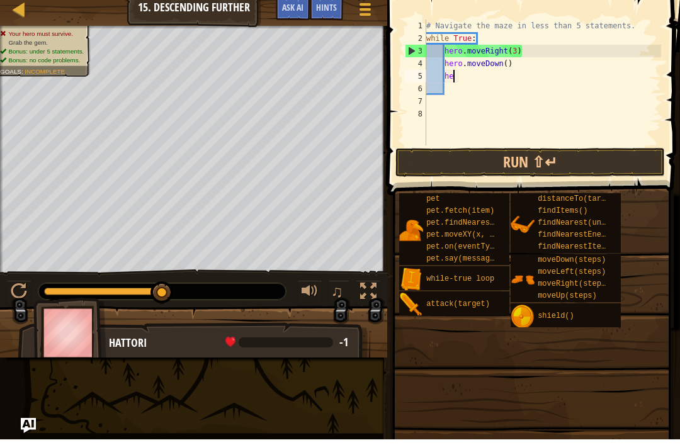
type textarea "h"
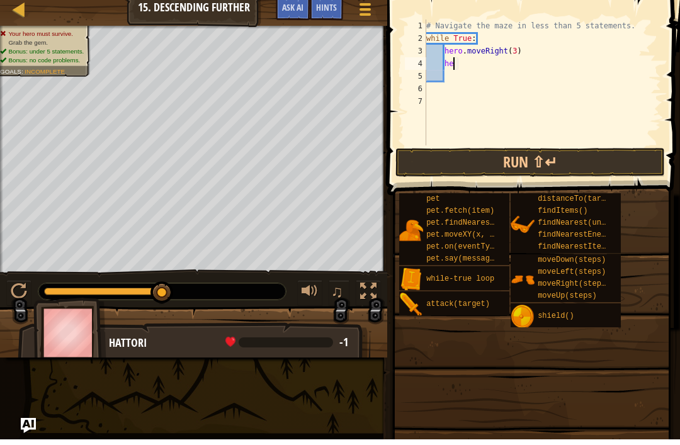
type textarea "h"
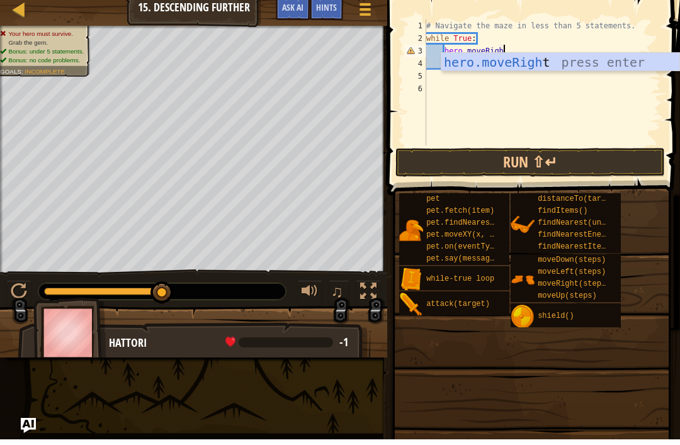
type textarea "hero.moveRight"
click at [536, 59] on div "hero.moveRight press enter" at bounding box center [560, 87] width 238 height 57
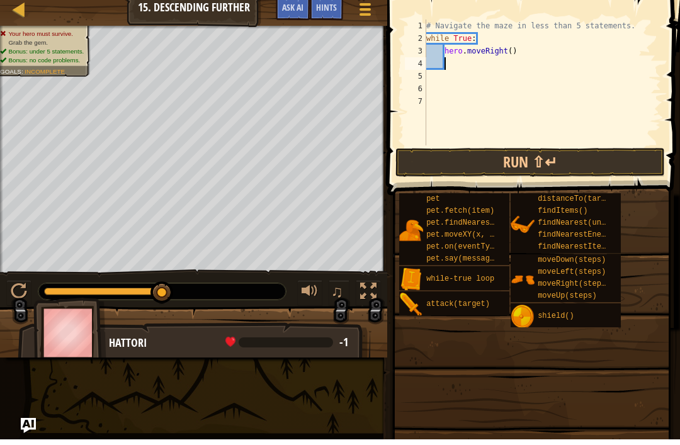
scroll to position [6, 1]
click at [512, 45] on div "# Navigate the maze in less than 5 statements. while True : hero . moveRight ( )" at bounding box center [542, 100] width 237 height 151
type textarea "hero.moveRight(3)"
type textarea "h"
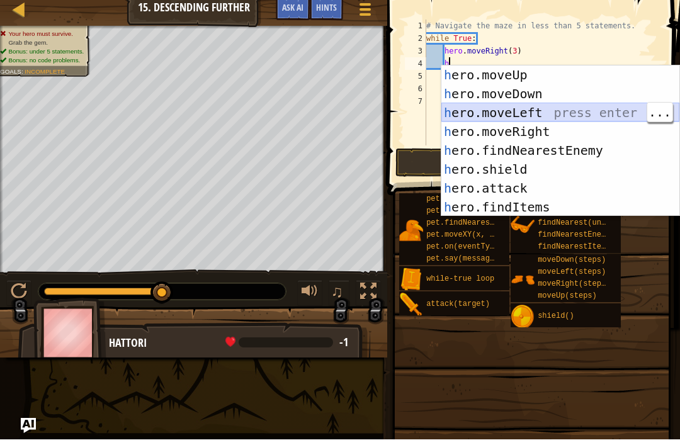
click at [557, 109] on div "h ero.moveUp press enter h ero.moveDown press enter h ero.moveLeft press enter …" at bounding box center [560, 165] width 238 height 189
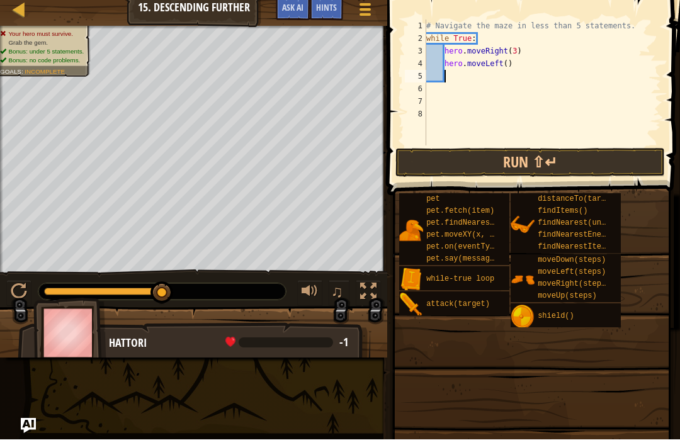
scroll to position [6, 0]
click at [506, 63] on div "# Navigate the maze in less than 5 statements. while True : hero . moveRight ( …" at bounding box center [542, 100] width 237 height 151
click at [583, 167] on button "Run ⇧↵" at bounding box center [530, 168] width 270 height 29
type textarea "hero.moveLeft(2)"
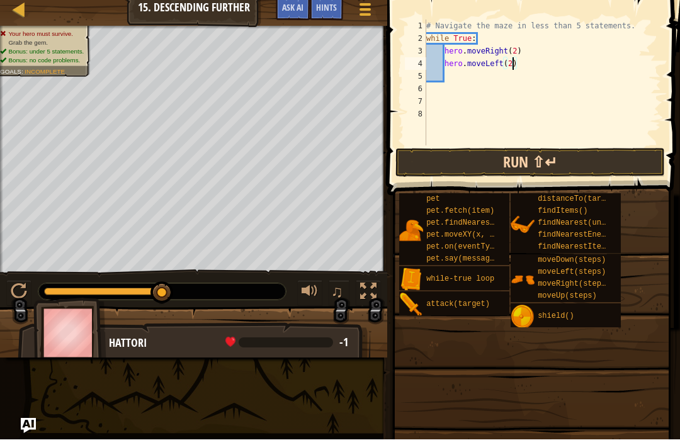
click at [549, 163] on button "Run ⇧↵" at bounding box center [530, 168] width 270 height 29
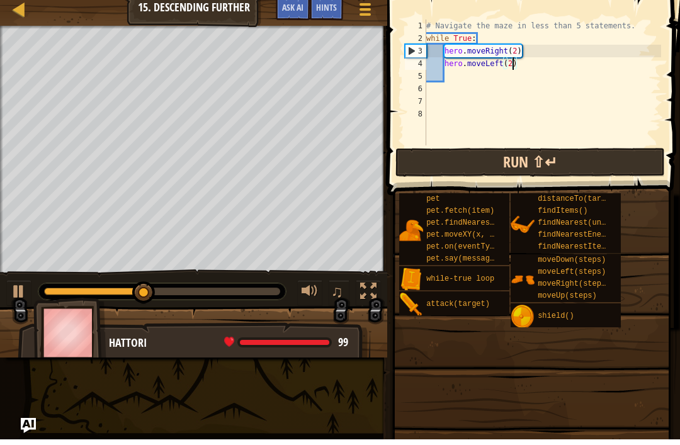
click at [567, 154] on button "Run ⇧↵" at bounding box center [530, 168] width 270 height 29
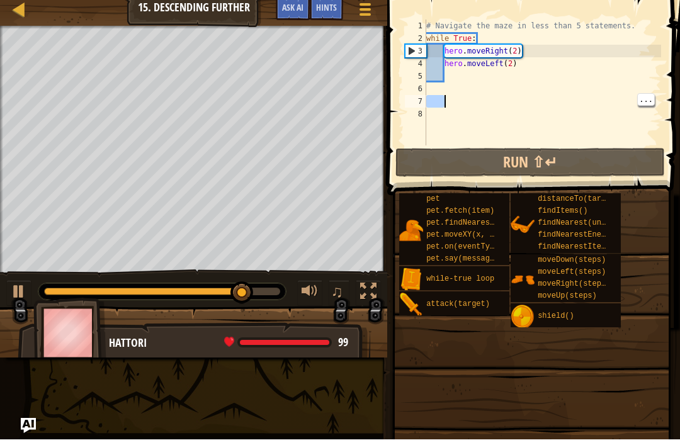
type textarea "hero.moveRight(2)"
click at [514, 49] on div "# Navigate the maze in less than 5 statements. while True : hero . moveRight ( …" at bounding box center [542, 100] width 237 height 151
click at [525, 72] on div "# Navigate the maze in less than 5 statements. while True : hero . moveRight ( …" at bounding box center [542, 100] width 237 height 151
click at [525, 61] on div "# Navigate the maze in less than 5 statements. while True : hero . moveRight ( …" at bounding box center [542, 100] width 237 height 151
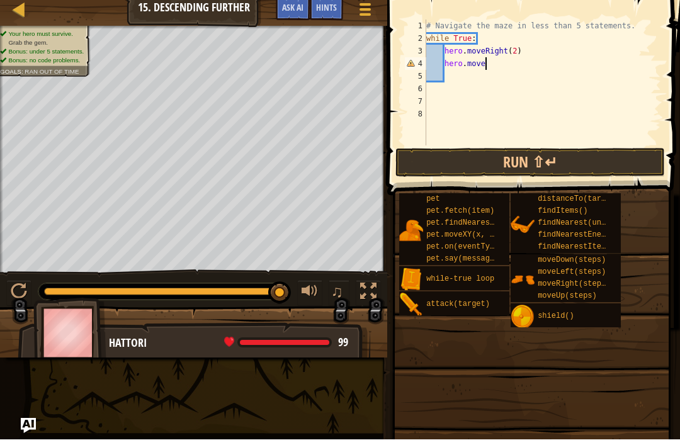
type textarea "hero.movedo"
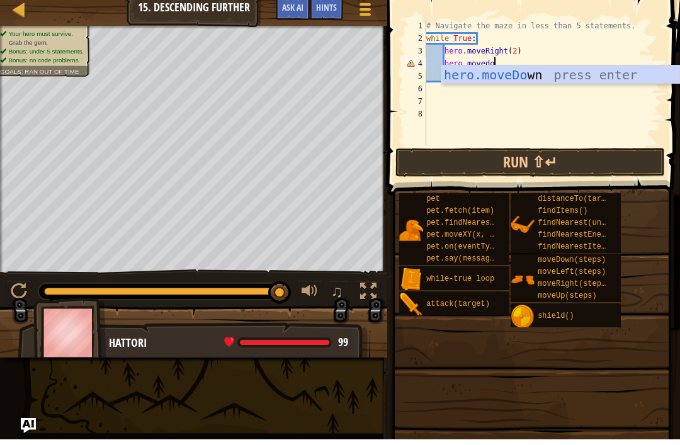
scroll to position [6, 5]
click at [581, 71] on div "hero.moveDo wn press enter" at bounding box center [560, 99] width 238 height 57
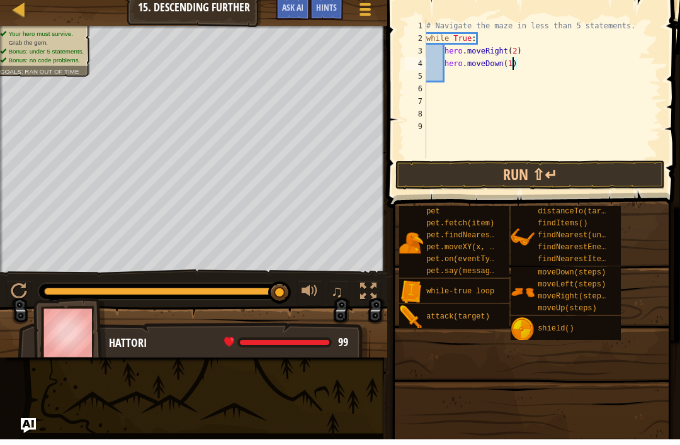
scroll to position [6, 7]
type textarea "hero.moveDown(1)"
click at [584, 177] on button "Run ⇧↵" at bounding box center [530, 180] width 270 height 29
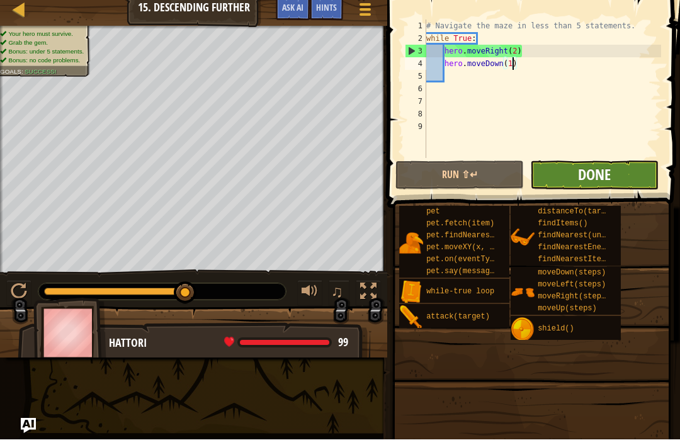
click at [599, 174] on span "Done" at bounding box center [594, 180] width 33 height 20
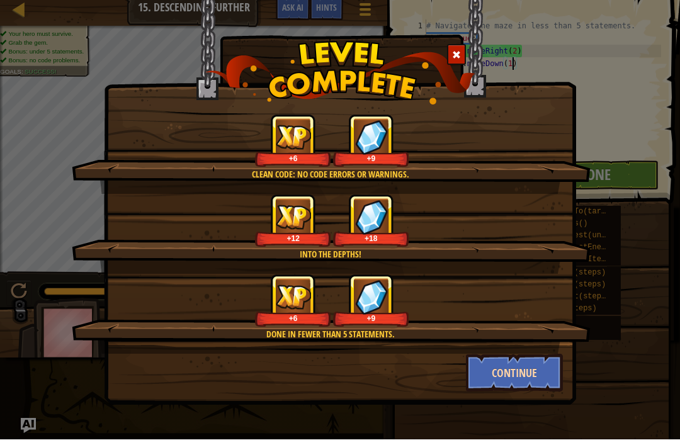
click at [531, 375] on button "Continue" at bounding box center [515, 379] width 98 height 38
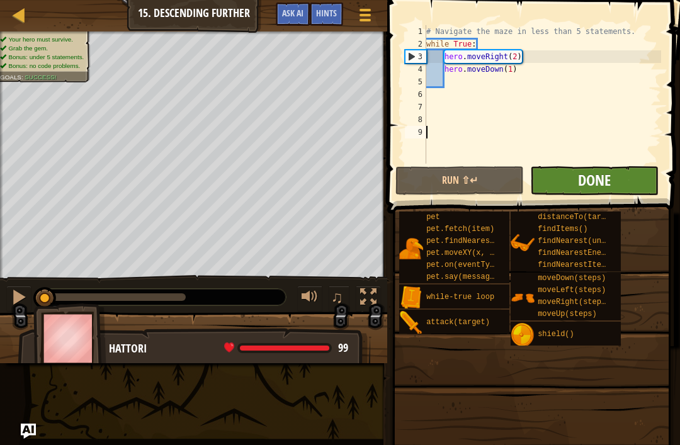
click at [584, 183] on span "Done" at bounding box center [594, 180] width 33 height 20
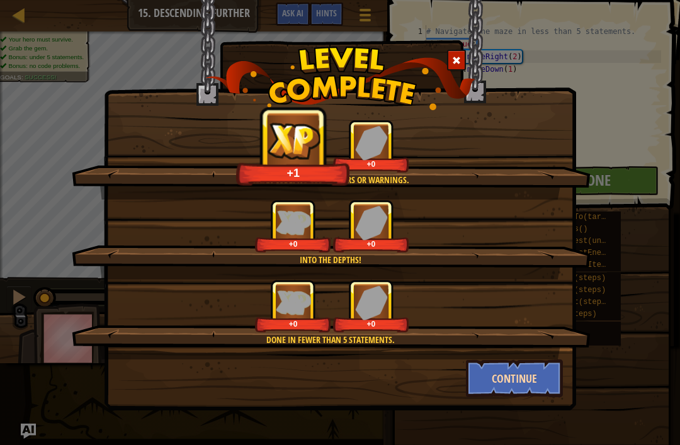
click at [530, 371] on button "Continue" at bounding box center [515, 379] width 98 height 38
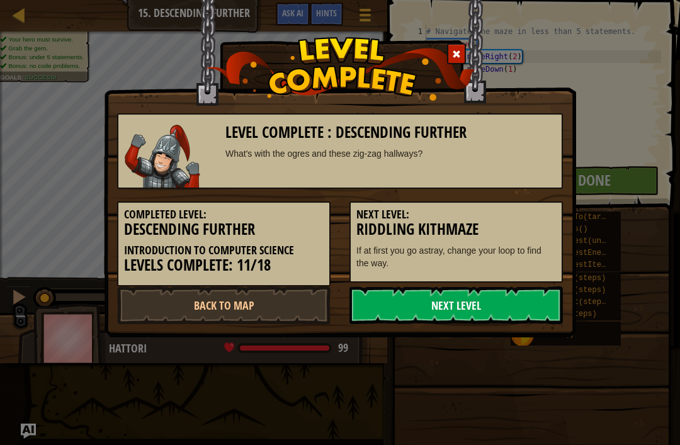
click at [506, 304] on link "Next Level" at bounding box center [455, 306] width 213 height 38
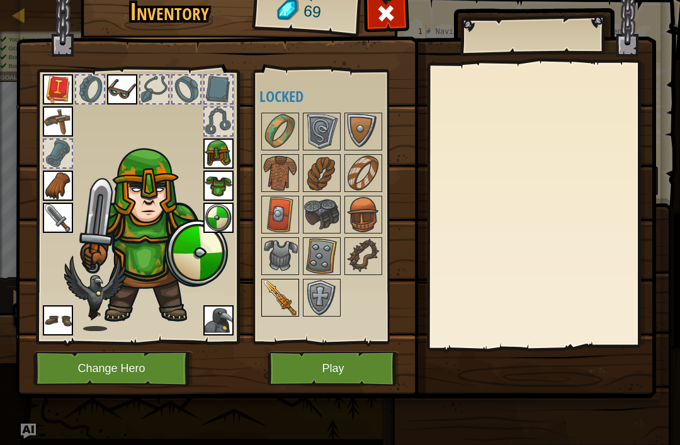
click at [286, 298] on img at bounding box center [280, 297] width 35 height 35
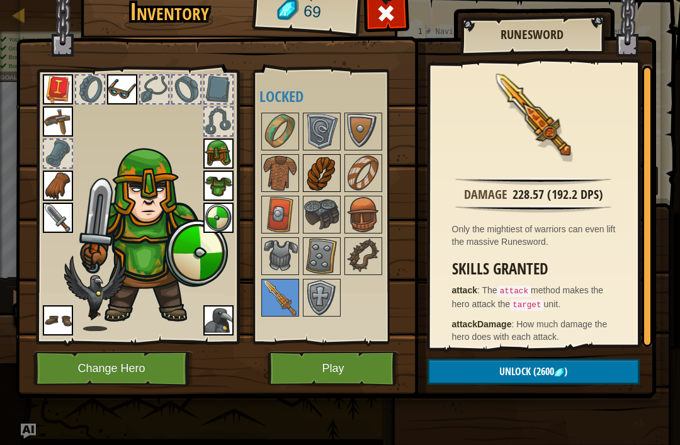
click at [314, 164] on img at bounding box center [321, 173] width 35 height 35
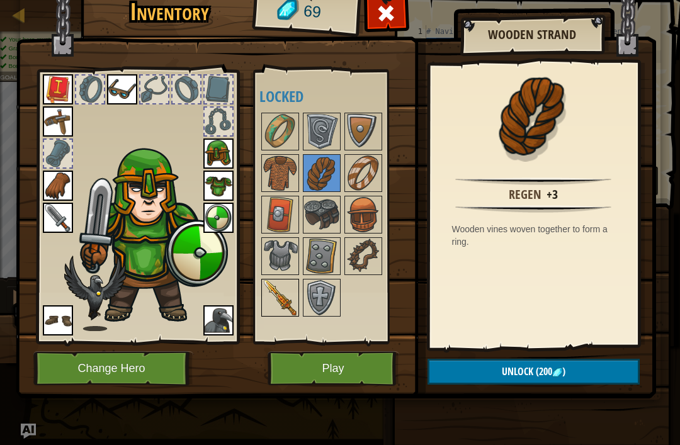
click at [296, 307] on img at bounding box center [280, 297] width 35 height 35
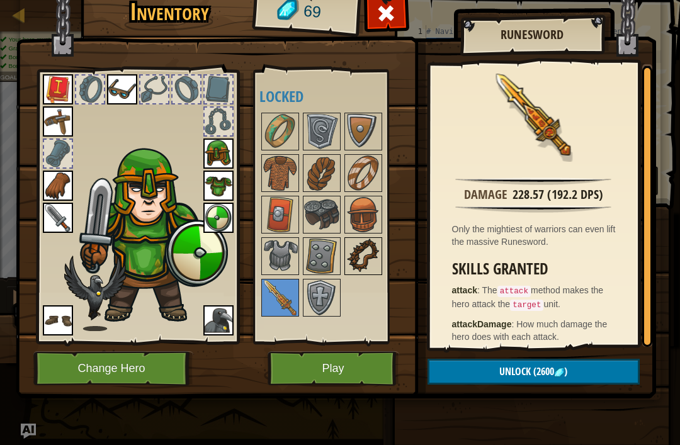
click at [376, 248] on img at bounding box center [363, 256] width 35 height 35
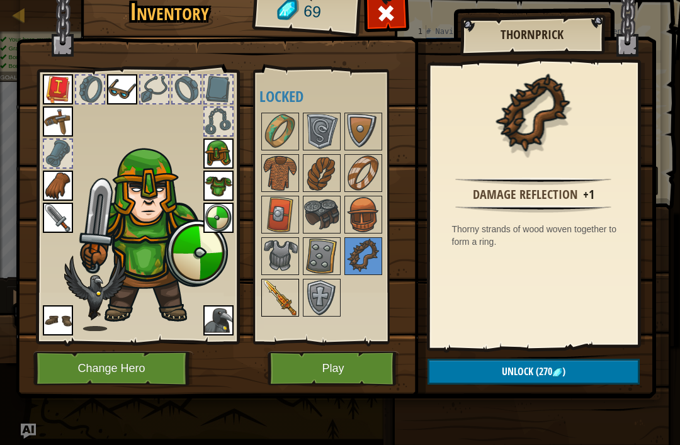
click at [282, 304] on img at bounding box center [280, 297] width 35 height 35
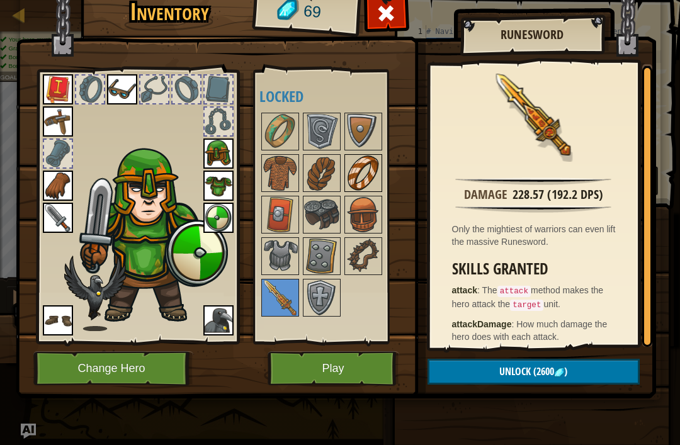
click at [368, 162] on img at bounding box center [363, 173] width 35 height 35
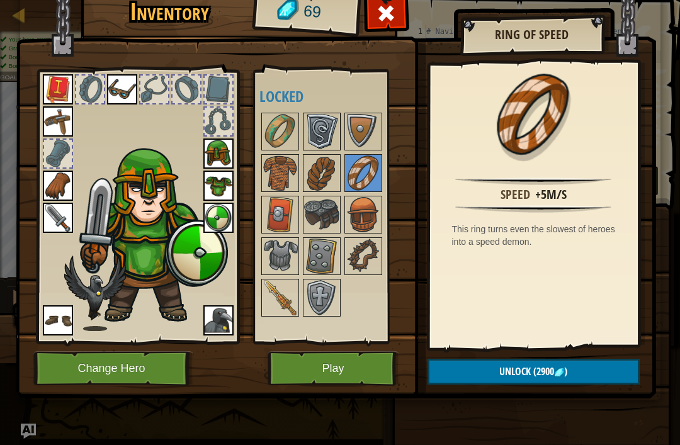
click at [334, 121] on img at bounding box center [321, 131] width 35 height 35
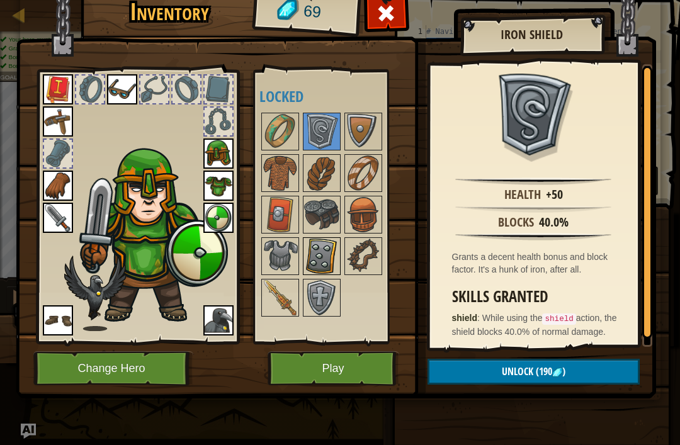
click at [325, 255] on img at bounding box center [321, 256] width 35 height 35
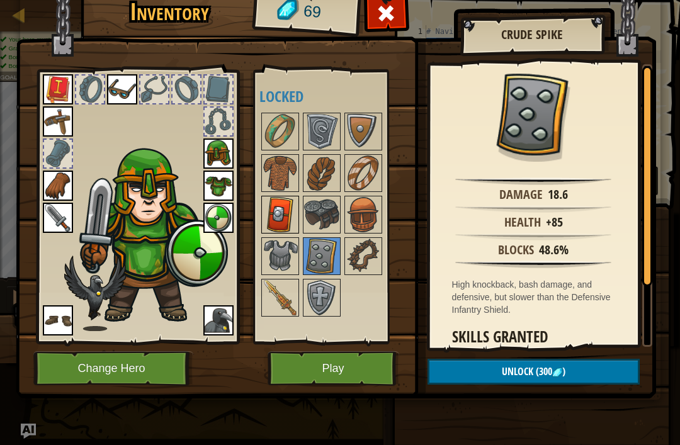
click at [293, 211] on img at bounding box center [280, 214] width 35 height 35
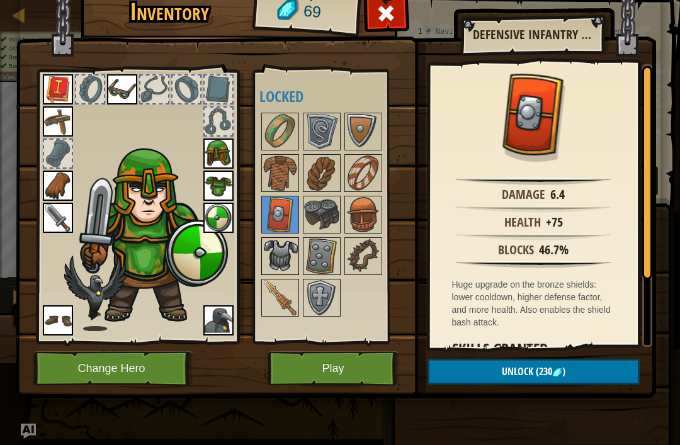
click at [264, 243] on img at bounding box center [280, 256] width 35 height 35
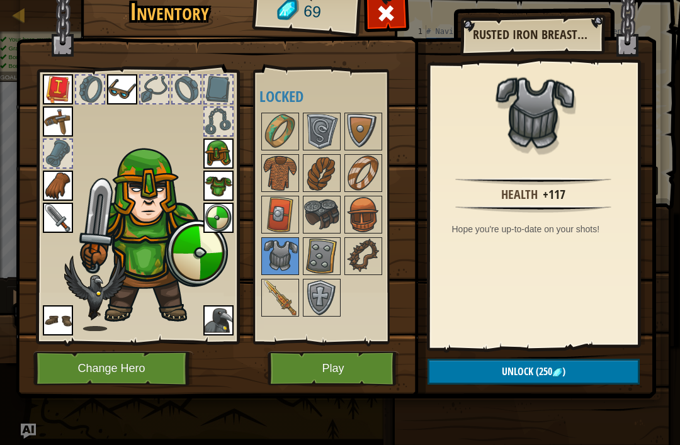
click at [250, 152] on img at bounding box center [336, 169] width 640 height 457
click at [281, 166] on img at bounding box center [280, 173] width 35 height 35
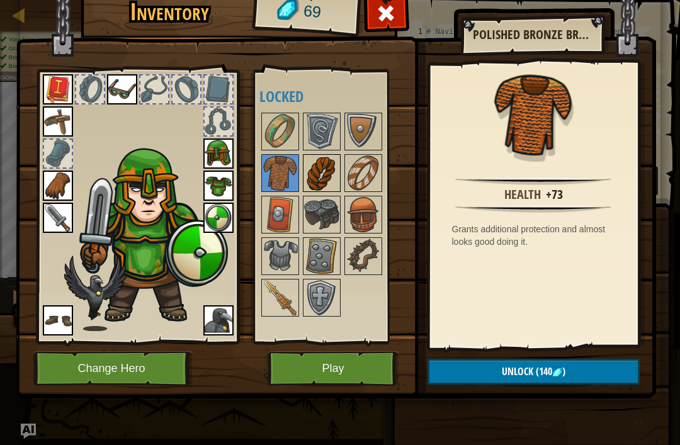
click at [321, 159] on img at bounding box center [321, 173] width 35 height 35
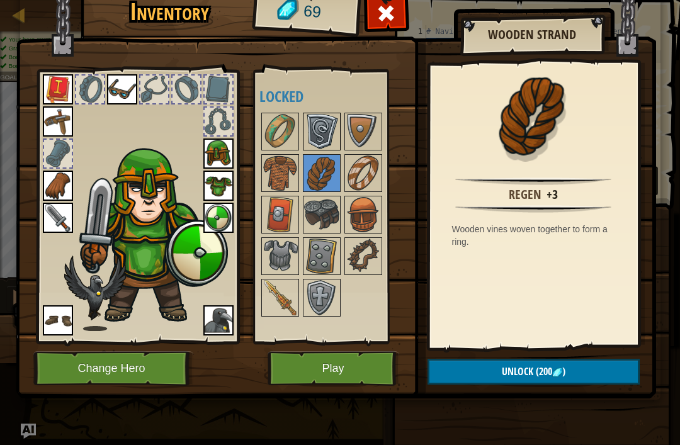
click at [318, 122] on img at bounding box center [321, 131] width 35 height 35
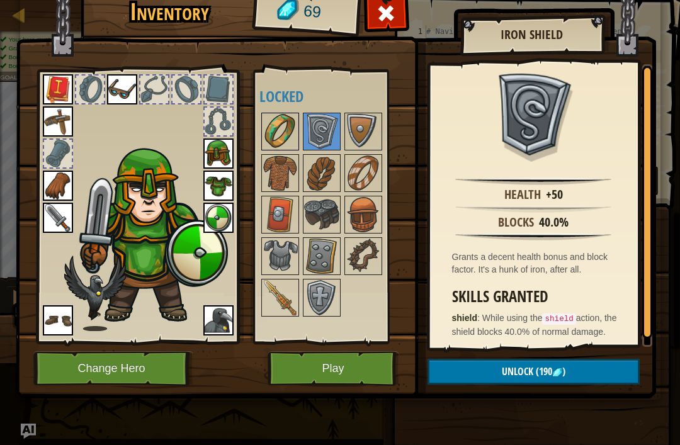
click at [270, 115] on img at bounding box center [280, 131] width 35 height 35
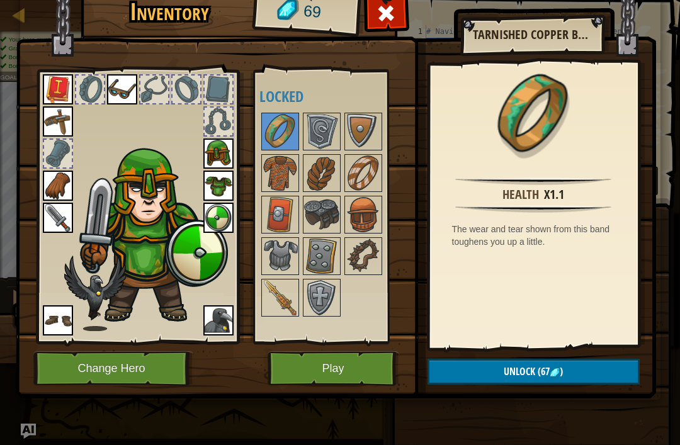
click at [593, 372] on button "Unlock (67 )" at bounding box center [534, 372] width 212 height 26
click at [603, 372] on button "Confirm" at bounding box center [534, 372] width 212 height 26
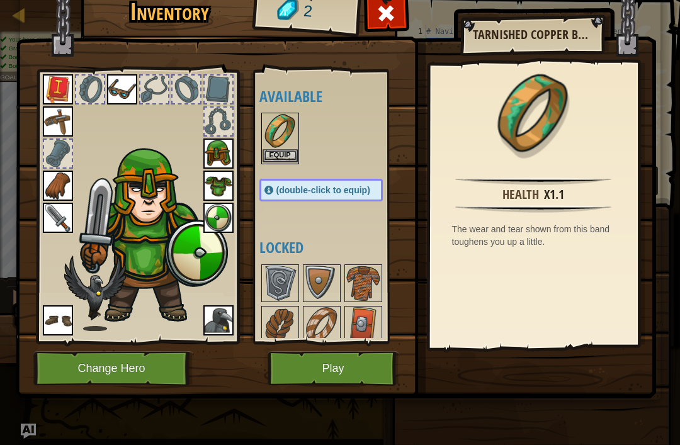
click at [295, 154] on button "Equip" at bounding box center [280, 155] width 35 height 13
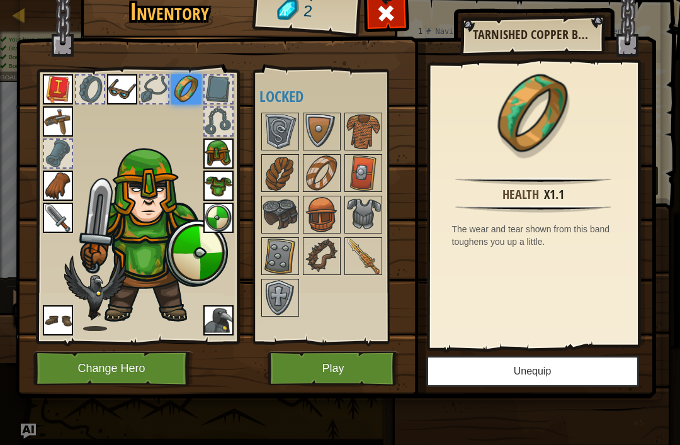
click at [592, 372] on button "Unequip" at bounding box center [532, 371] width 213 height 31
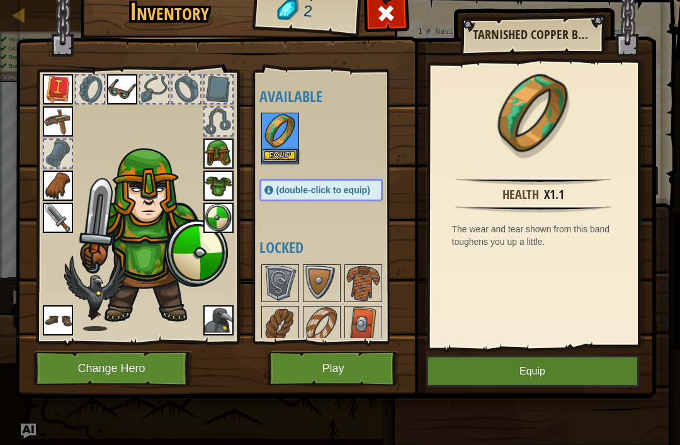
click at [294, 145] on img at bounding box center [280, 131] width 35 height 35
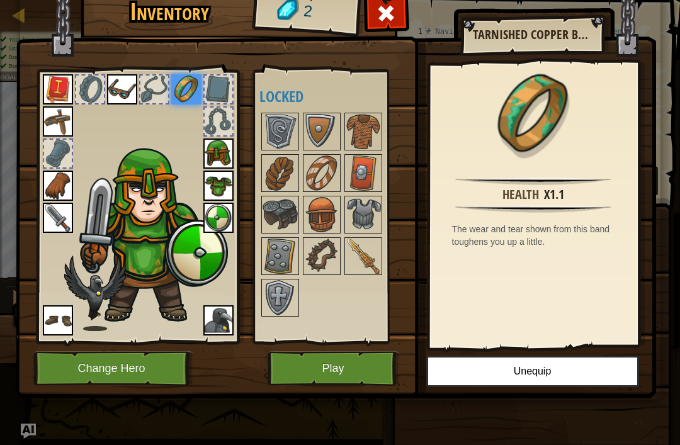
click at [367, 372] on button "Play" at bounding box center [334, 368] width 132 height 35
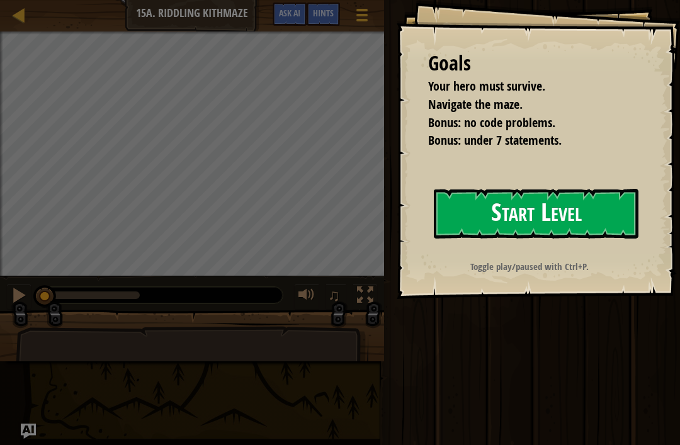
click at [615, 215] on button "Start Level" at bounding box center [536, 214] width 205 height 50
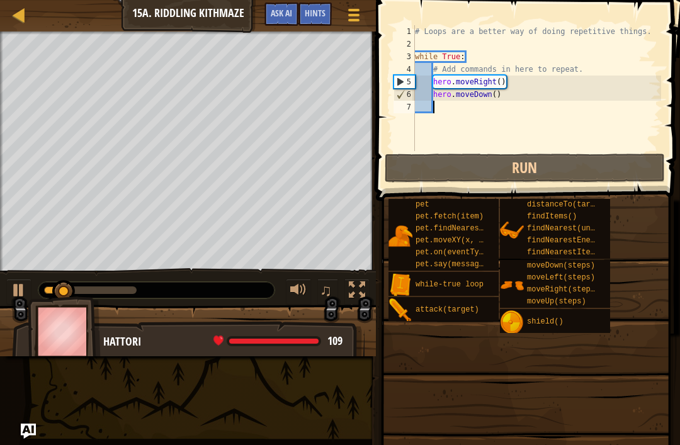
click at [673, 429] on span at bounding box center [525, 372] width 295 height 373
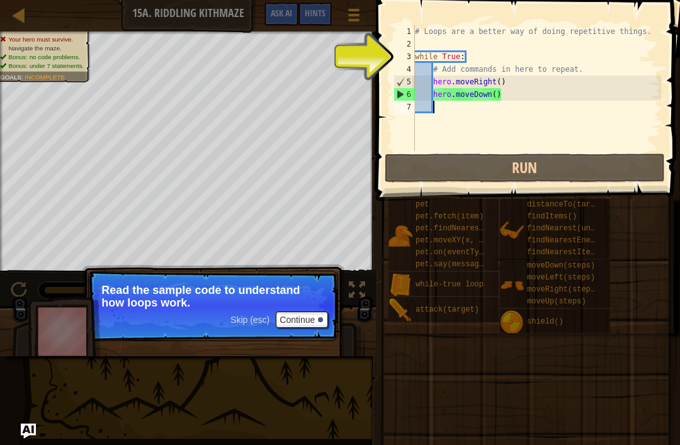
type textarea "hero.moveDown()"
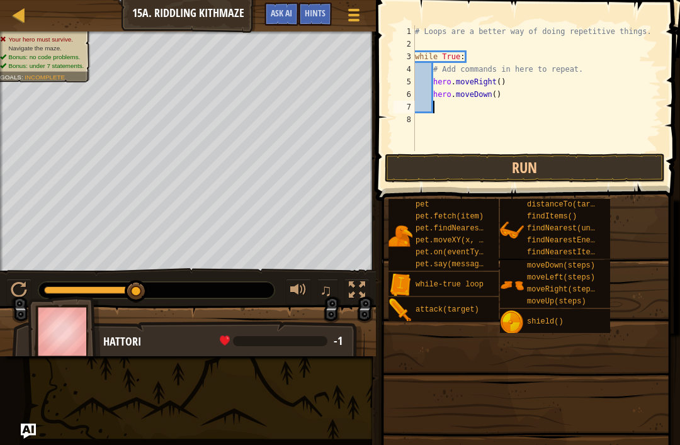
type textarea "H"
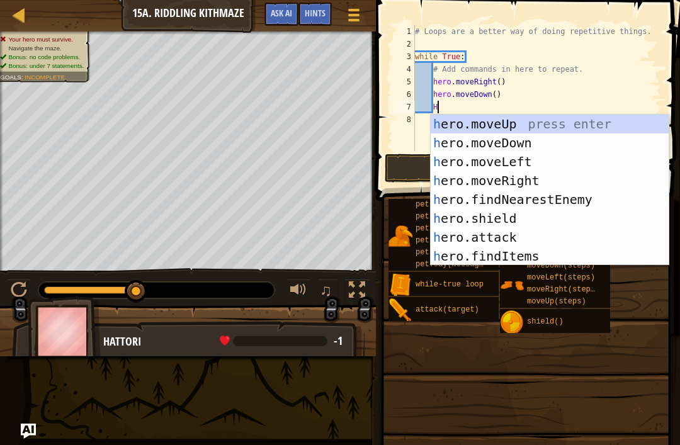
scroll to position [6, 1]
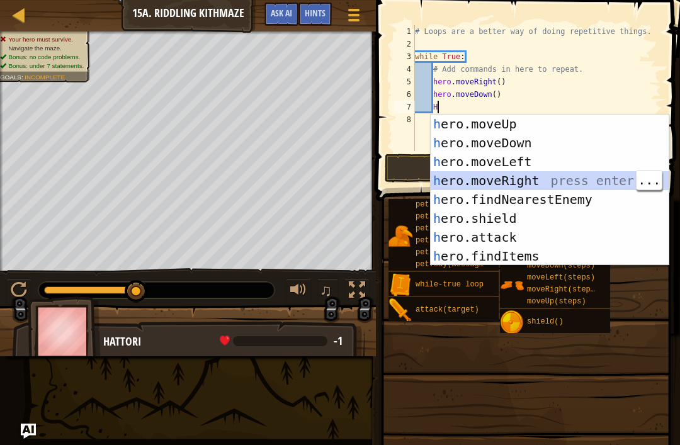
click at [550, 179] on div "h ero.moveUp press enter h ero.moveDown press enter h ero.moveLeft press enter …" at bounding box center [550, 209] width 238 height 189
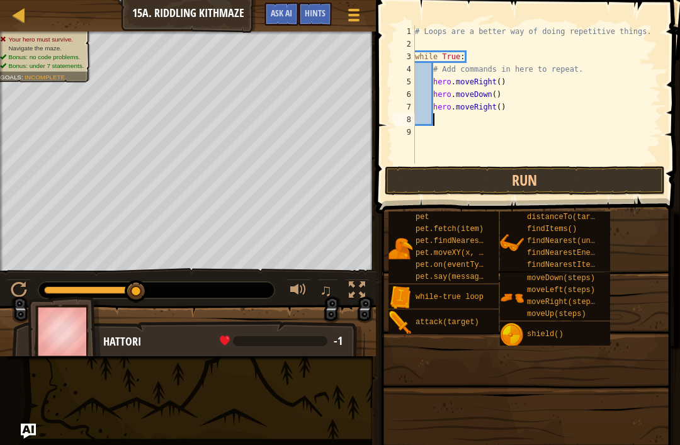
scroll to position [6, 1]
type textarea "hero.moveRight(2)"
type textarea "H"
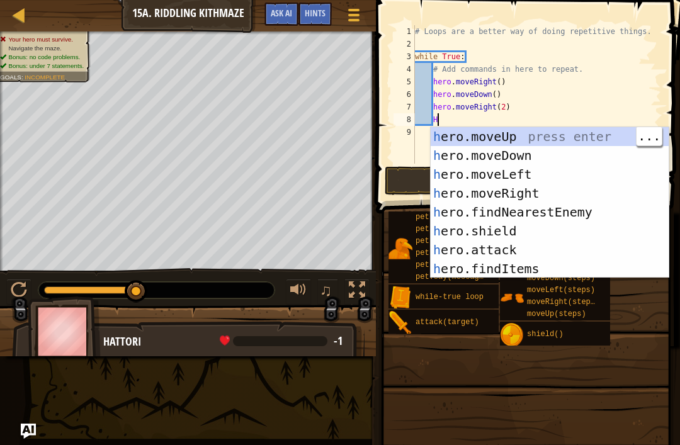
click at [557, 135] on div "h ero.moveUp press enter h ero.moveDown press enter h ero.moveLeft press enter …" at bounding box center [550, 221] width 238 height 189
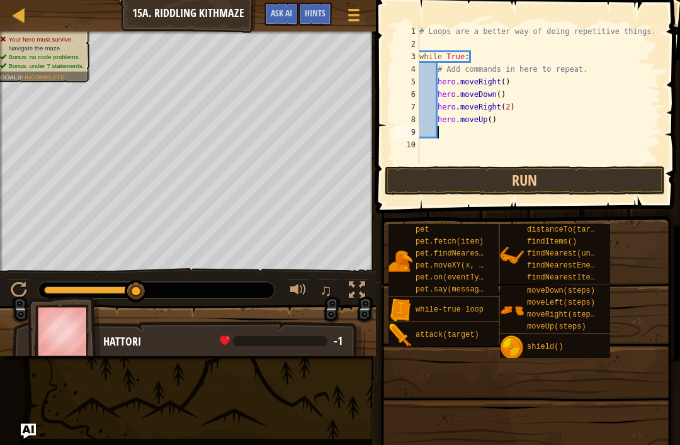
scroll to position [6, 1]
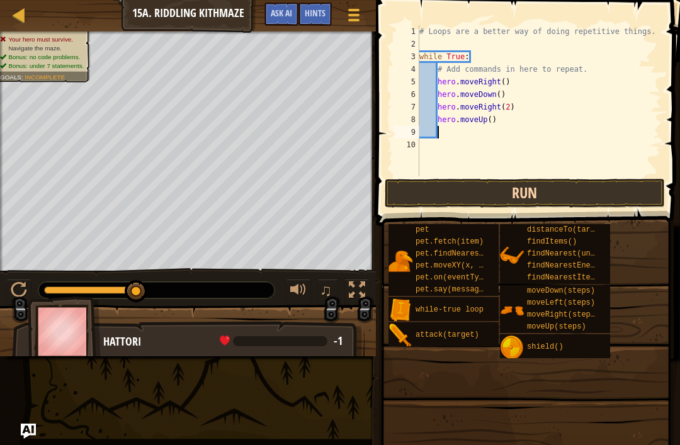
click at [548, 188] on button "Run" at bounding box center [525, 193] width 280 height 29
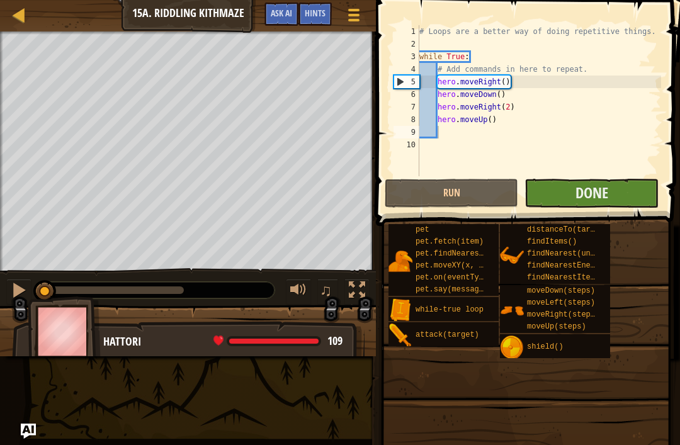
click at [613, 198] on button "Done" at bounding box center [592, 193] width 134 height 29
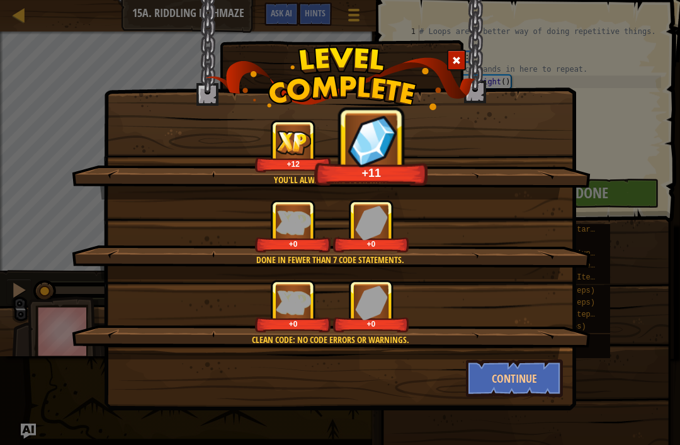
click at [460, 60] on span at bounding box center [456, 60] width 9 height 9
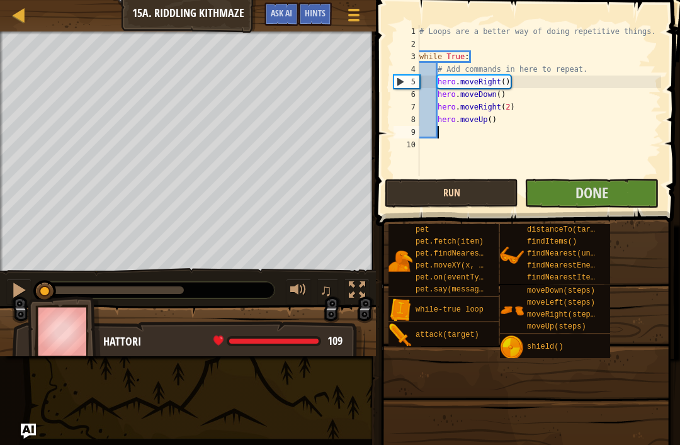
click at [448, 202] on button "Run" at bounding box center [452, 193] width 134 height 29
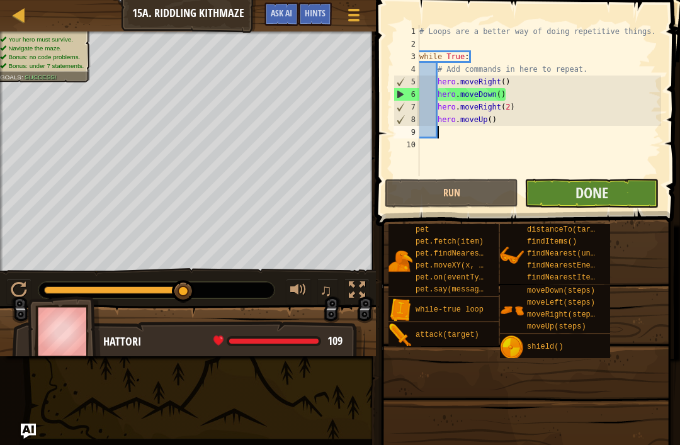
click at [554, 200] on button "Done" at bounding box center [592, 193] width 134 height 29
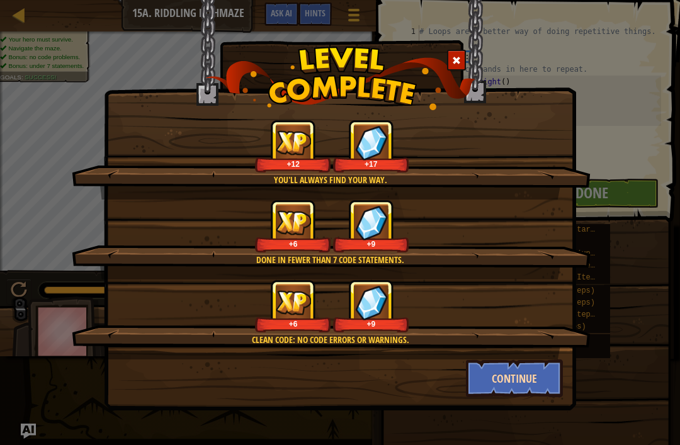
click at [516, 369] on button "Continue" at bounding box center [515, 379] width 98 height 38
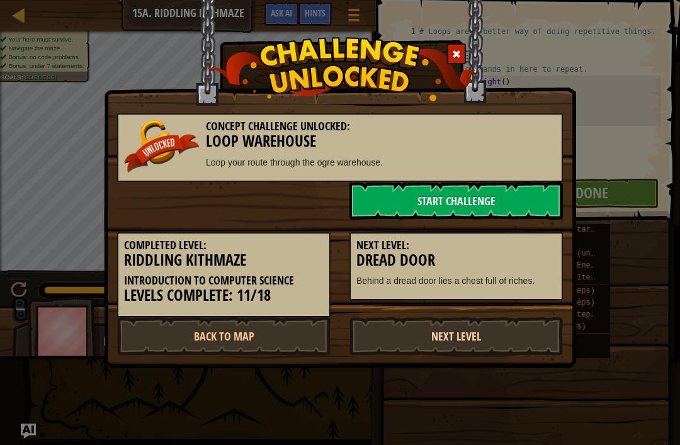
click at [460, 327] on link "Next Level" at bounding box center [455, 336] width 213 height 38
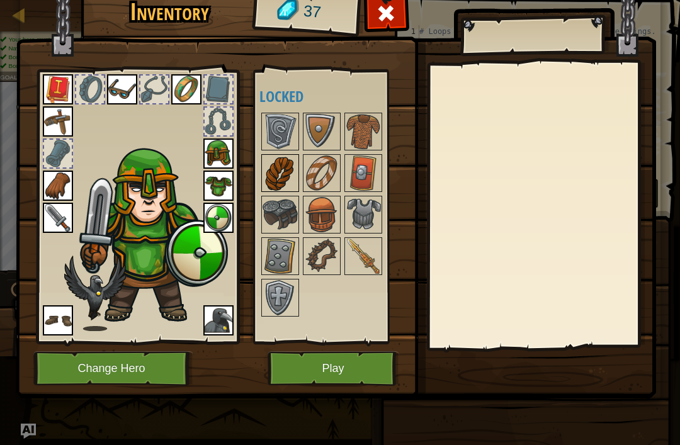
click at [290, 168] on img at bounding box center [280, 173] width 35 height 35
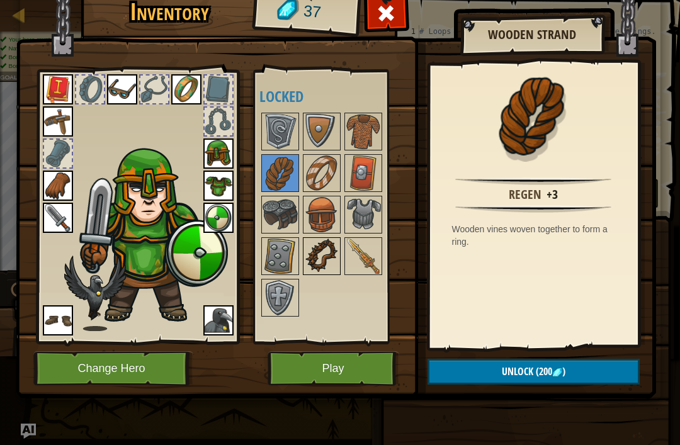
click at [319, 264] on img at bounding box center [321, 256] width 35 height 35
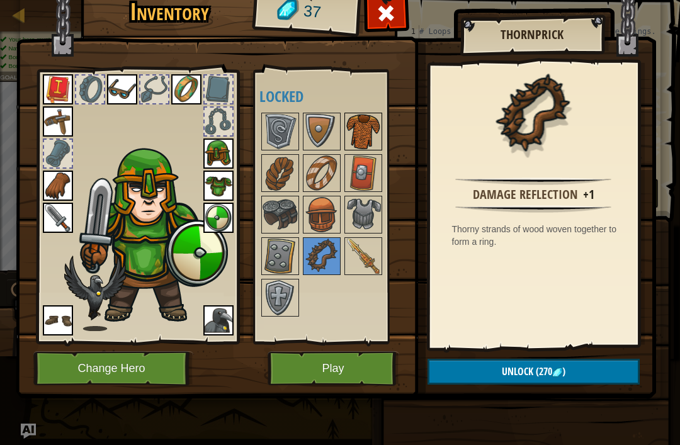
click at [364, 128] on img at bounding box center [363, 131] width 35 height 35
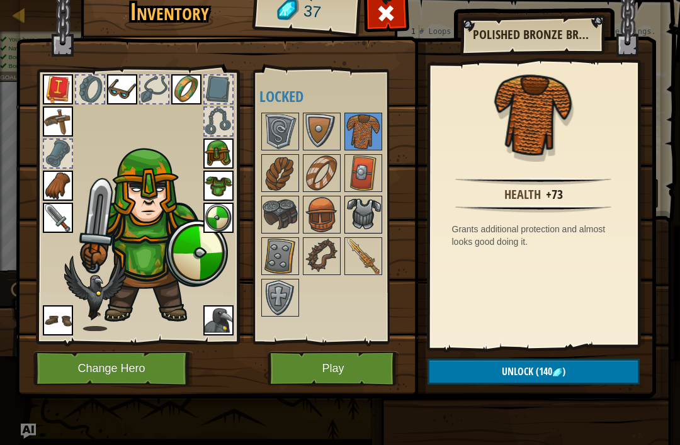
click at [359, 218] on img at bounding box center [363, 214] width 35 height 35
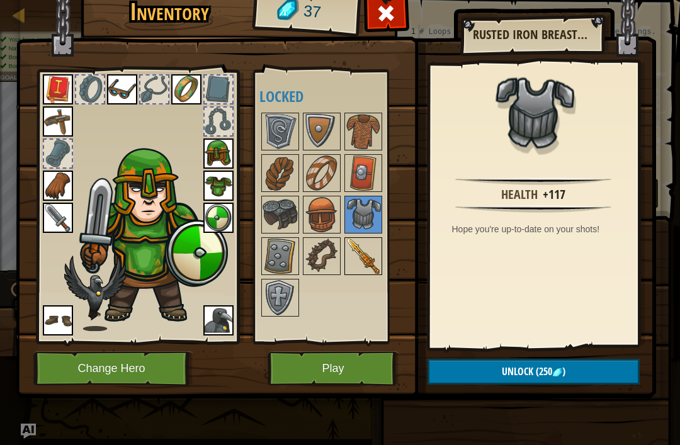
click at [361, 254] on img at bounding box center [363, 256] width 35 height 35
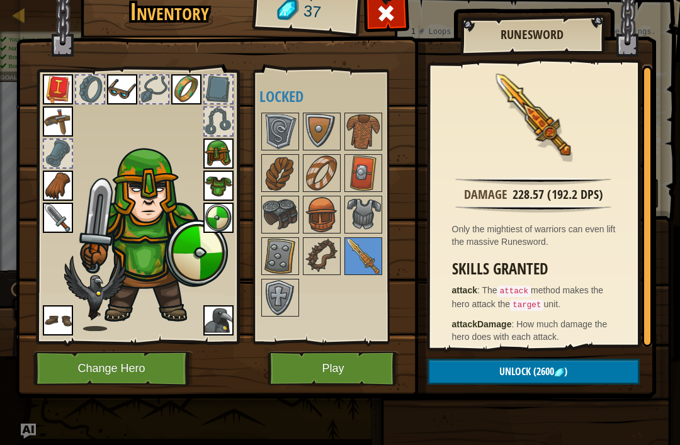
click at [65, 225] on img at bounding box center [58, 218] width 30 height 30
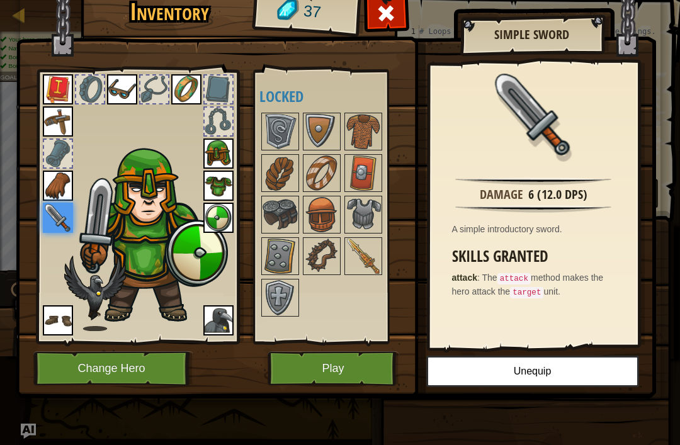
click at [312, 366] on button "Play" at bounding box center [334, 368] width 132 height 35
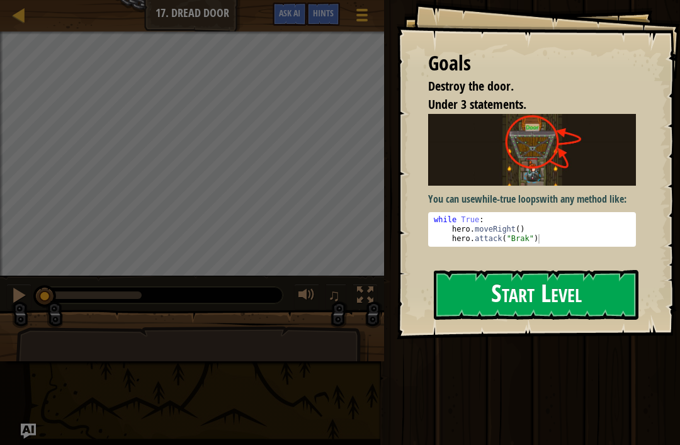
click at [481, 300] on button "Start Level" at bounding box center [536, 295] width 205 height 50
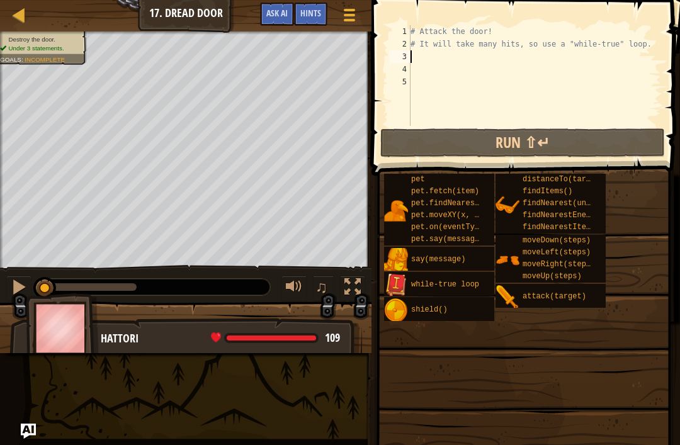
scroll to position [6, 0]
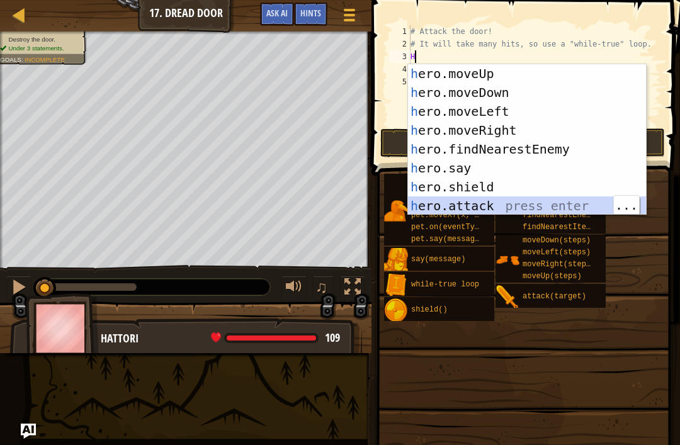
click at [511, 205] on div "h ero.moveUp press enter h ero.moveDown press enter h ero.moveLeft press enter …" at bounding box center [527, 158] width 238 height 189
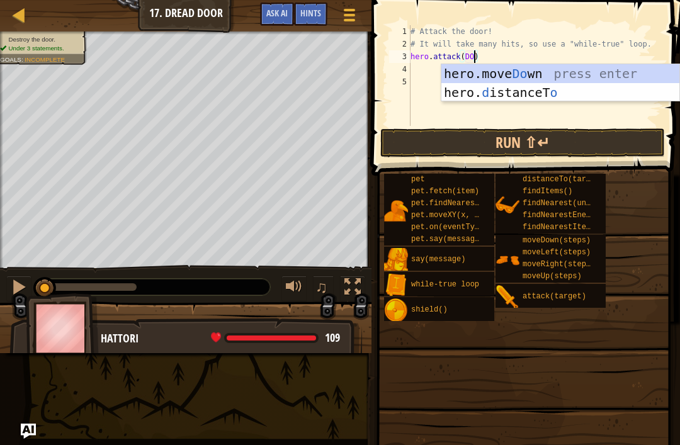
scroll to position [6, 6]
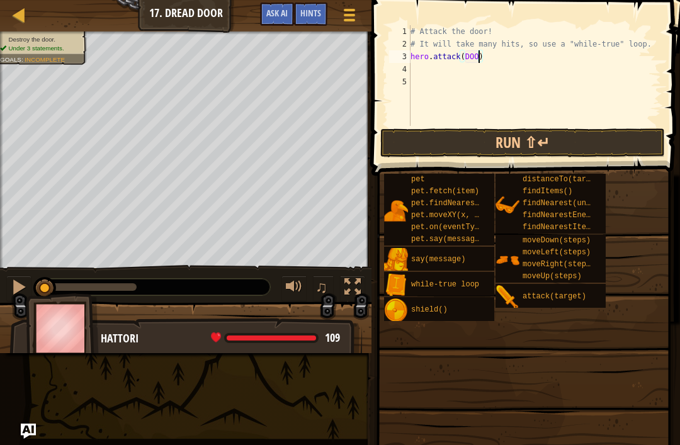
type textarea "hero.attack(DOOR)"
click at [505, 150] on button "Run ⇧↵" at bounding box center [522, 142] width 285 height 29
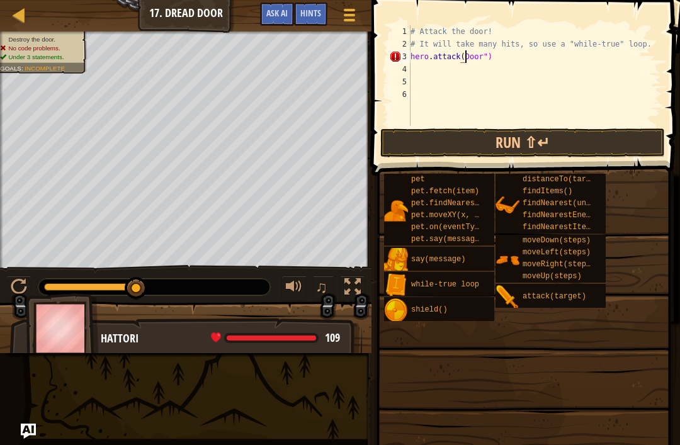
scroll to position [6, 5]
click at [503, 137] on button "Run ⇧↵" at bounding box center [522, 142] width 285 height 29
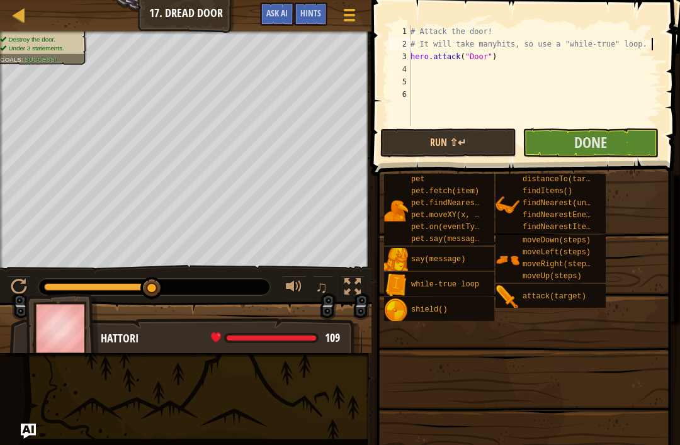
type textarea "# It will take manyhits, so use a "while-true" loop."
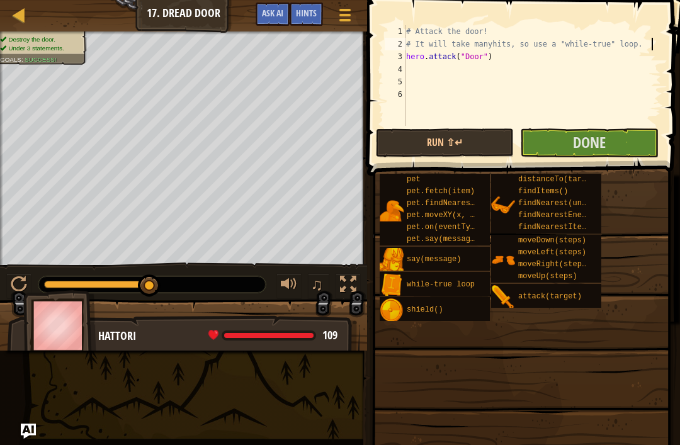
scroll to position [6, 0]
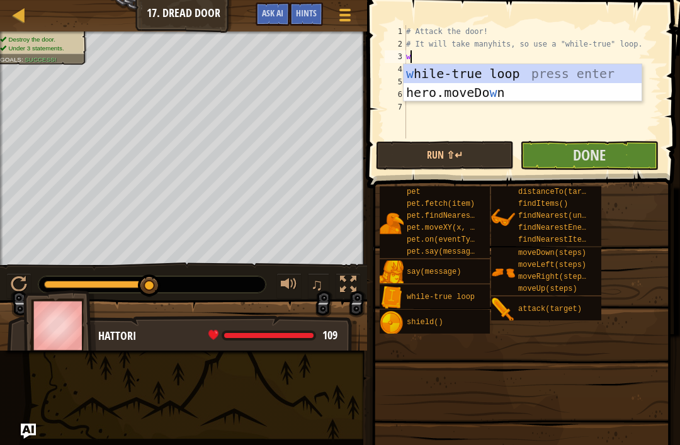
type textarea "wh"
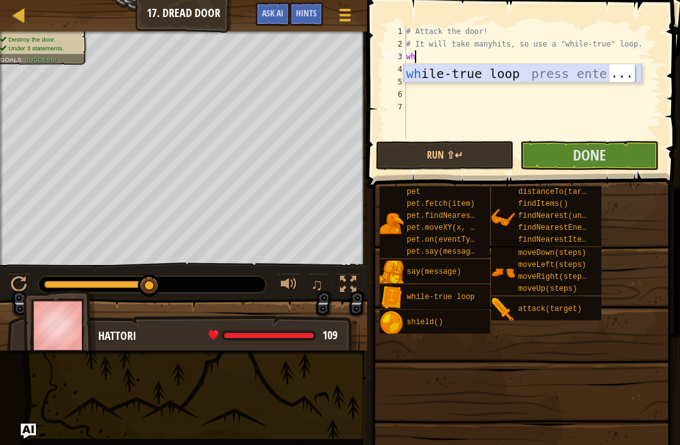
click at [480, 71] on div "wh ile-true loop press enter" at bounding box center [523, 92] width 238 height 57
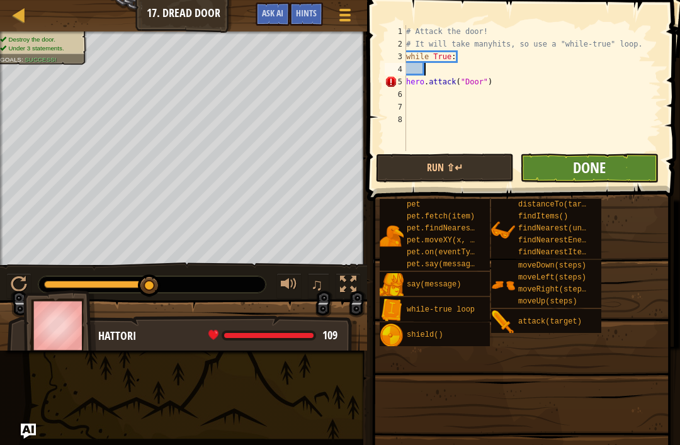
click at [577, 164] on span "Done" at bounding box center [589, 167] width 33 height 20
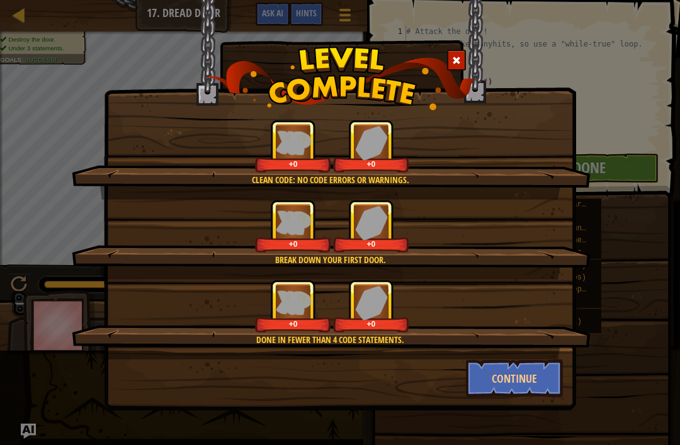
click at [454, 48] on img at bounding box center [340, 79] width 270 height 64
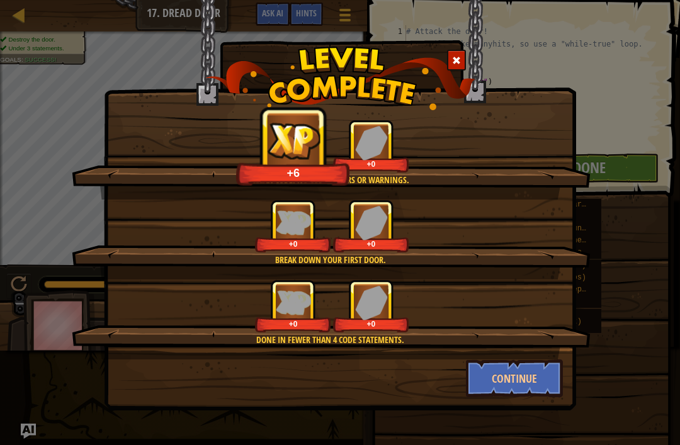
click at [458, 57] on span at bounding box center [456, 60] width 9 height 9
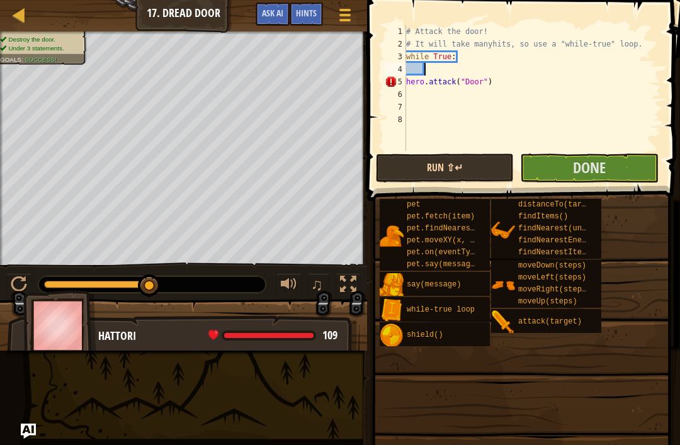
click at [462, 171] on button "Run ⇧↵" at bounding box center [445, 168] width 138 height 29
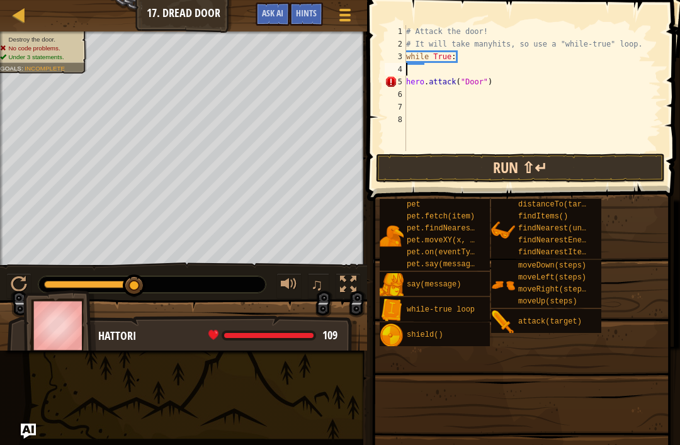
click at [576, 170] on button "Run ⇧↵" at bounding box center [520, 168] width 289 height 29
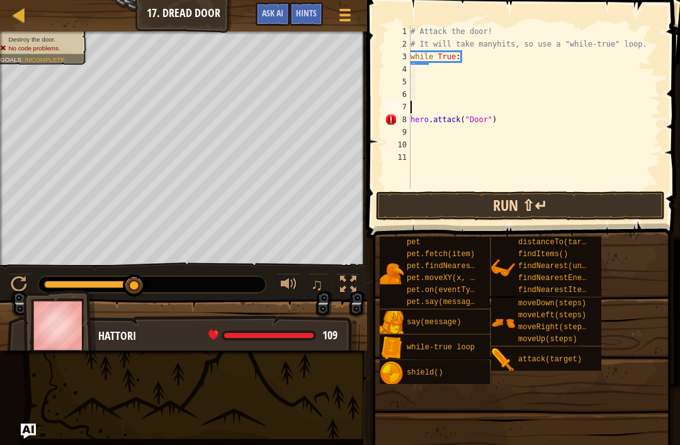
click at [554, 205] on button "Run ⇧↵" at bounding box center [520, 205] width 289 height 29
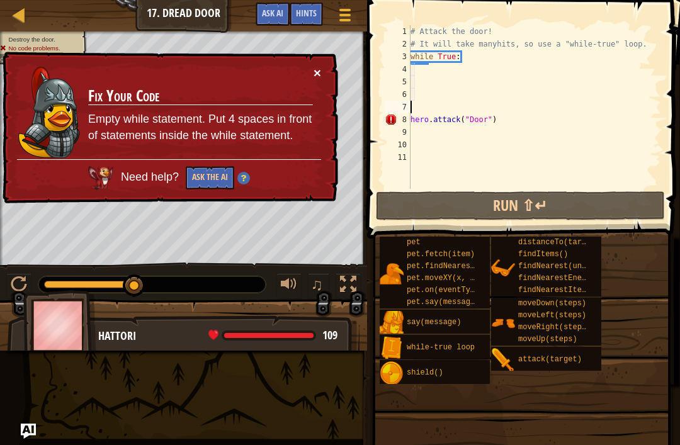
click at [319, 77] on button "×" at bounding box center [318, 72] width 8 height 13
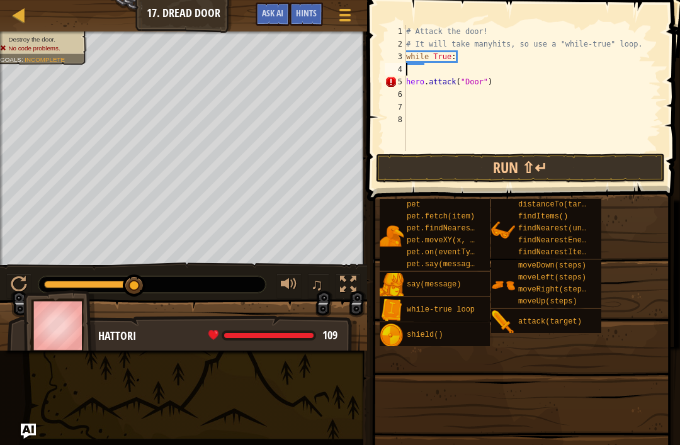
type textarea "while True:"
click at [516, 163] on button "Run ⇧↵" at bounding box center [520, 168] width 289 height 29
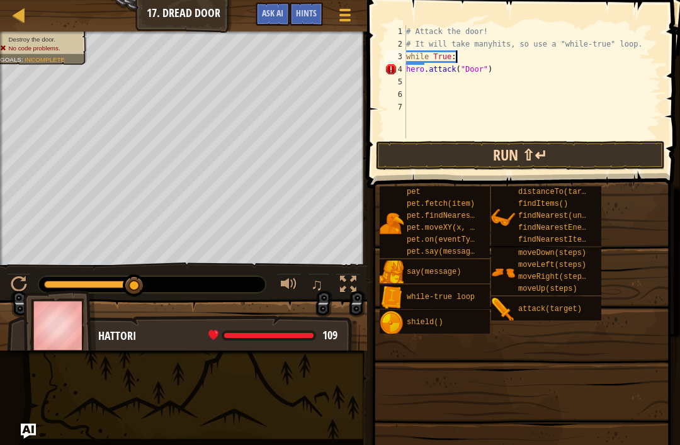
click at [516, 156] on button "Run ⇧↵" at bounding box center [520, 155] width 289 height 29
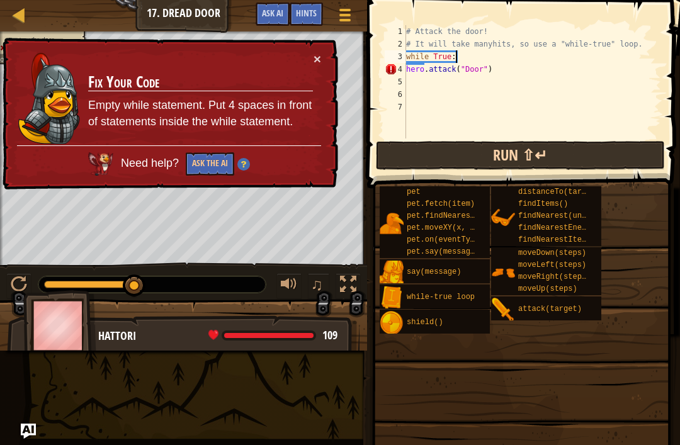
type textarea "hero.attack("Door")"
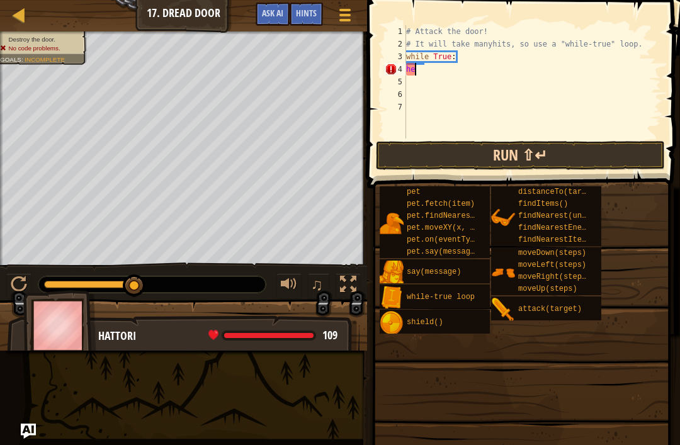
type textarea "h"
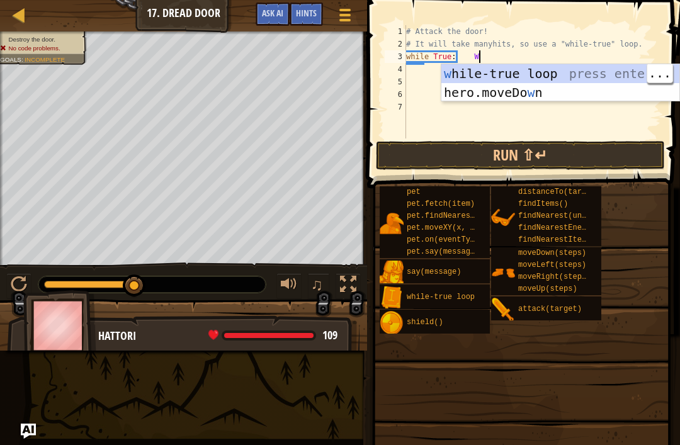
scroll to position [6, 5]
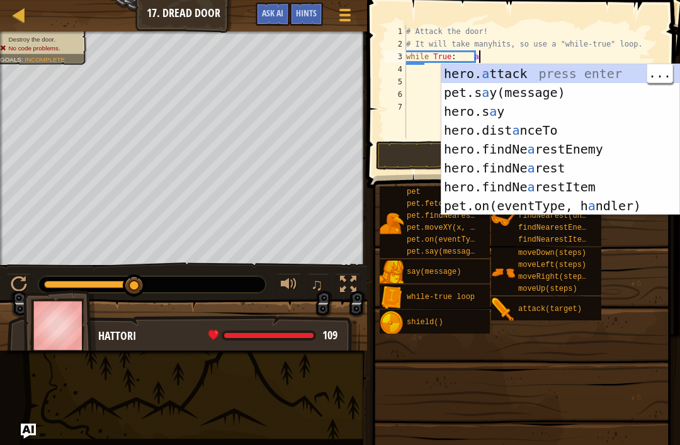
click at [567, 73] on div "hero. a ttack press enter pet.s a y(message) press enter hero.s a y press enter…" at bounding box center [560, 158] width 238 height 189
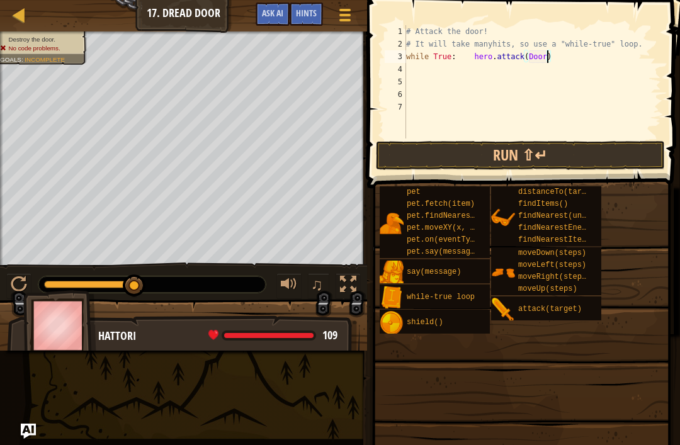
scroll to position [6, 11]
click at [564, 153] on button "Run ⇧↵" at bounding box center [520, 155] width 289 height 29
click at [592, 169] on button "Run ⇧↵" at bounding box center [520, 155] width 289 height 29
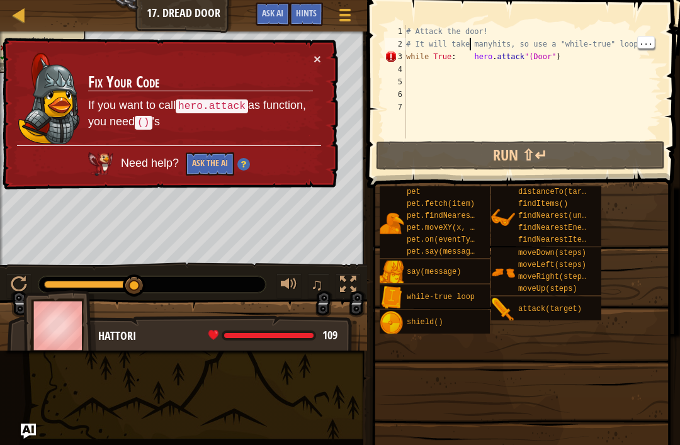
click at [469, 60] on div "# Attack the door! # It will take manyhits, so use a "while-true" loop. while T…" at bounding box center [533, 94] width 258 height 139
type textarea "while True: (hero.attack"(Door")"
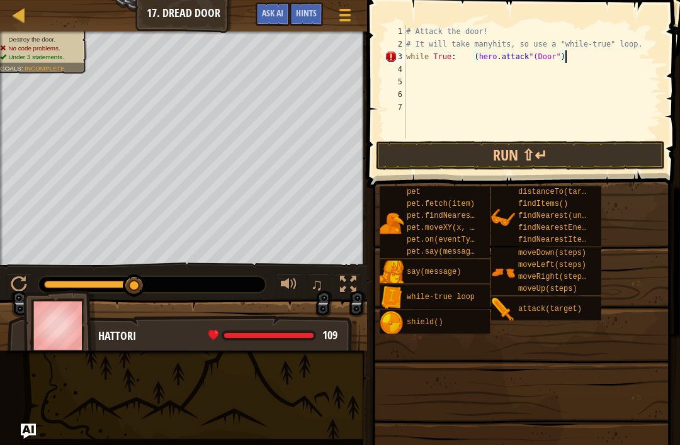
scroll to position [6, 13]
click at [596, 150] on button "Run ⇧↵" at bounding box center [520, 155] width 289 height 29
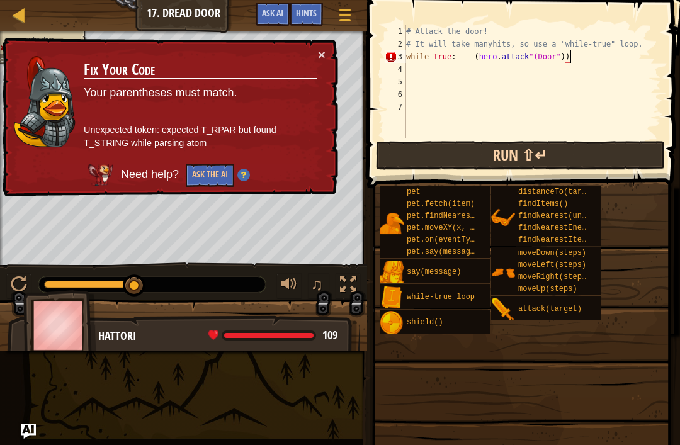
scroll to position [6, 13]
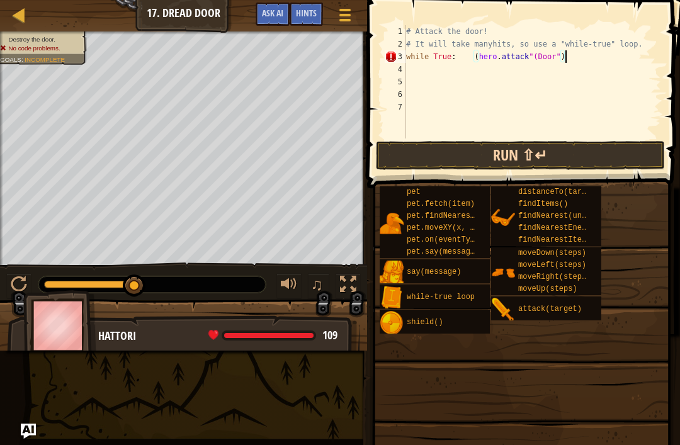
click at [602, 145] on button "Run ⇧↵" at bounding box center [520, 155] width 289 height 29
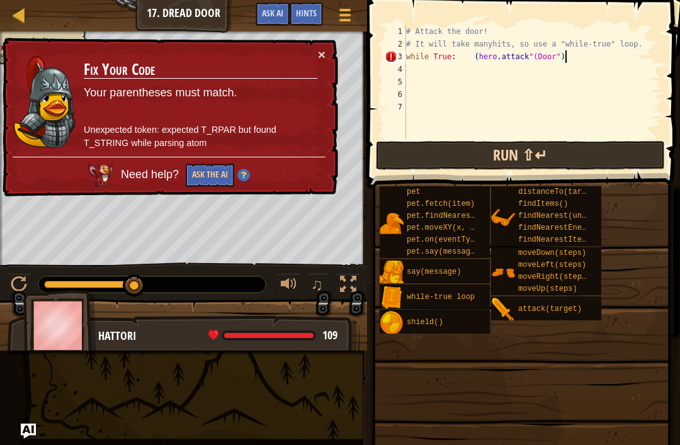
click at [507, 168] on button "Run ⇧↵" at bounding box center [520, 155] width 289 height 29
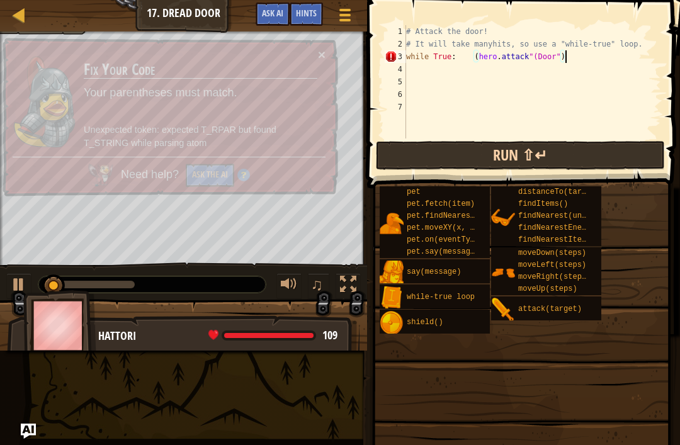
click at [518, 157] on button "Run ⇧↵" at bounding box center [520, 155] width 289 height 29
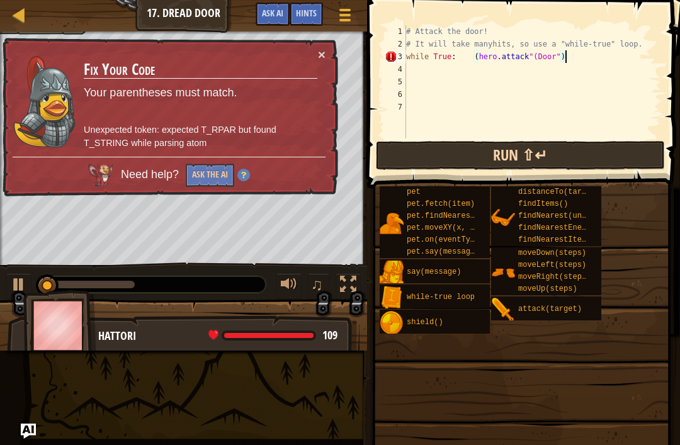
click at [507, 159] on button "Run ⇧↵" at bounding box center [520, 155] width 289 height 29
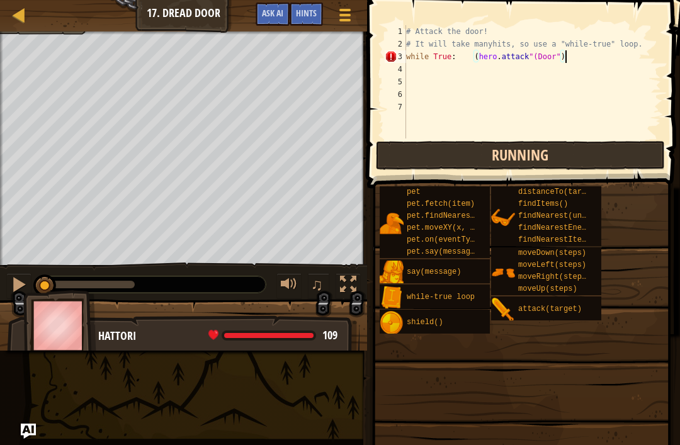
click at [535, 161] on button "Running" at bounding box center [520, 155] width 289 height 29
click at [534, 159] on button "Running" at bounding box center [520, 155] width 289 height 29
click at [531, 142] on button "Running" at bounding box center [520, 155] width 289 height 29
click at [531, 149] on button "Run ⇧↵" at bounding box center [520, 155] width 289 height 29
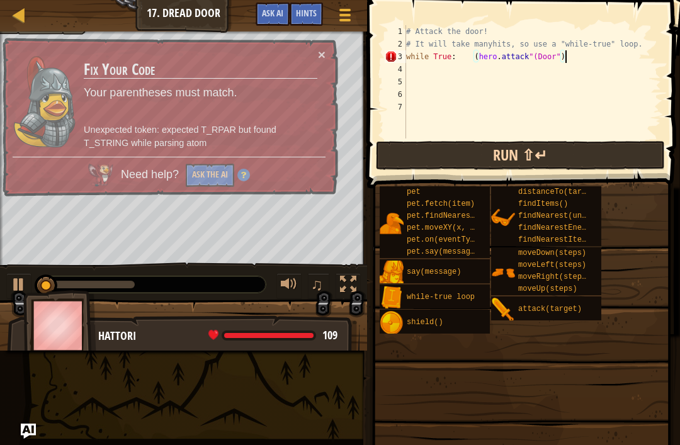
click at [531, 143] on button "Run ⇧↵" at bounding box center [520, 155] width 289 height 29
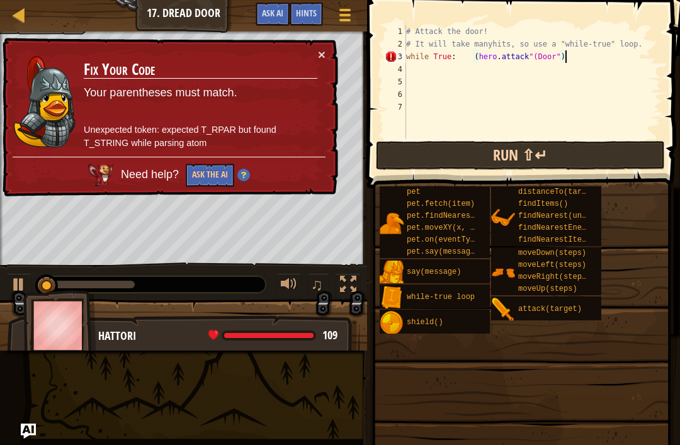
click at [530, 152] on button "Run ⇧↵" at bounding box center [520, 155] width 289 height 29
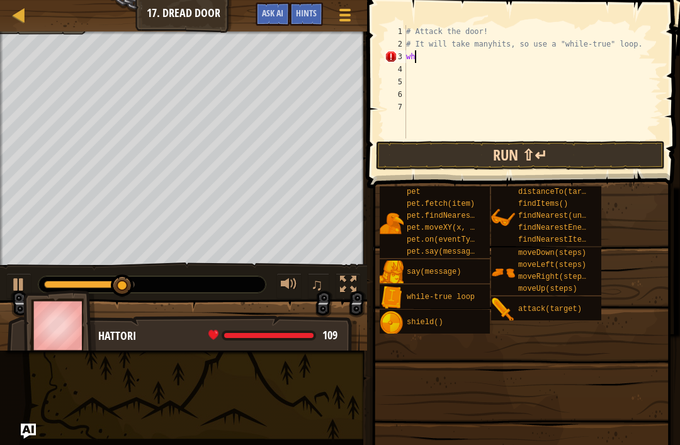
scroll to position [6, 0]
type textarea "w"
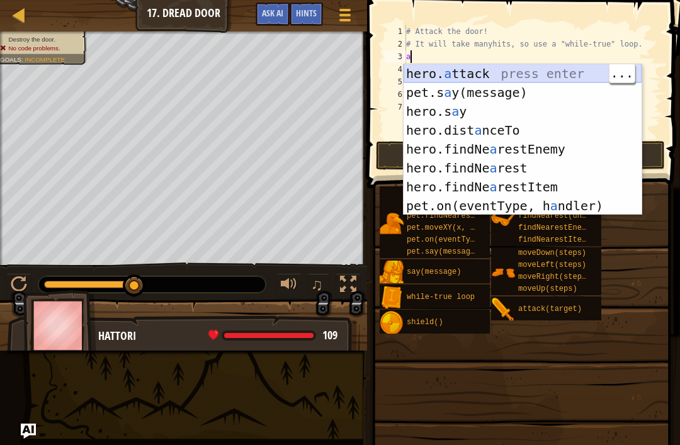
click at [514, 67] on div "hero. a ttack press enter pet.s a y(message) press enter hero.s a y press enter…" at bounding box center [523, 158] width 238 height 189
type textarea "hero.attack(enemy)"
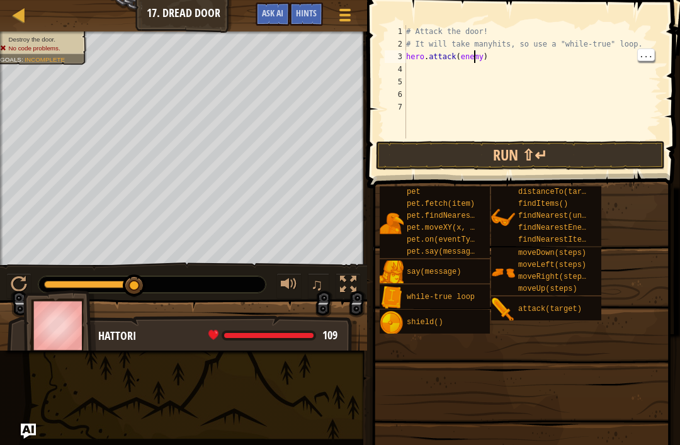
click at [475, 52] on div "# Attack the door! # It will take manyhits, so use a "while-true" loop. hero . …" at bounding box center [533, 94] width 258 height 139
type textarea "hero.attack("Door")"
click at [550, 149] on button "Run ⇧↵" at bounding box center [520, 155] width 289 height 29
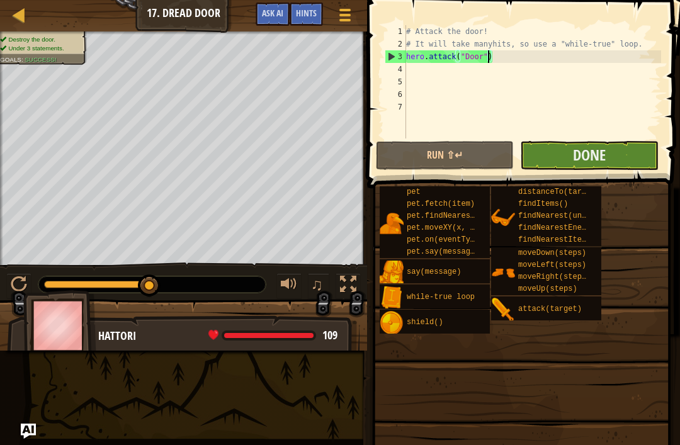
click at [625, 149] on button "Done" at bounding box center [589, 155] width 138 height 29
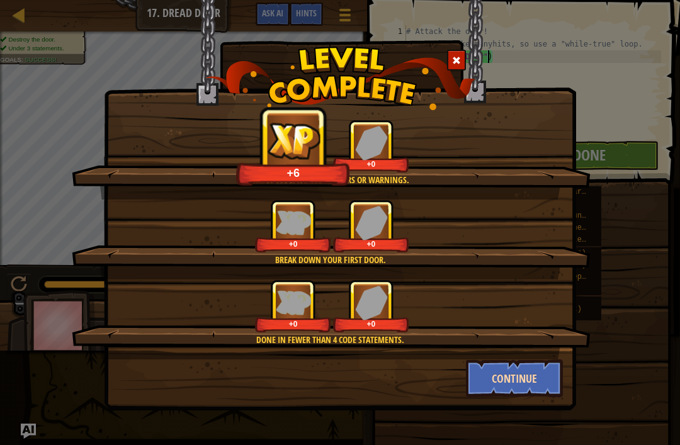
click at [531, 371] on button "Continue" at bounding box center [515, 379] width 98 height 38
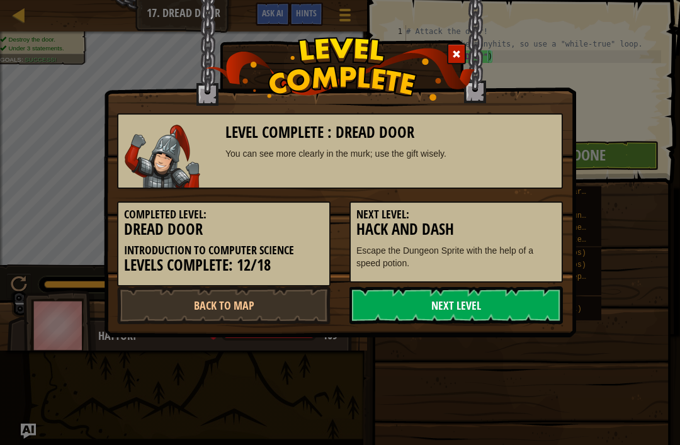
click at [487, 309] on link "Next Level" at bounding box center [455, 306] width 213 height 38
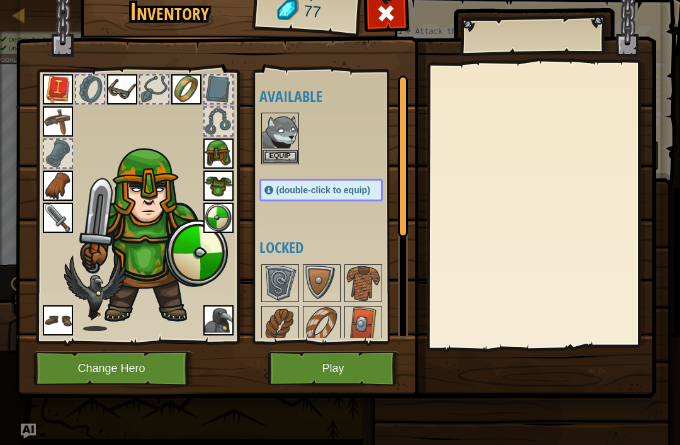
scroll to position [-1, 0]
click at [291, 157] on button "Equip" at bounding box center [280, 155] width 35 height 13
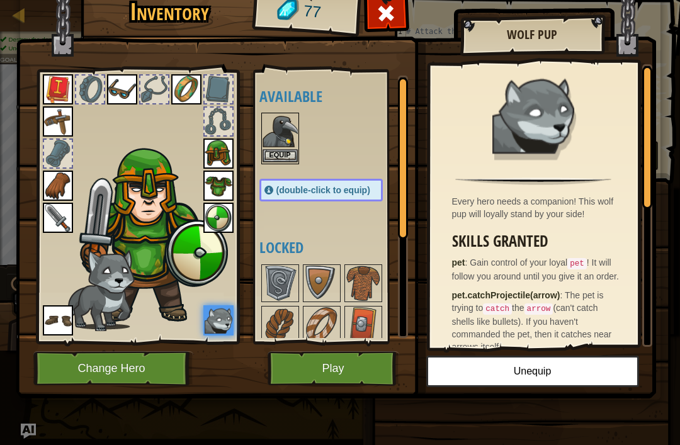
click at [295, 122] on img at bounding box center [280, 131] width 35 height 35
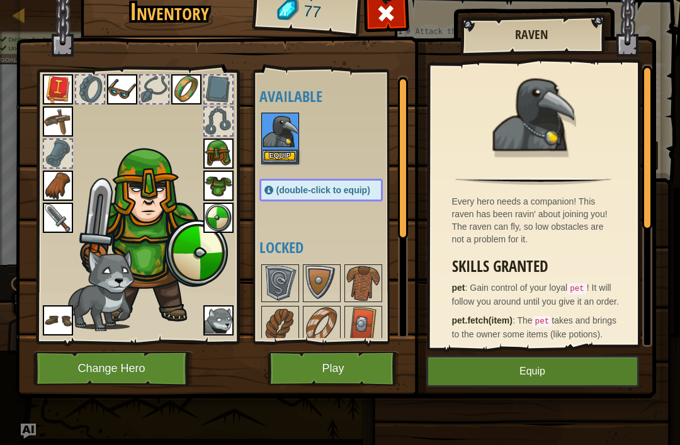
click at [225, 320] on img at bounding box center [218, 320] width 30 height 30
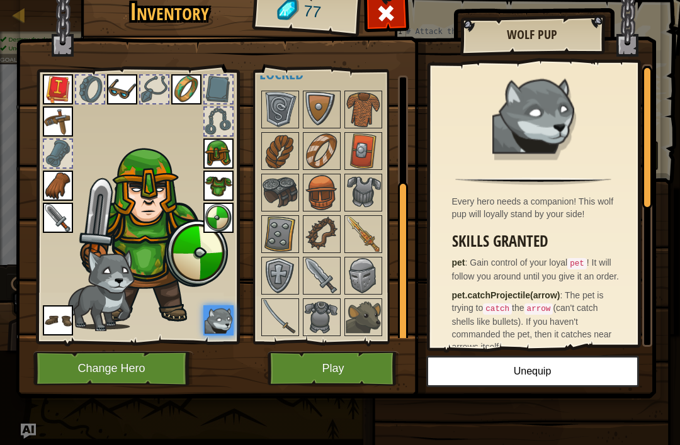
scroll to position [173, 0]
click at [367, 312] on img at bounding box center [363, 317] width 35 height 35
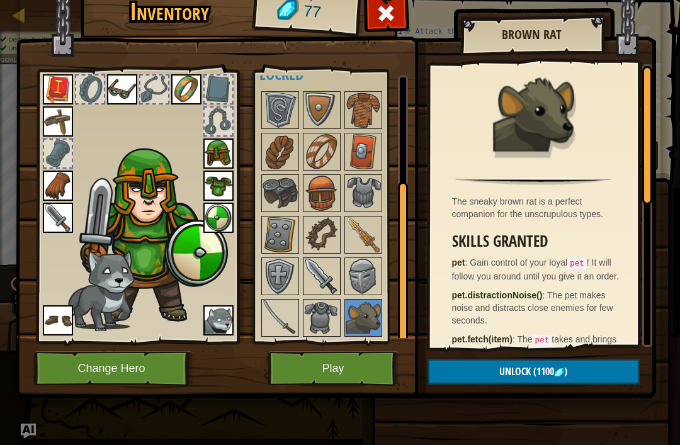
click at [334, 287] on img at bounding box center [321, 276] width 35 height 35
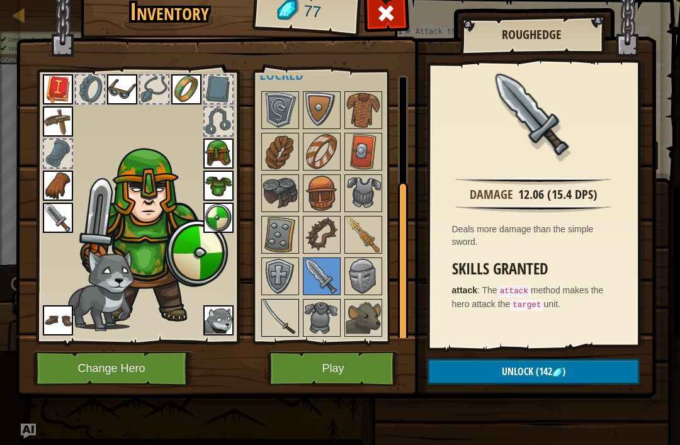
click at [281, 317] on img at bounding box center [280, 317] width 35 height 35
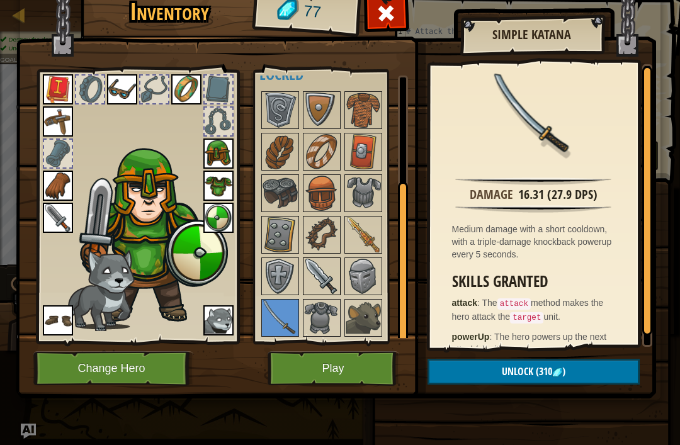
click at [324, 269] on img at bounding box center [321, 276] width 35 height 35
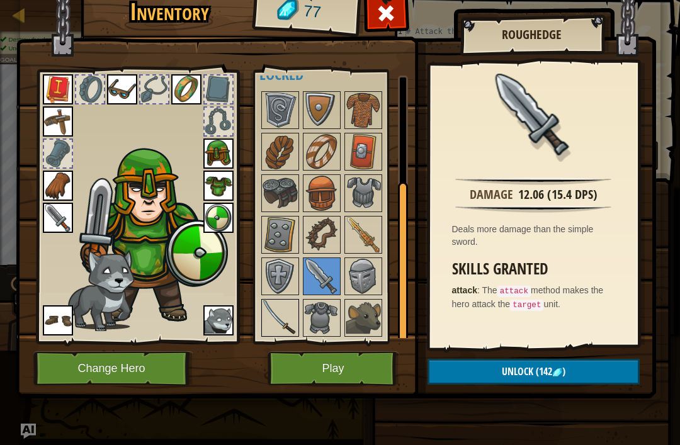
click at [289, 313] on img at bounding box center [280, 317] width 35 height 35
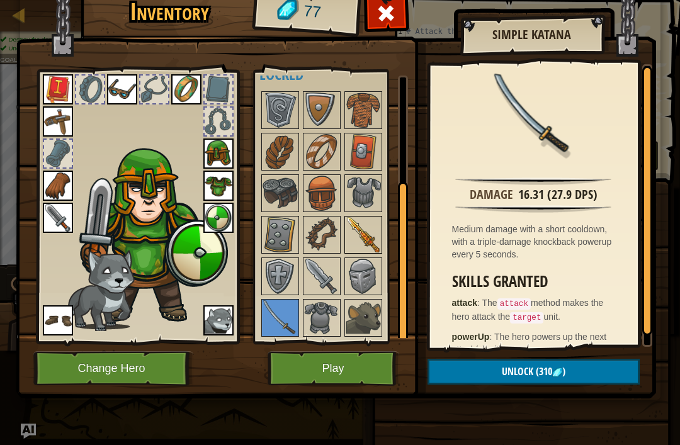
click at [362, 237] on img at bounding box center [363, 234] width 35 height 35
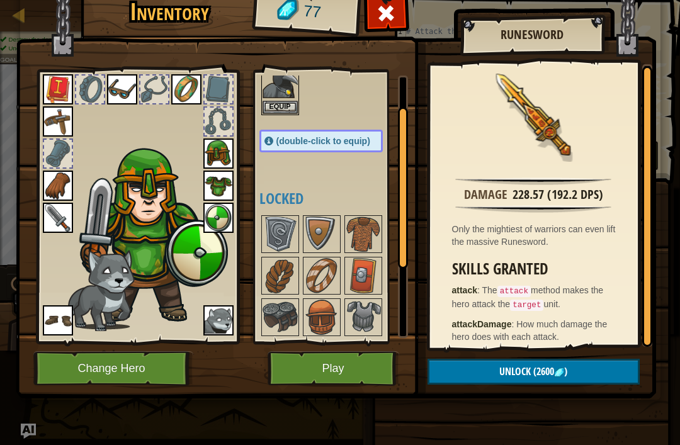
scroll to position [35, 0]
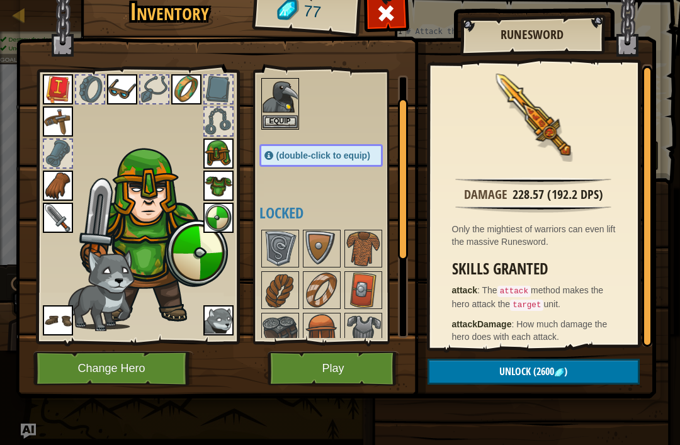
click at [312, 82] on div at bounding box center [333, 103] width 149 height 55
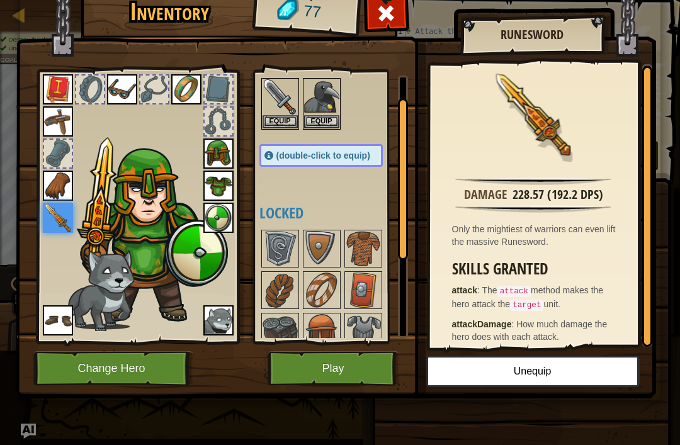
click at [347, 370] on button "Play" at bounding box center [334, 368] width 132 height 35
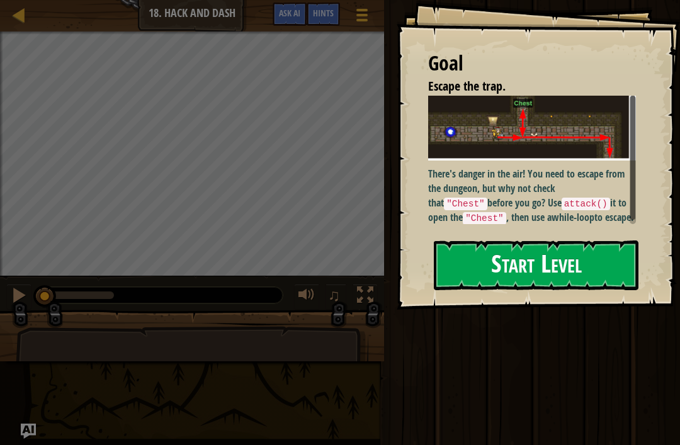
click at [503, 241] on button "Start Level" at bounding box center [536, 266] width 205 height 50
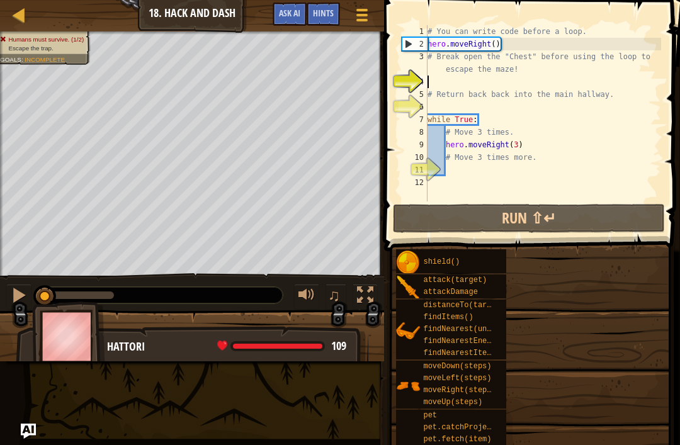
click at [475, 247] on span at bounding box center [530, 422] width 287 height 373
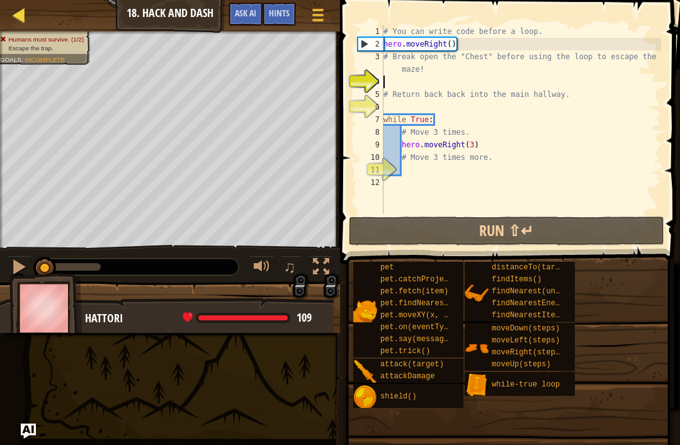
click at [19, 15] on div at bounding box center [19, 15] width 16 height 16
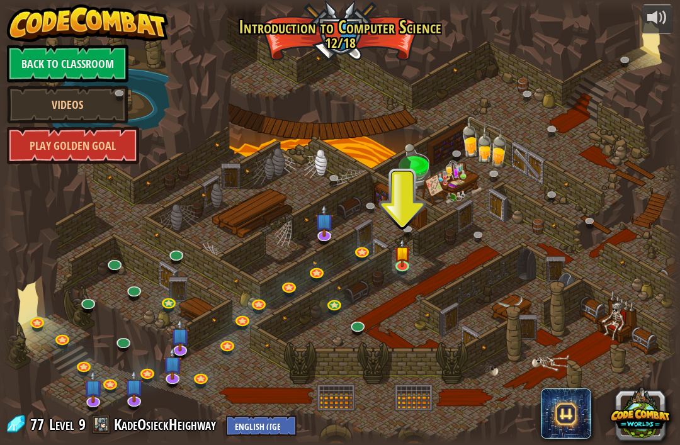
click at [419, 266] on div at bounding box center [340, 223] width 680 height 445
click at [404, 261] on img at bounding box center [402, 246] width 17 height 38
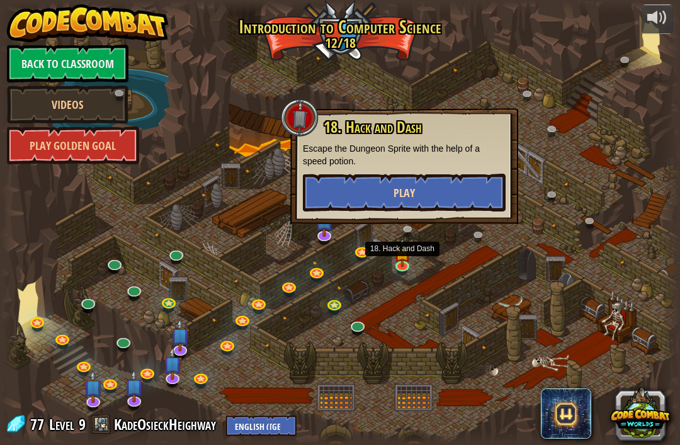
click at [483, 196] on button "Play" at bounding box center [404, 193] width 203 height 38
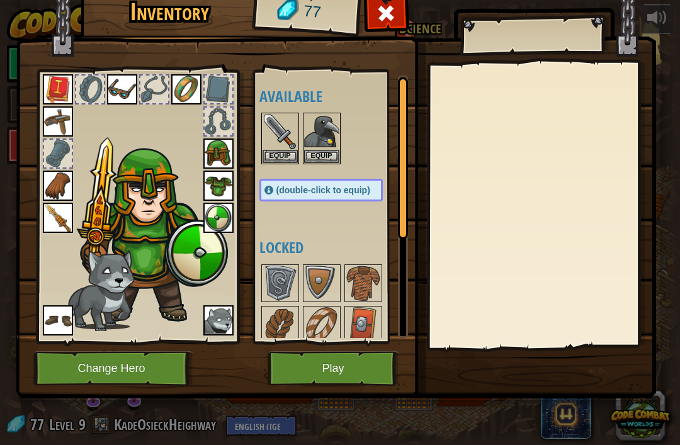
click at [60, 216] on img at bounding box center [58, 218] width 30 height 30
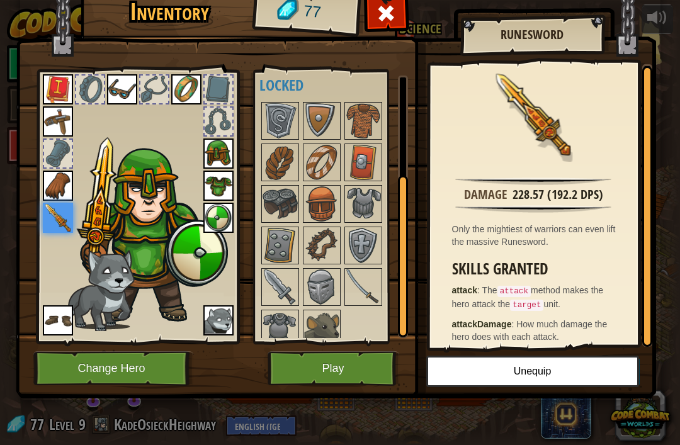
scroll to position [173, 0]
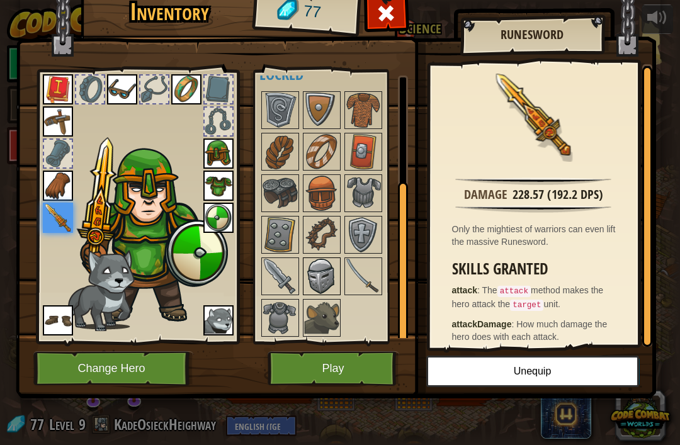
click at [321, 272] on img at bounding box center [321, 276] width 35 height 35
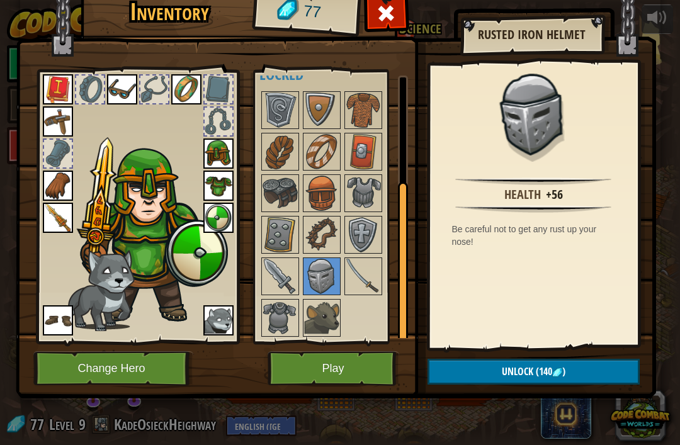
click at [586, 369] on button "Unlock (140 )" at bounding box center [534, 372] width 212 height 26
click at [605, 364] on button "Unlock (140 )" at bounding box center [534, 372] width 212 height 26
click at [601, 364] on button "Unlock (140 )" at bounding box center [534, 372] width 212 height 26
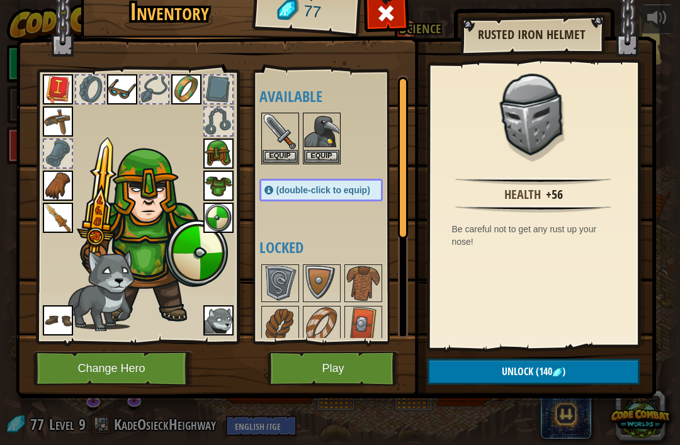
scroll to position [0, 0]
click at [332, 137] on img at bounding box center [321, 131] width 35 height 35
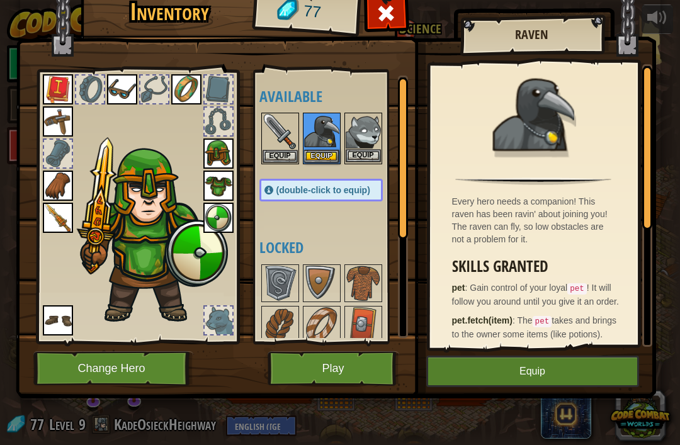
click at [376, 142] on img at bounding box center [363, 131] width 35 height 35
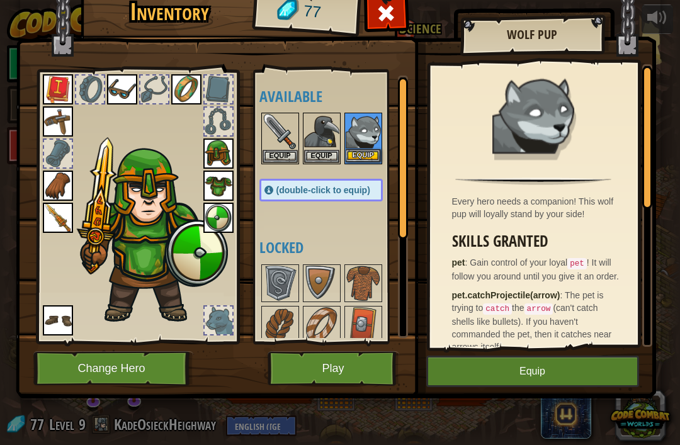
click at [373, 150] on button "Equip" at bounding box center [363, 155] width 35 height 13
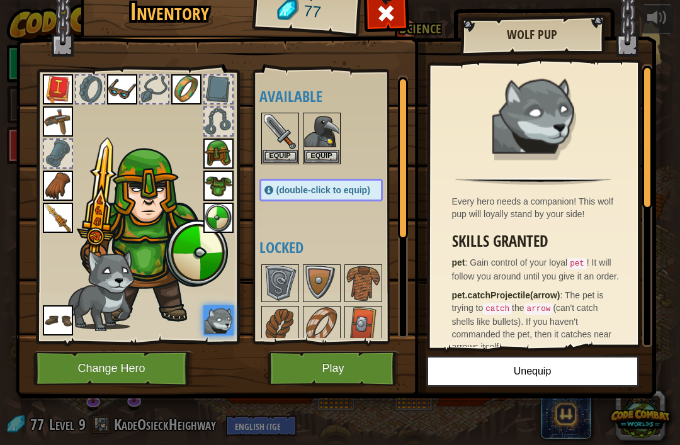
click at [65, 220] on img at bounding box center [58, 218] width 30 height 30
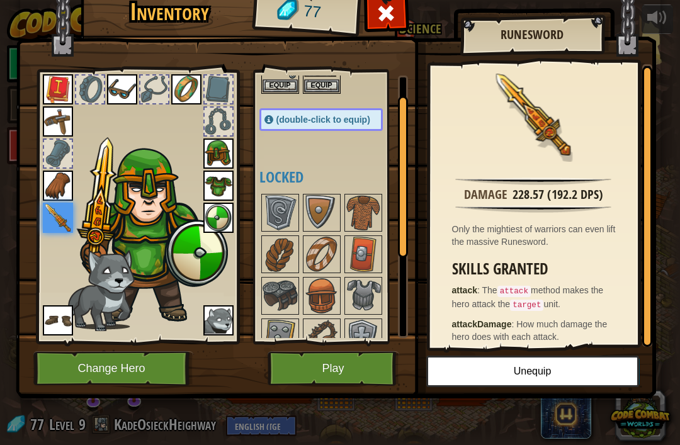
scroll to position [74, 0]
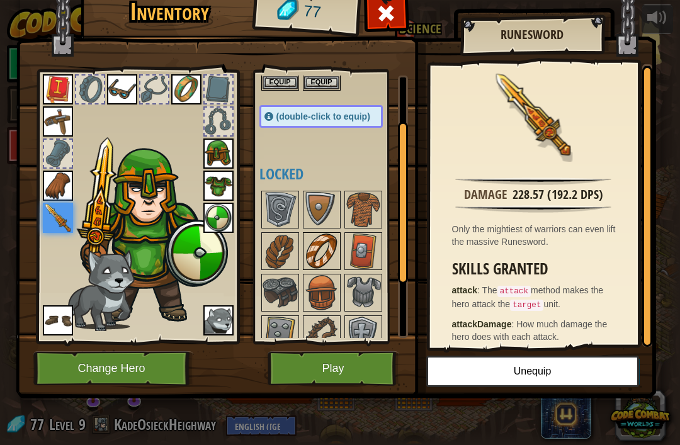
click at [327, 246] on img at bounding box center [321, 251] width 35 height 35
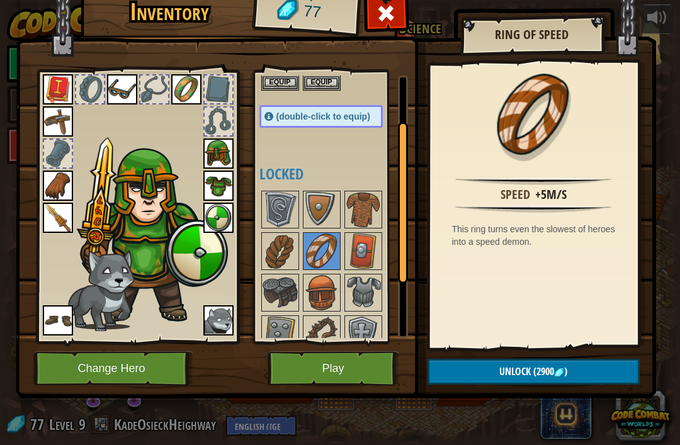
click at [188, 87] on img at bounding box center [186, 89] width 30 height 30
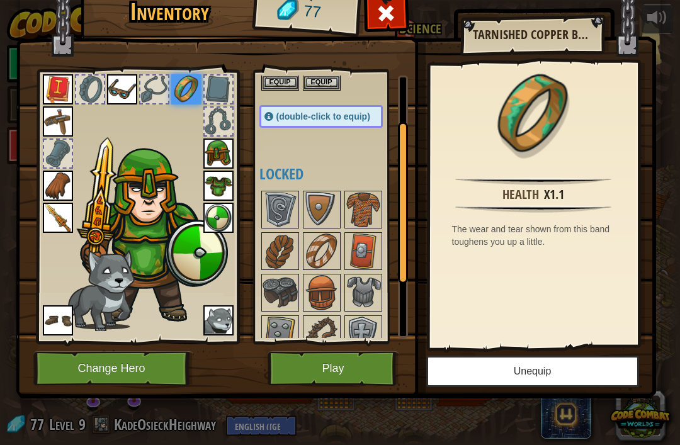
click at [526, 375] on button "Unequip" at bounding box center [532, 371] width 213 height 31
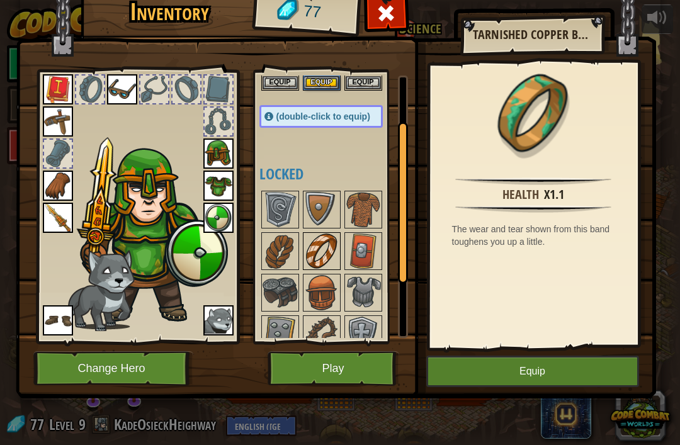
click at [331, 249] on img at bounding box center [321, 251] width 35 height 35
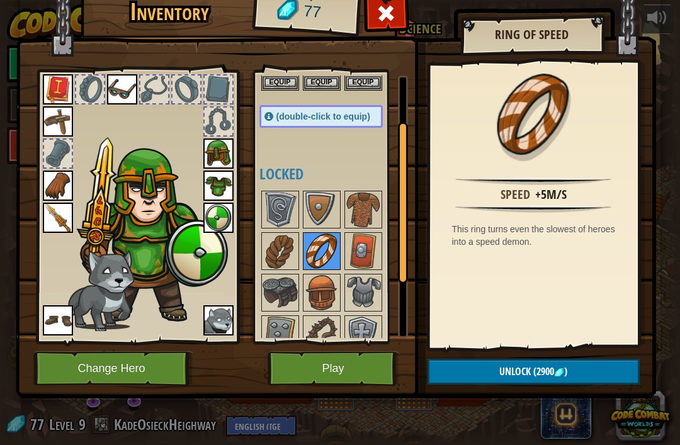
click at [314, 259] on img at bounding box center [321, 251] width 35 height 35
click at [331, 246] on img at bounding box center [321, 251] width 35 height 35
click at [326, 259] on img at bounding box center [321, 251] width 35 height 35
click at [513, 363] on button "Unlock (2900 )" at bounding box center [534, 372] width 212 height 26
click at [487, 374] on button "Unlock (2900 )" at bounding box center [534, 372] width 212 height 26
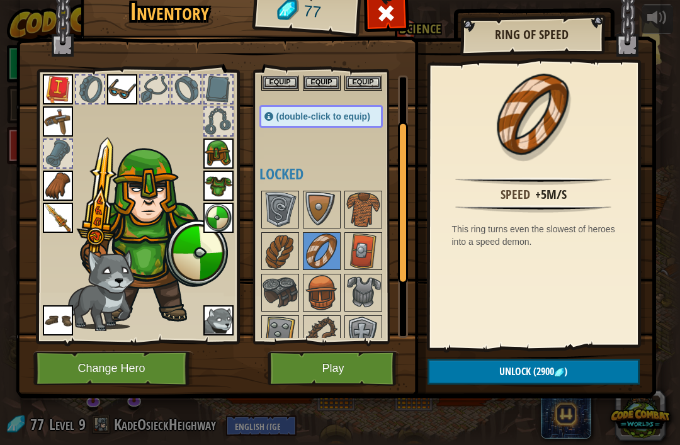
click at [490, 376] on button "Unlock (2900 )" at bounding box center [534, 372] width 212 height 26
click at [321, 245] on img at bounding box center [321, 251] width 35 height 35
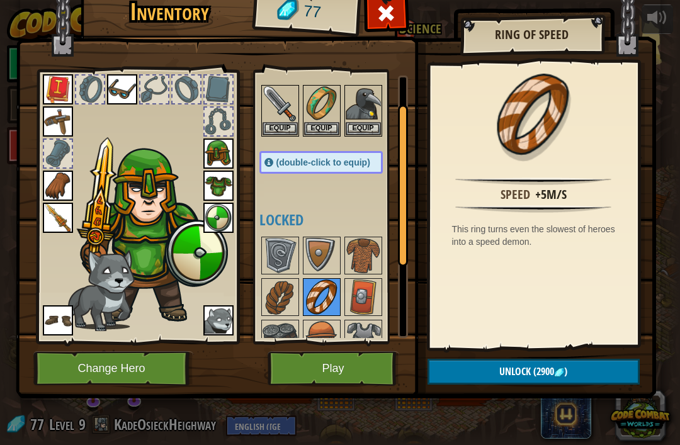
scroll to position [24, 0]
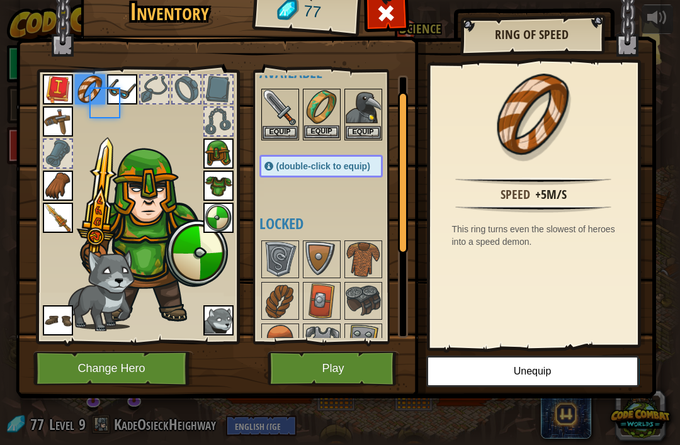
click at [334, 130] on button "Equip" at bounding box center [321, 131] width 35 height 13
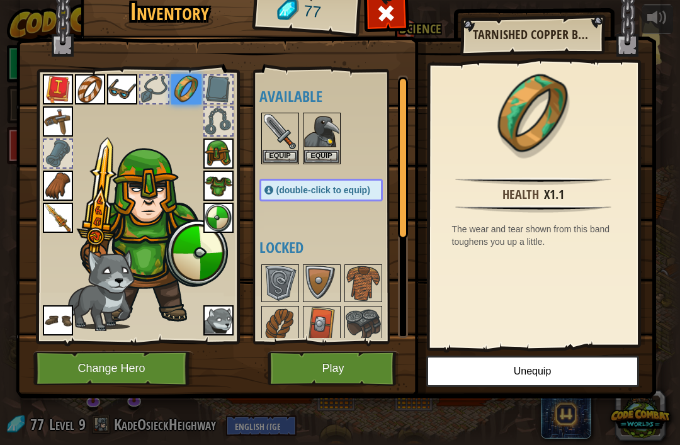
scroll to position [0, 0]
click at [96, 87] on img at bounding box center [90, 89] width 30 height 30
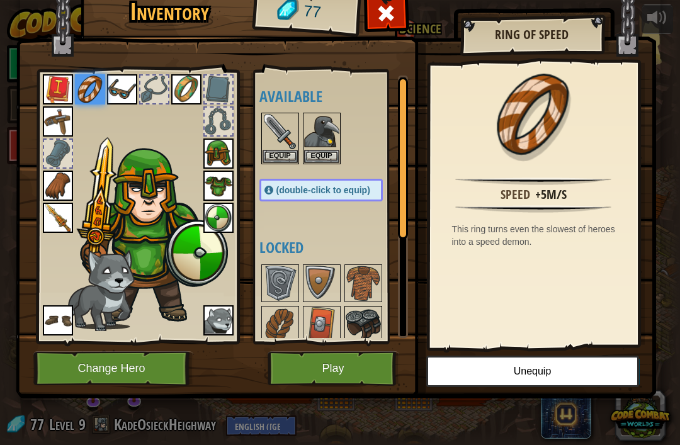
click at [356, 312] on img at bounding box center [363, 324] width 35 height 35
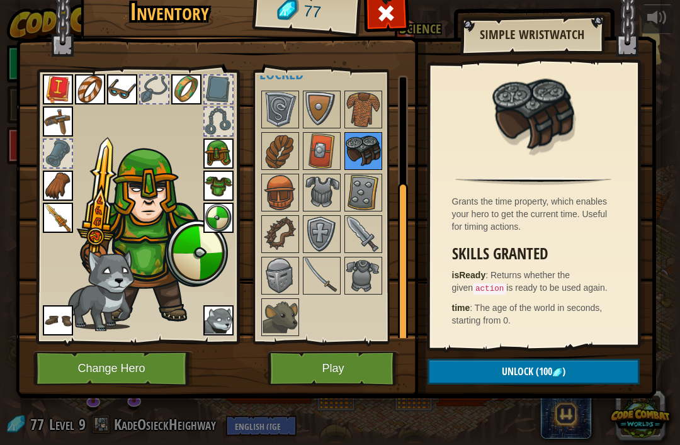
scroll to position [173, 0]
click at [278, 322] on img at bounding box center [280, 317] width 35 height 35
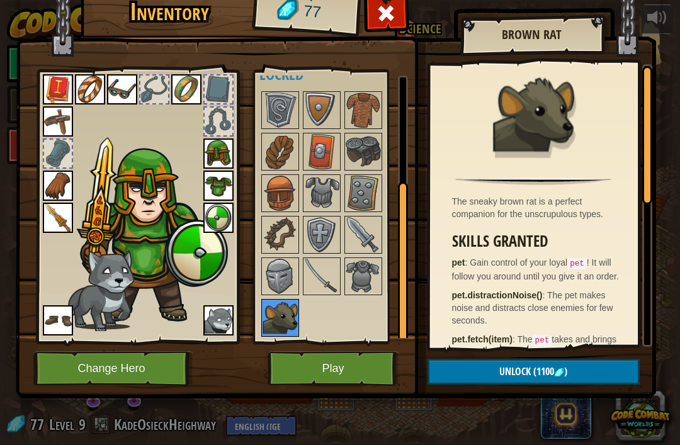
click at [288, 325] on img at bounding box center [280, 317] width 35 height 35
click at [281, 321] on img at bounding box center [280, 317] width 35 height 35
click at [220, 319] on img at bounding box center [218, 320] width 30 height 30
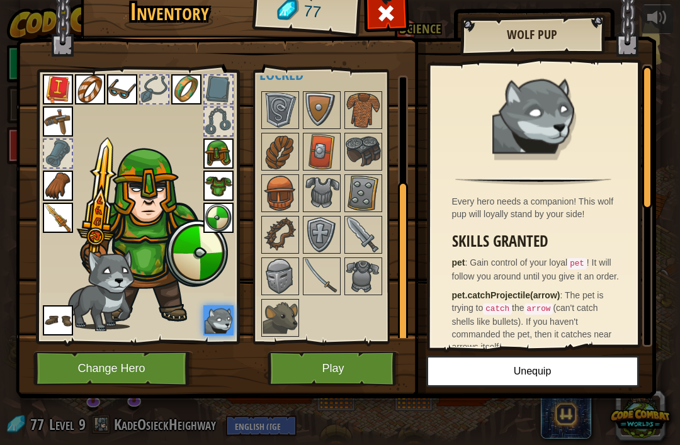
click at [233, 326] on img at bounding box center [218, 320] width 30 height 30
click at [472, 368] on button "Unequip" at bounding box center [532, 371] width 213 height 31
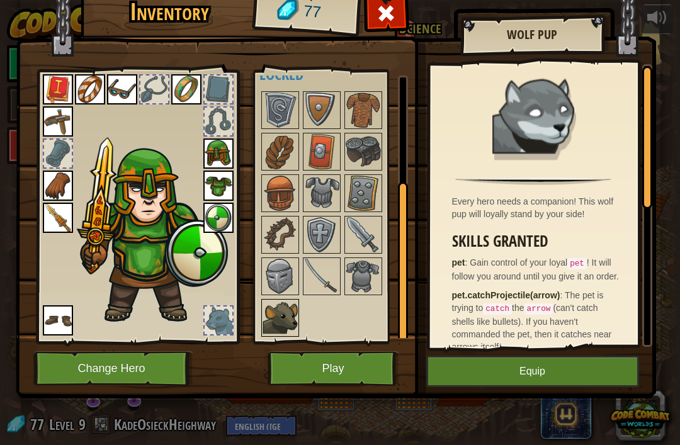
click at [281, 324] on img at bounding box center [280, 317] width 35 height 35
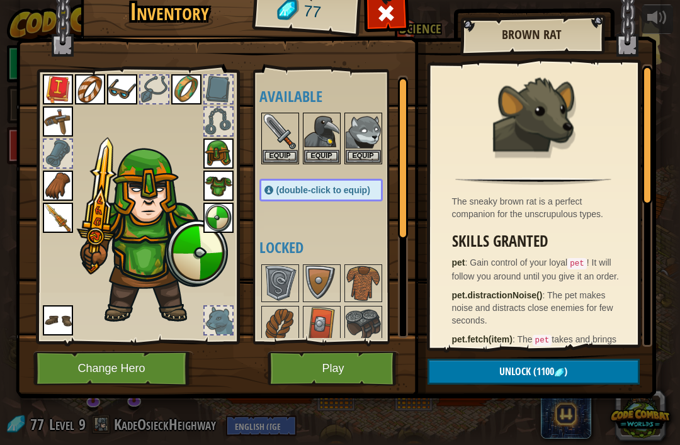
scroll to position [0, 0]
click at [367, 151] on button "Equip" at bounding box center [363, 155] width 35 height 13
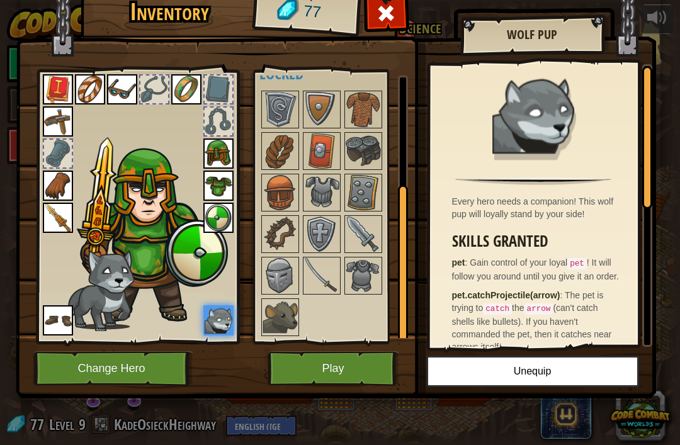
scroll to position [173, 0]
click at [281, 314] on img at bounding box center [280, 317] width 35 height 35
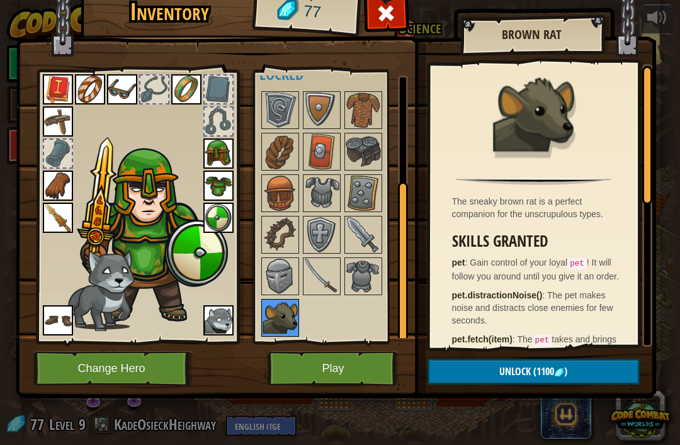
click at [291, 311] on img at bounding box center [280, 317] width 35 height 35
click at [572, 363] on button "Unlock (1100 )" at bounding box center [534, 372] width 212 height 26
click at [521, 376] on span "Unlock" at bounding box center [514, 372] width 31 height 14
click at [511, 378] on span "Unlock" at bounding box center [514, 372] width 31 height 14
click at [501, 377] on span "Unlock" at bounding box center [514, 372] width 31 height 14
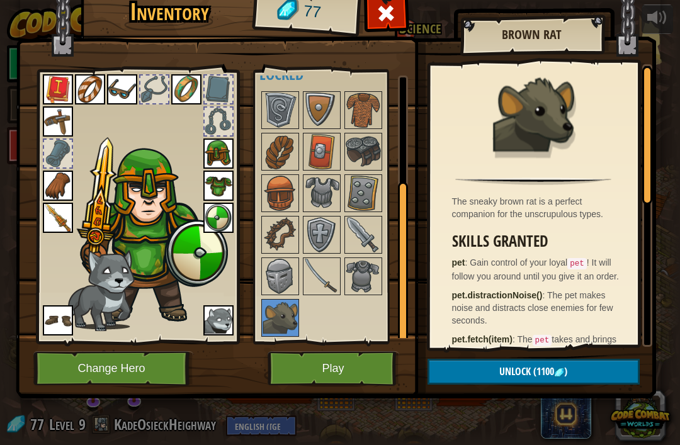
click at [494, 375] on button "Unlock (1100 )" at bounding box center [534, 372] width 212 height 26
click at [487, 377] on button "Unlock (1100 )" at bounding box center [534, 372] width 212 height 26
click at [482, 372] on button "Unlock (1100 )" at bounding box center [534, 372] width 212 height 26
click at [478, 375] on button "Unlock (1100 )" at bounding box center [534, 372] width 212 height 26
click at [480, 377] on button "Unlock (1100 )" at bounding box center [534, 372] width 212 height 26
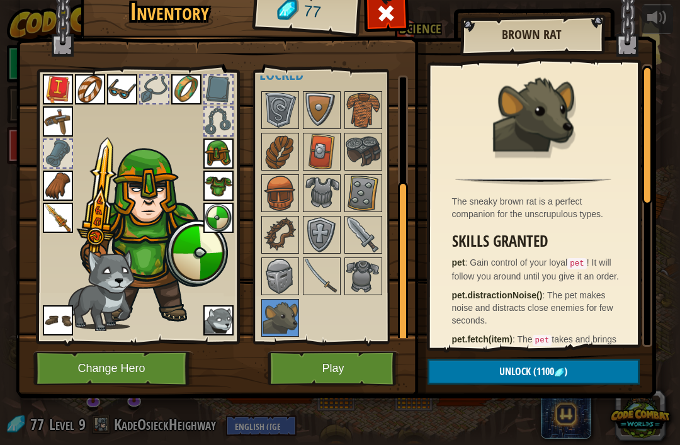
click at [213, 327] on img at bounding box center [218, 320] width 30 height 30
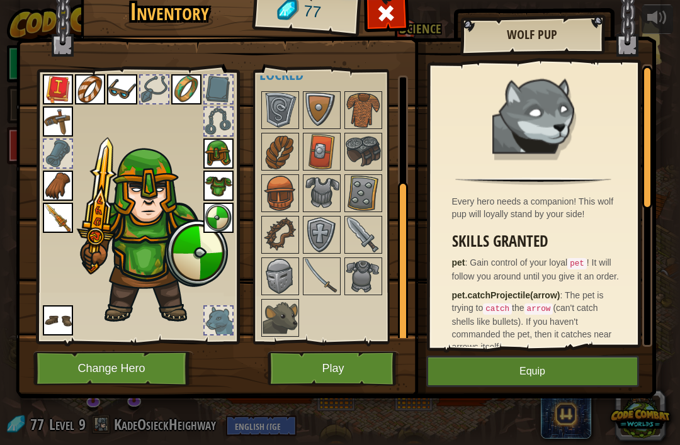
click at [234, 330] on div at bounding box center [137, 203] width 208 height 283
click at [296, 312] on img at bounding box center [280, 317] width 35 height 35
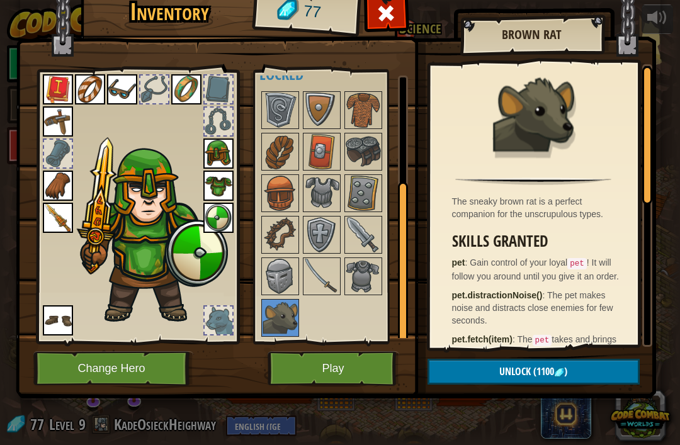
click at [506, 361] on button "Unlock (1100 )" at bounding box center [534, 372] width 212 height 26
click at [288, 322] on img at bounding box center [280, 317] width 35 height 35
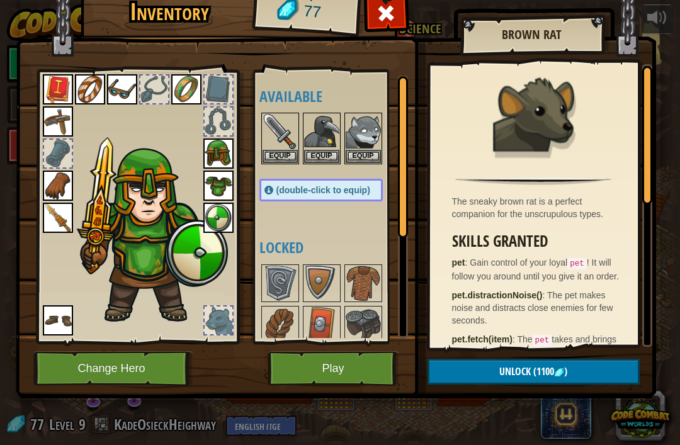
scroll to position [0, 0]
click at [361, 159] on button "Equip" at bounding box center [363, 155] width 35 height 13
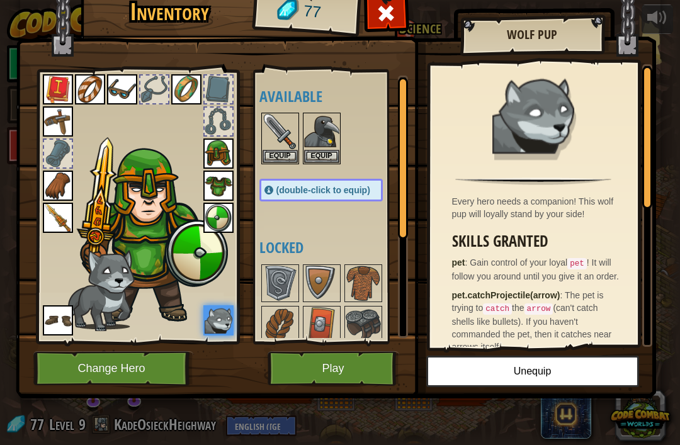
click at [85, 95] on img at bounding box center [90, 89] width 30 height 30
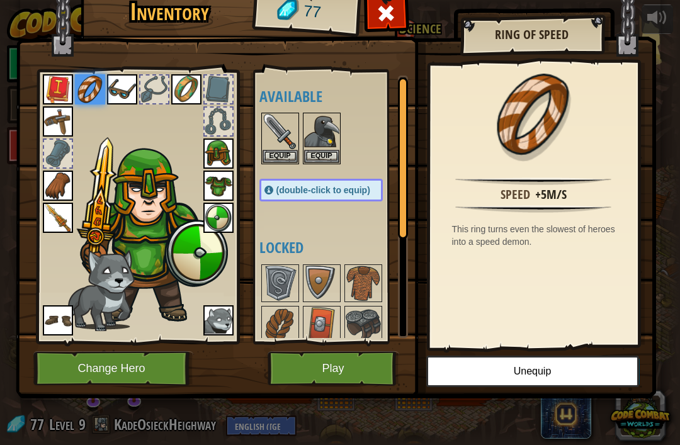
click at [63, 213] on img at bounding box center [58, 218] width 30 height 30
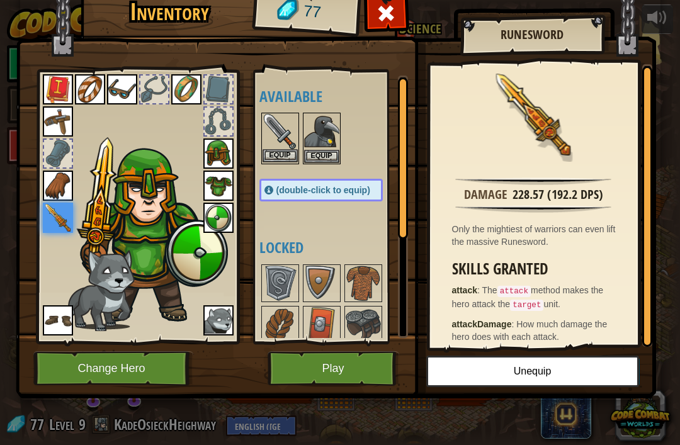
click at [279, 129] on img at bounding box center [280, 131] width 35 height 35
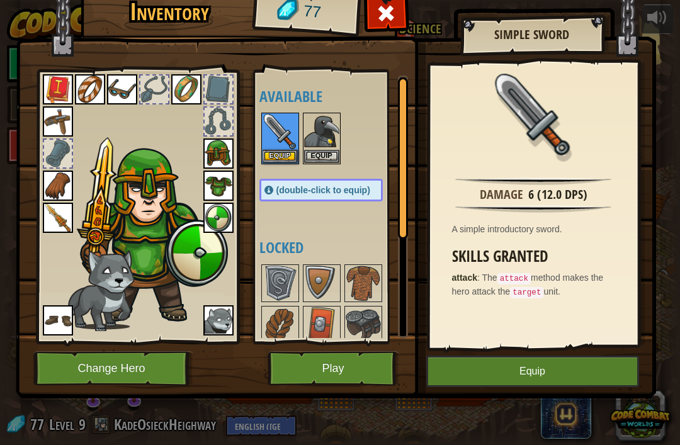
click at [532, 202] on div "6 (12.0 DPS)" at bounding box center [557, 195] width 59 height 18
click at [48, 232] on img at bounding box center [58, 218] width 30 height 30
